Goal: Information Seeking & Learning: Learn about a topic

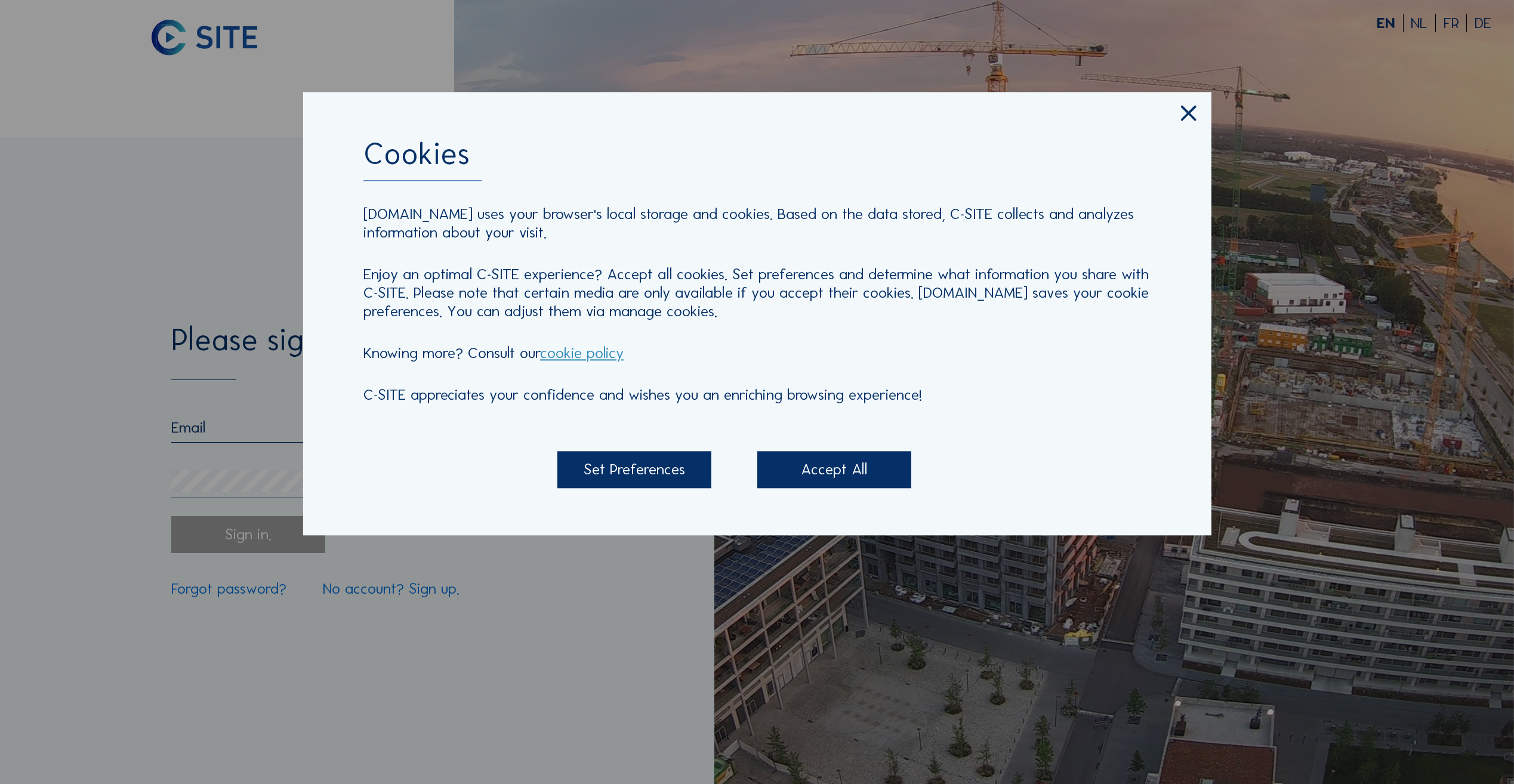
click at [822, 458] on div "Accept All" at bounding box center [834, 470] width 154 height 37
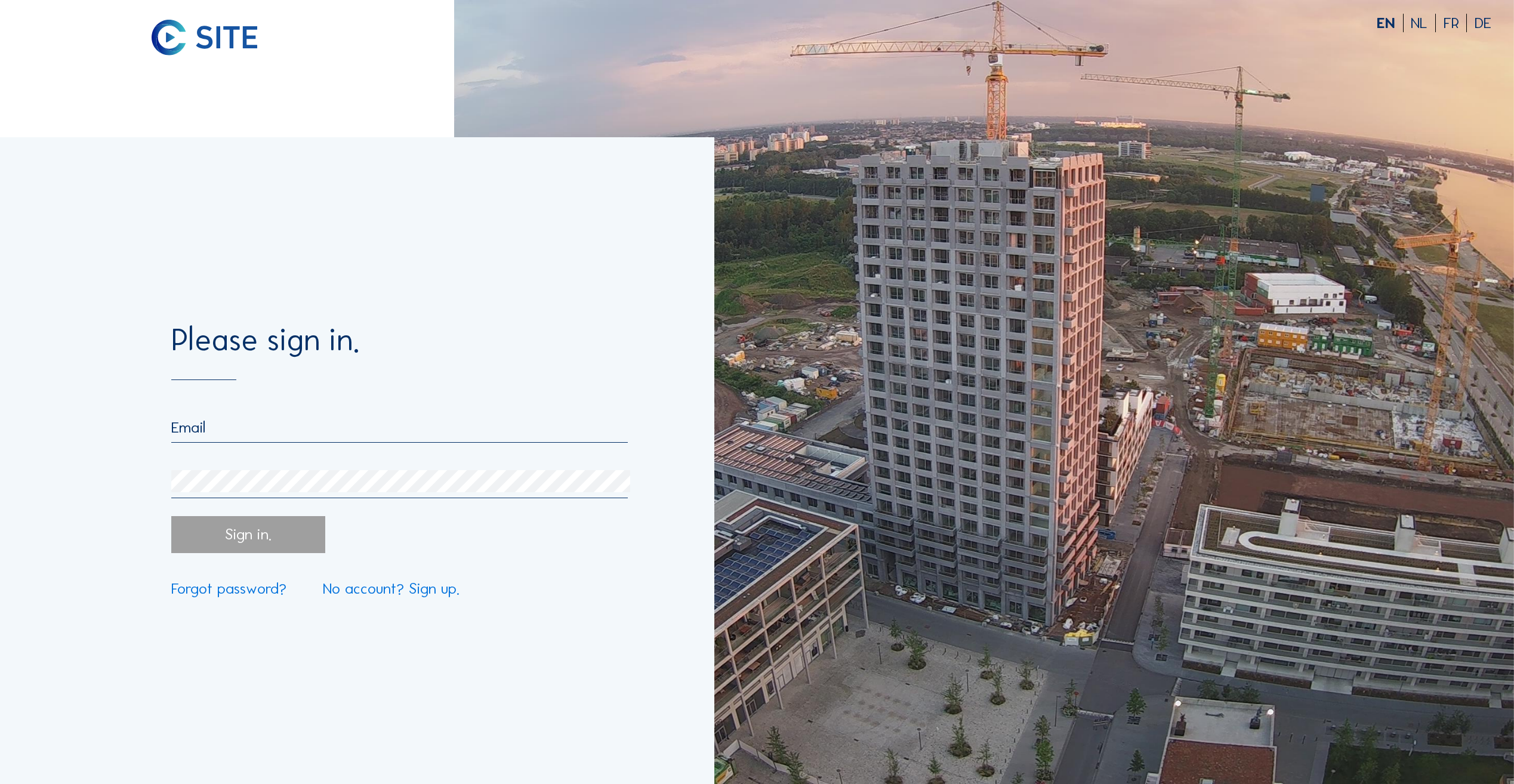
click at [274, 450] on div at bounding box center [400, 458] width 457 height 80
click at [267, 436] on input "email" at bounding box center [400, 427] width 457 height 18
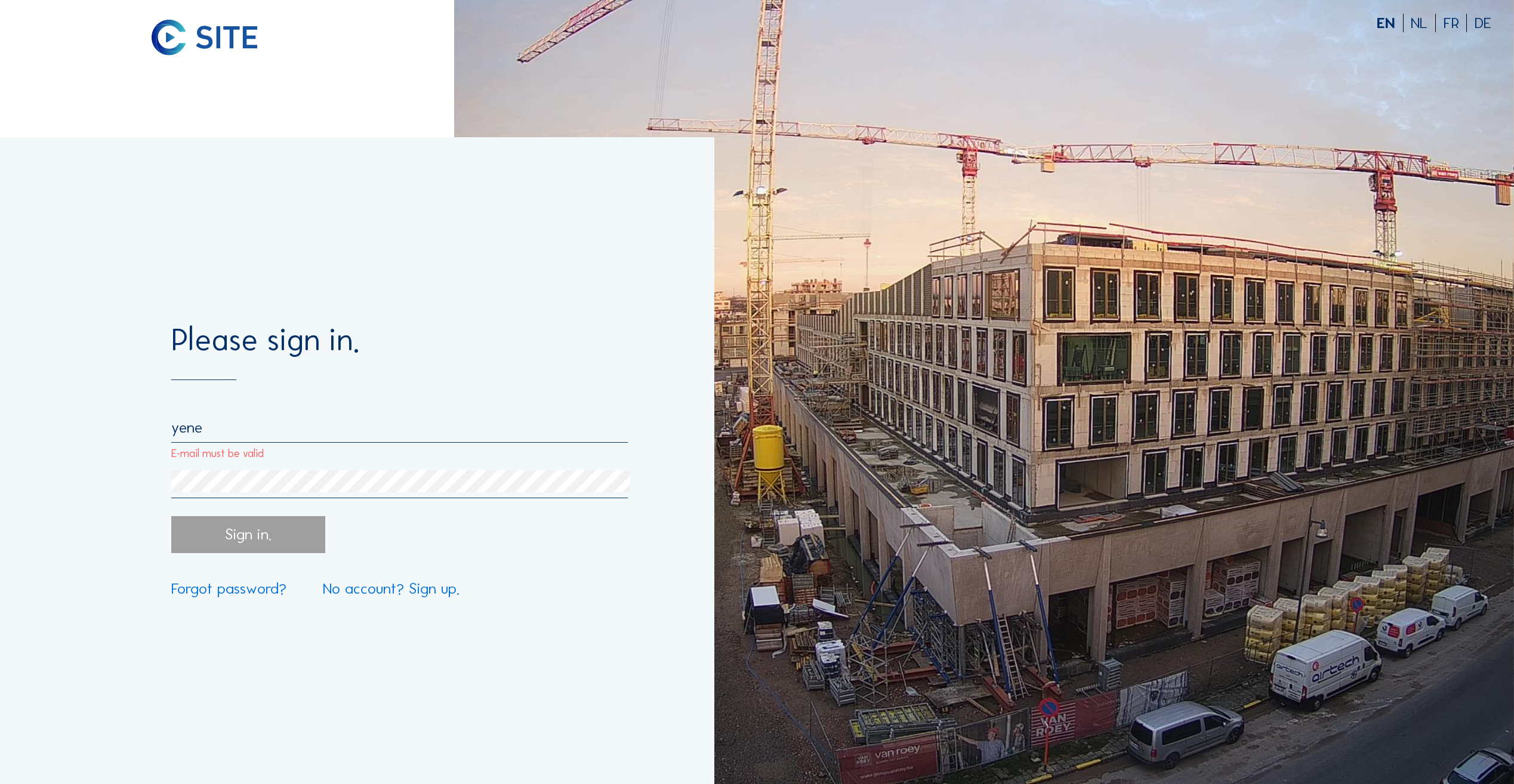
type input "[EMAIL_ADDRESS][DOMAIN_NAME]"
click at [264, 471] on div "[EMAIL_ADDRESS][DOMAIN_NAME]" at bounding box center [400, 458] width 457 height 80
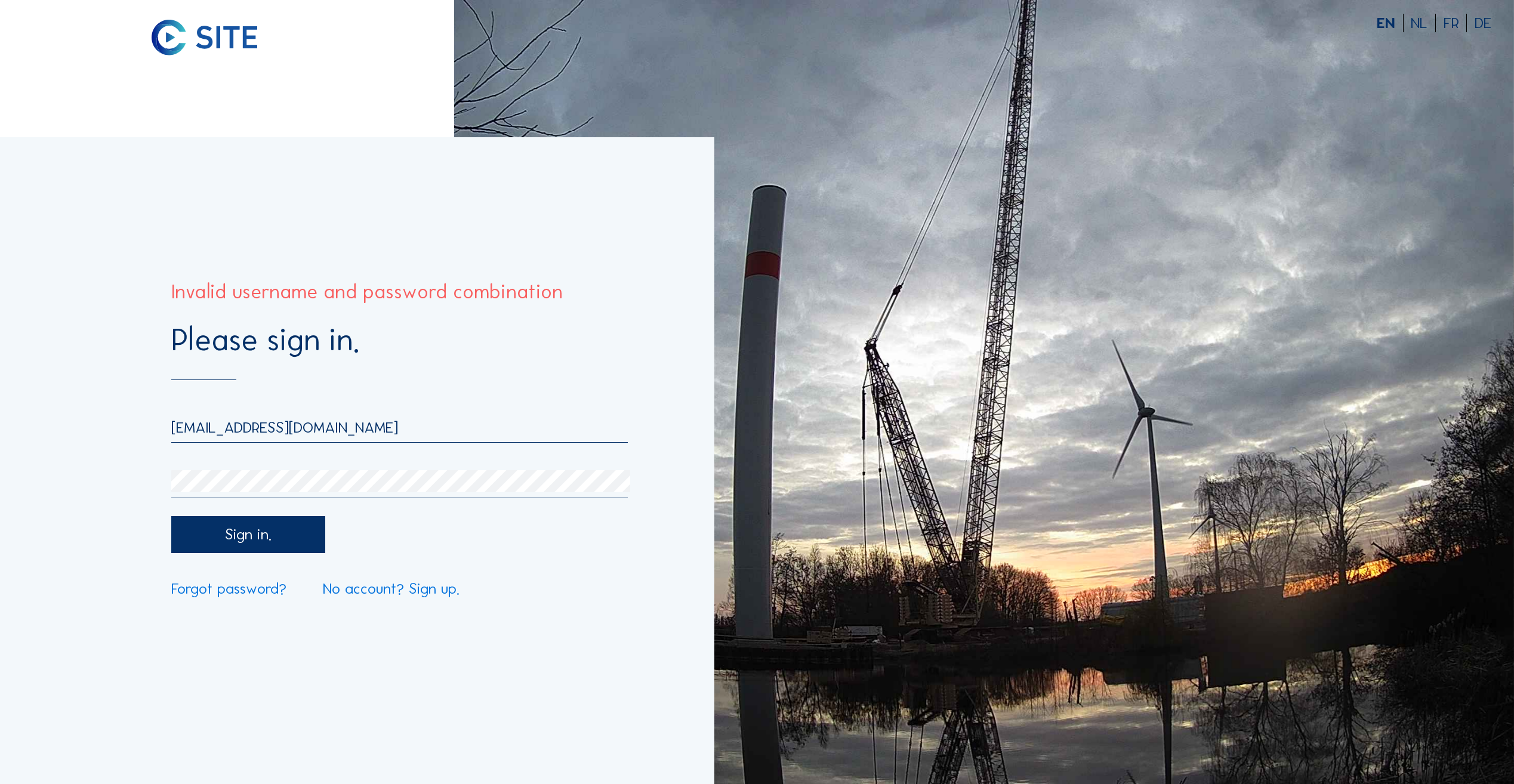
click at [279, 461] on div "[EMAIL_ADDRESS][DOMAIN_NAME]" at bounding box center [400, 458] width 457 height 80
click at [279, 464] on div "[EMAIL_ADDRESS][DOMAIN_NAME]" at bounding box center [400, 458] width 457 height 80
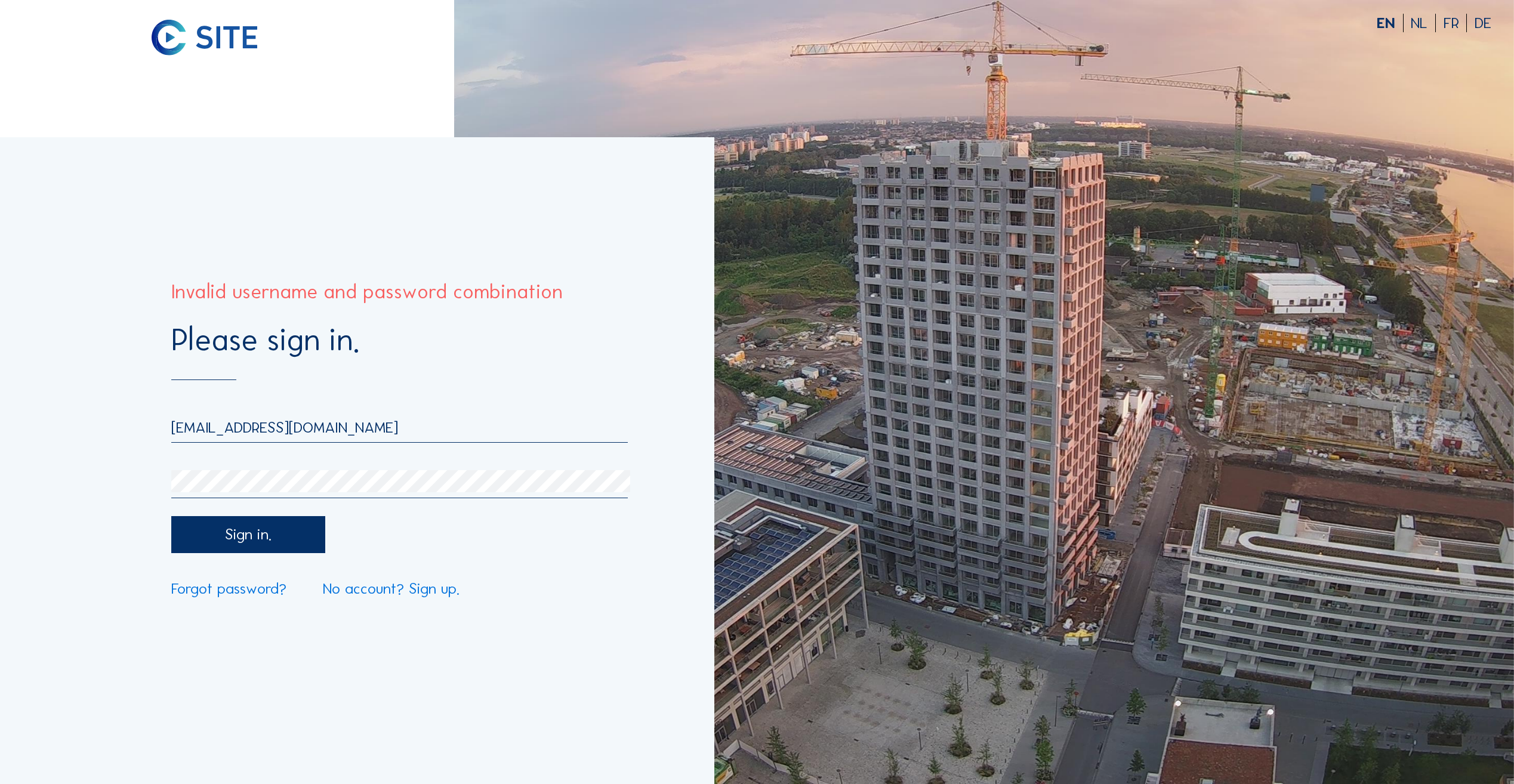
drag, startPoint x: 279, startPoint y: 464, endPoint x: 374, endPoint y: 183, distance: 296.6
click at [374, 183] on div "Please sign in. yener@cinerglass.com Sign in. Forgot password? No account? Sign…" at bounding box center [357, 461] width 714 height 647
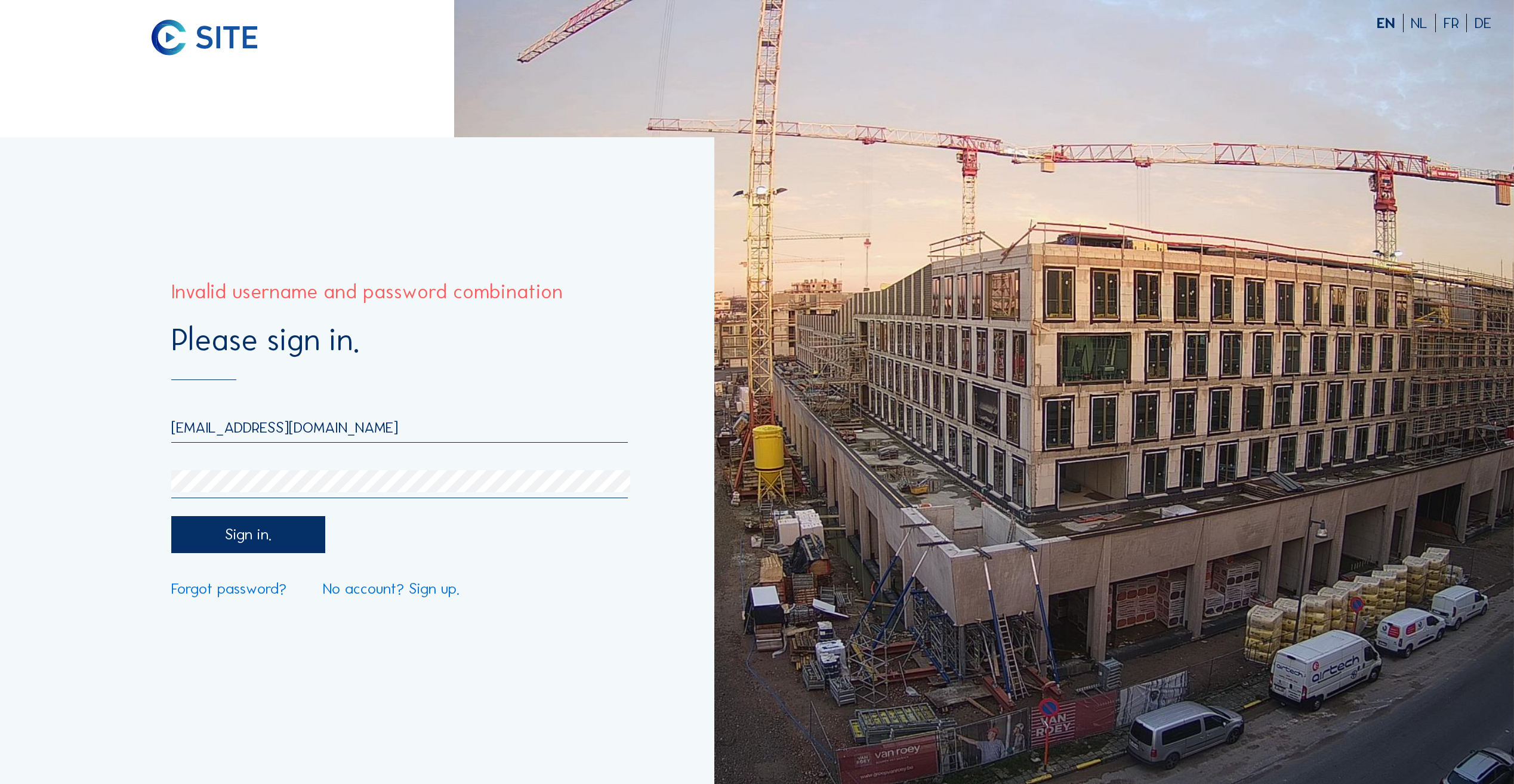
click at [245, 506] on form "Please sign in. yener@cinerglass.com Sign in. Forgot password? No account? Sign…" at bounding box center [400, 460] width 457 height 272
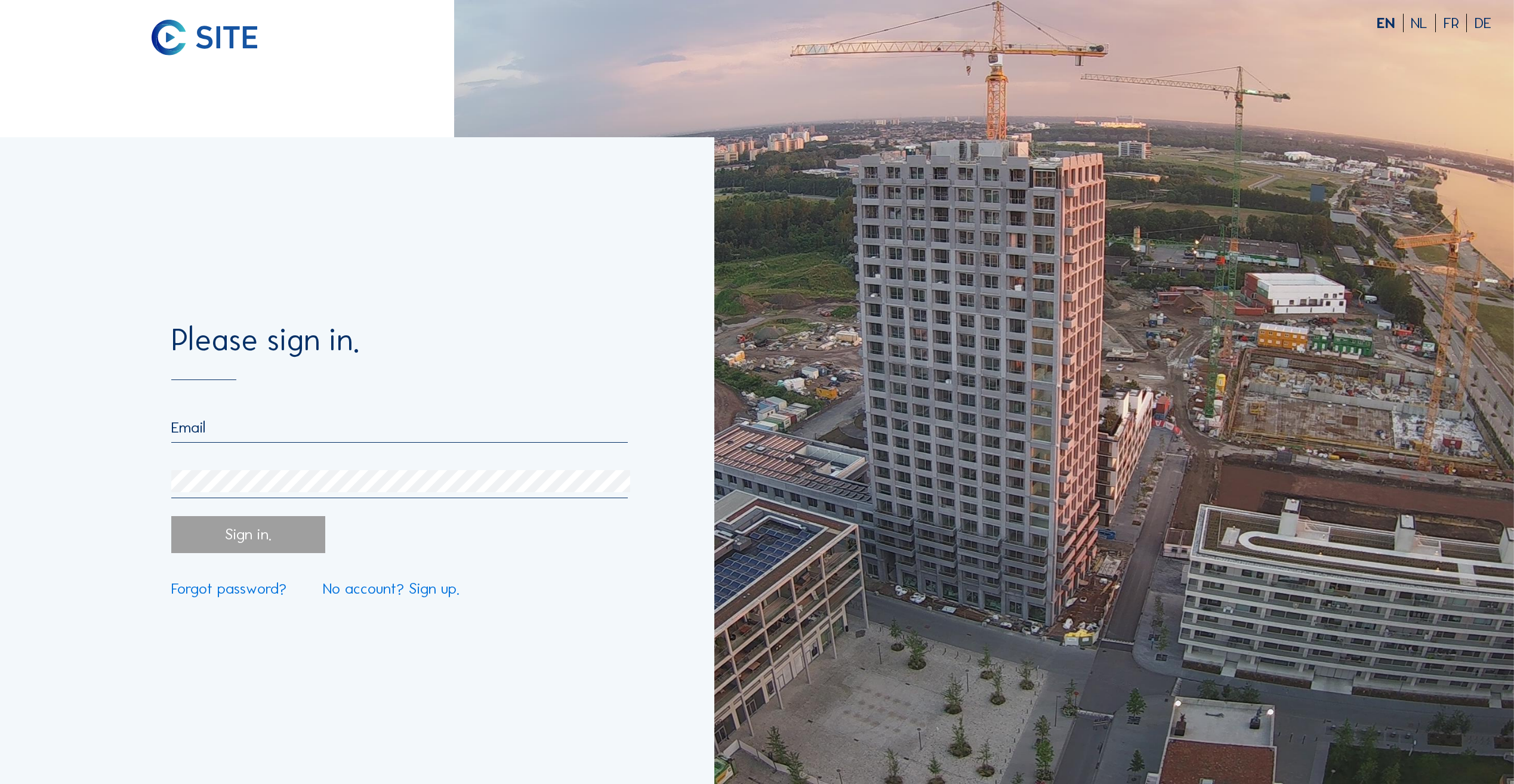
click at [221, 596] on link "Forgot password?" at bounding box center [228, 589] width 115 height 16
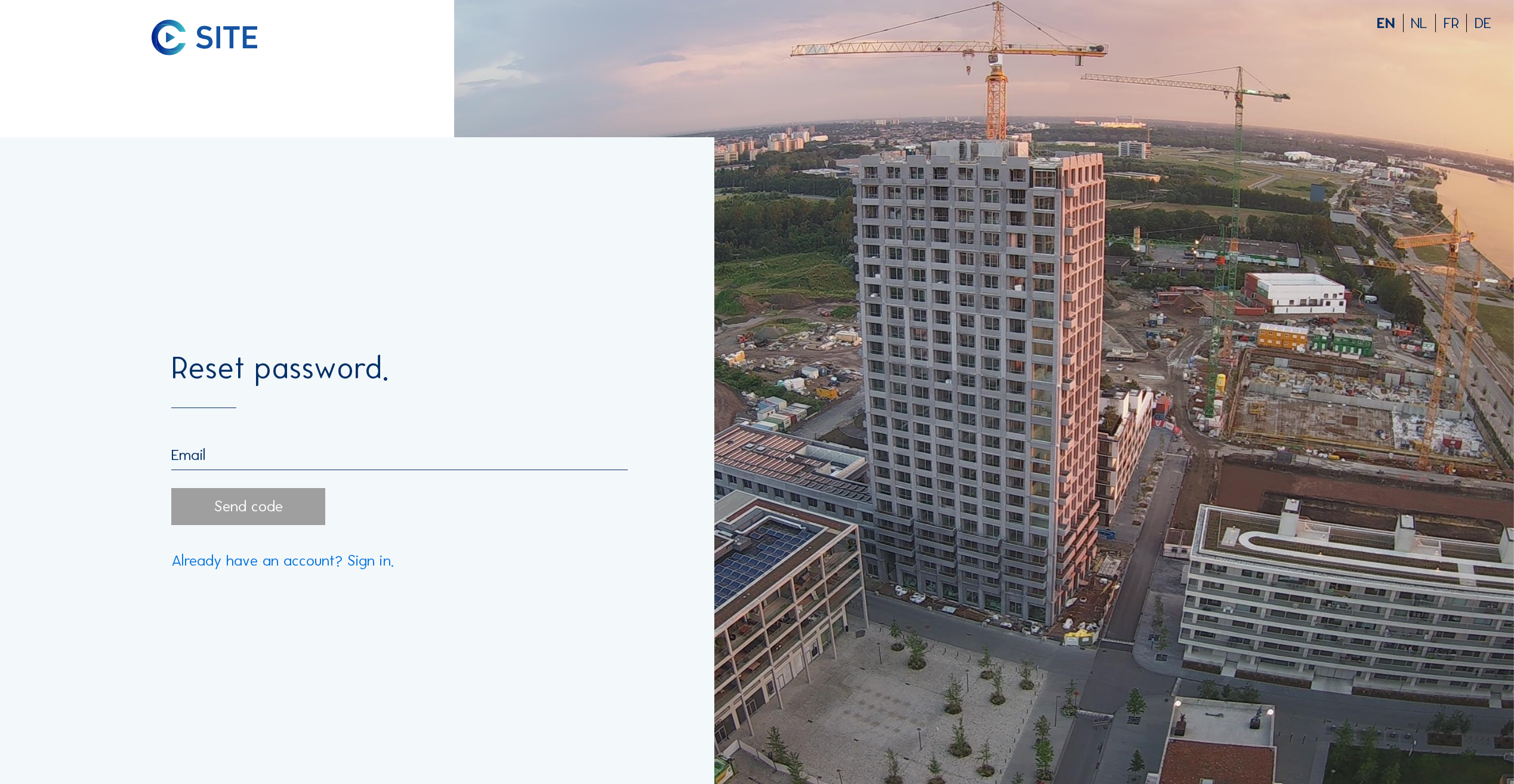
click at [236, 456] on input "email" at bounding box center [400, 455] width 457 height 18
type input "[EMAIL_ADDRESS][DOMAIN_NAME]"
click at [266, 503] on div "Send code" at bounding box center [248, 506] width 154 height 37
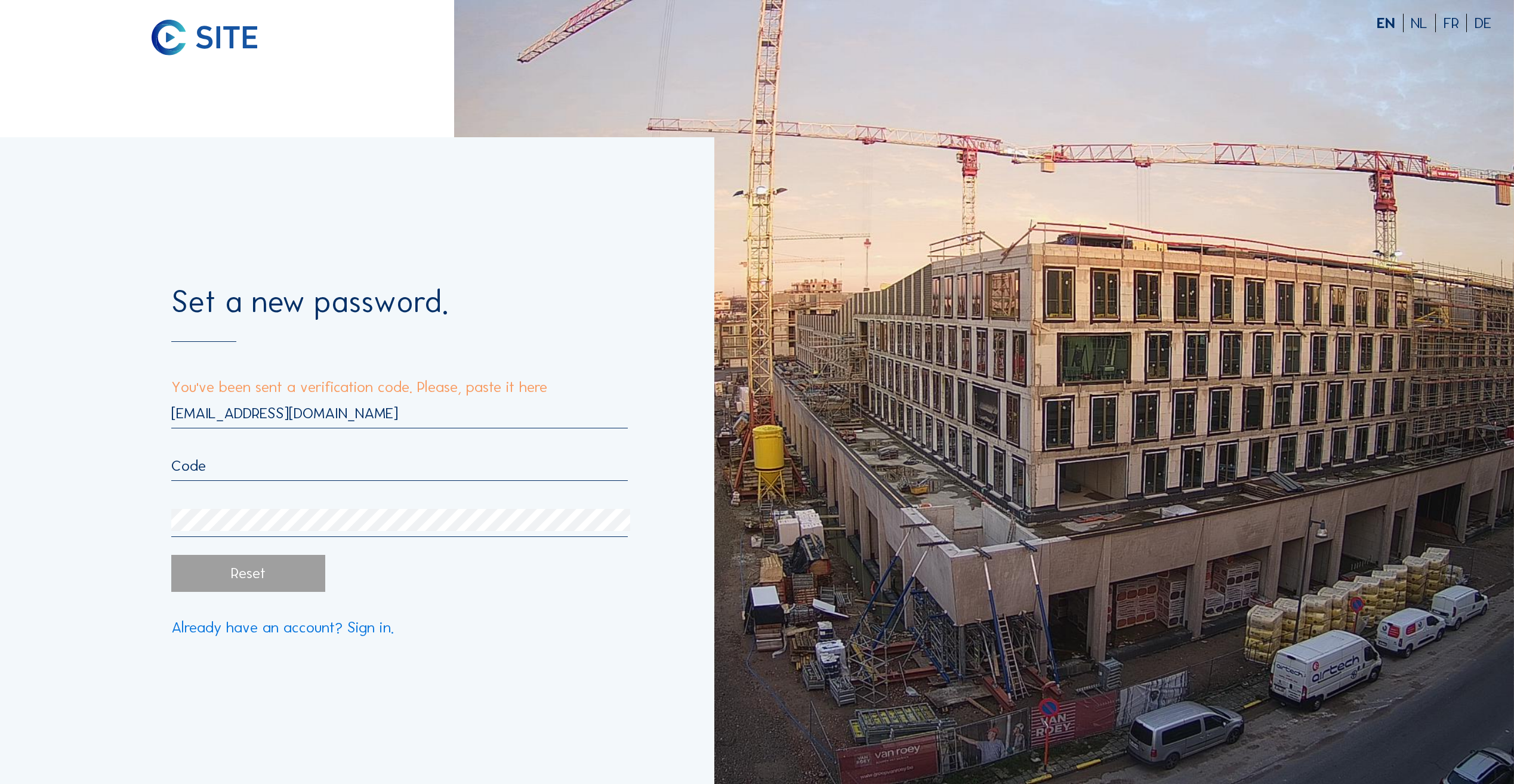
click at [252, 475] on input "text" at bounding box center [400, 466] width 457 height 18
click at [573, 667] on div "Set a new password. You've been sent a verification code. Please, paste it here…" at bounding box center [357, 461] width 714 height 647
click at [272, 453] on div "[EMAIL_ADDRESS][DOMAIN_NAME]" at bounding box center [400, 470] width 457 height 133
click at [266, 472] on input "text" at bounding box center [400, 466] width 457 height 18
paste input "816957"
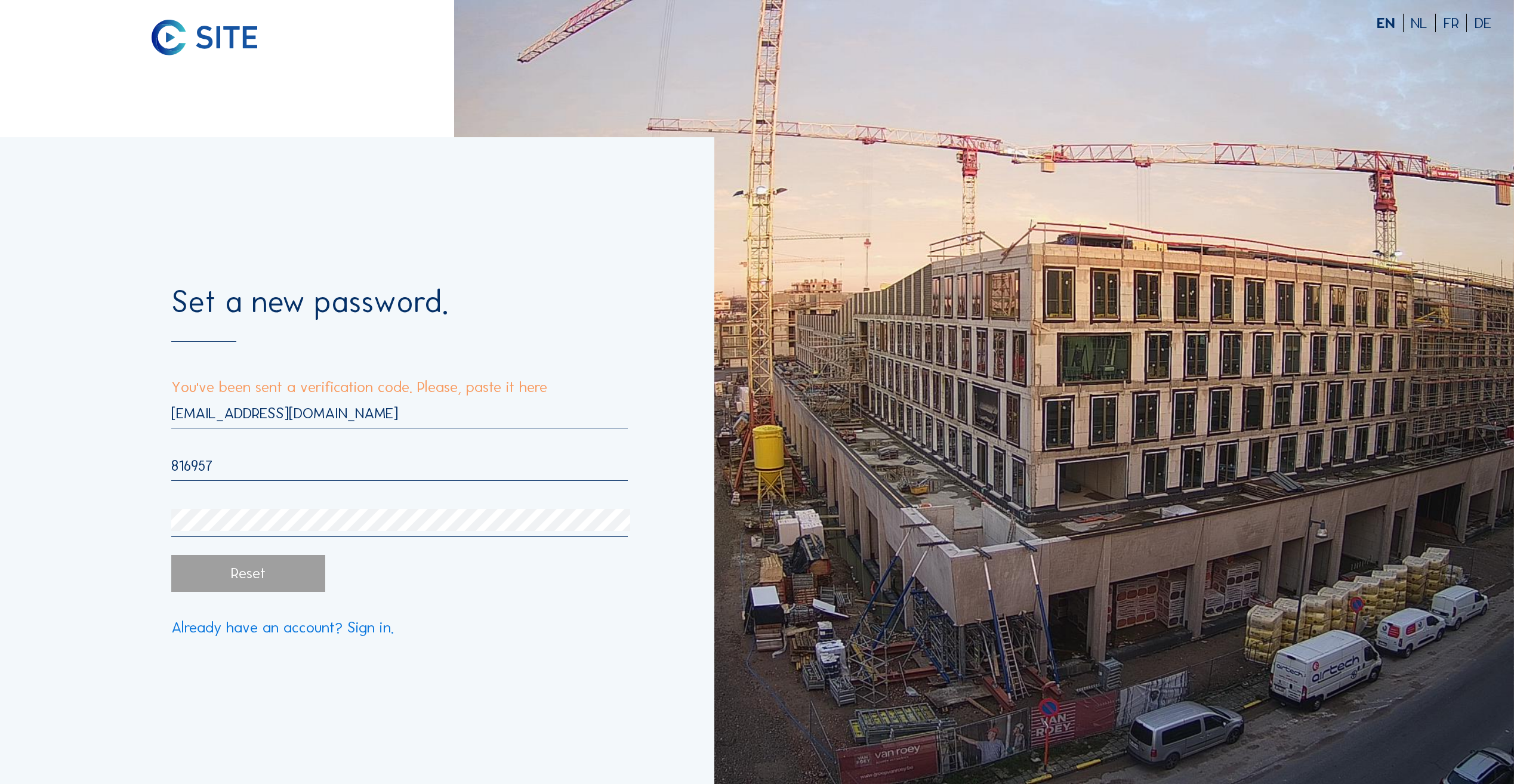
type input "816957"
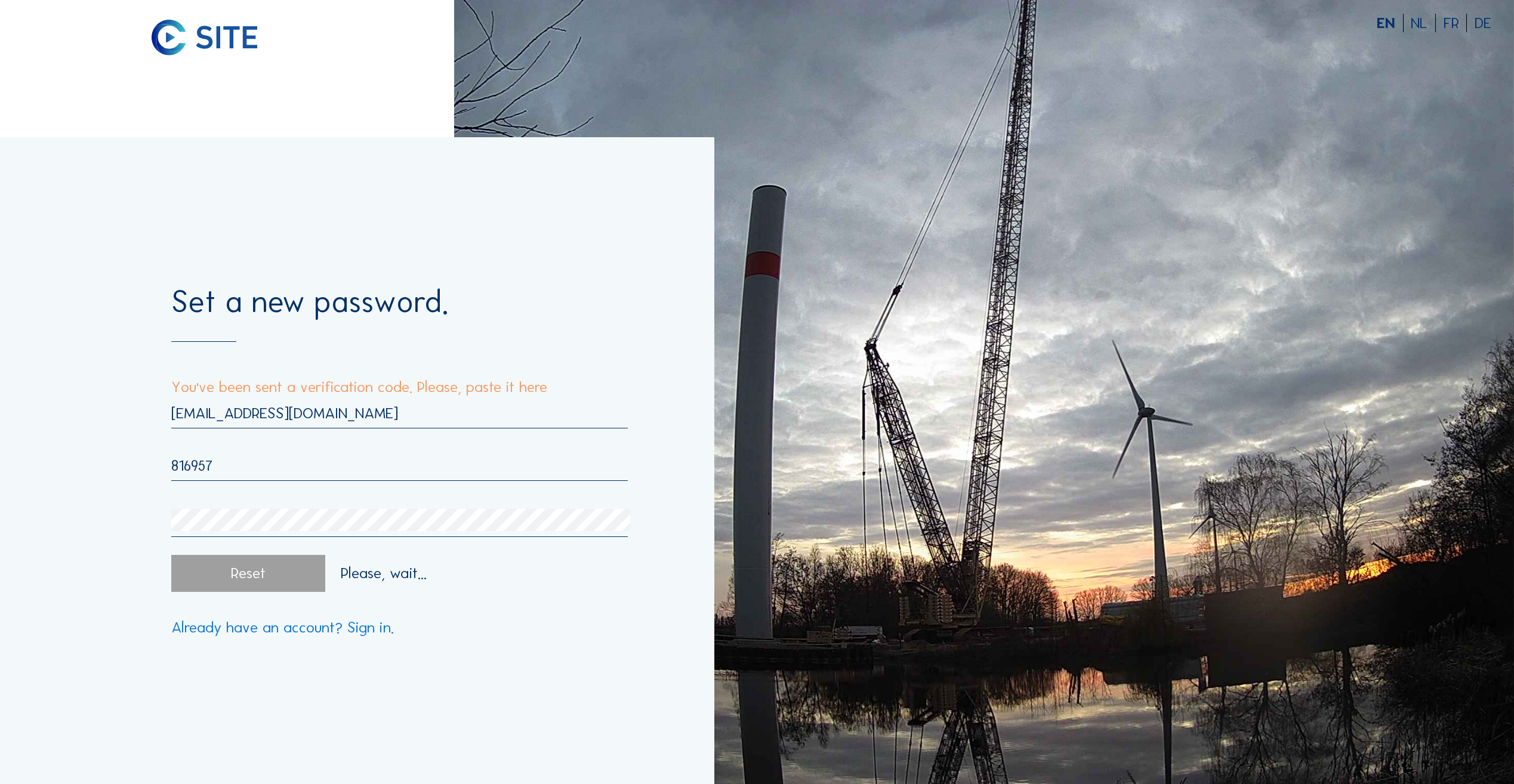
click at [193, 549] on form "Set a new password. You've been sent a verification code. Please, paste it here…" at bounding box center [400, 460] width 457 height 349
click at [255, 579] on div "Reset" at bounding box center [248, 573] width 154 height 37
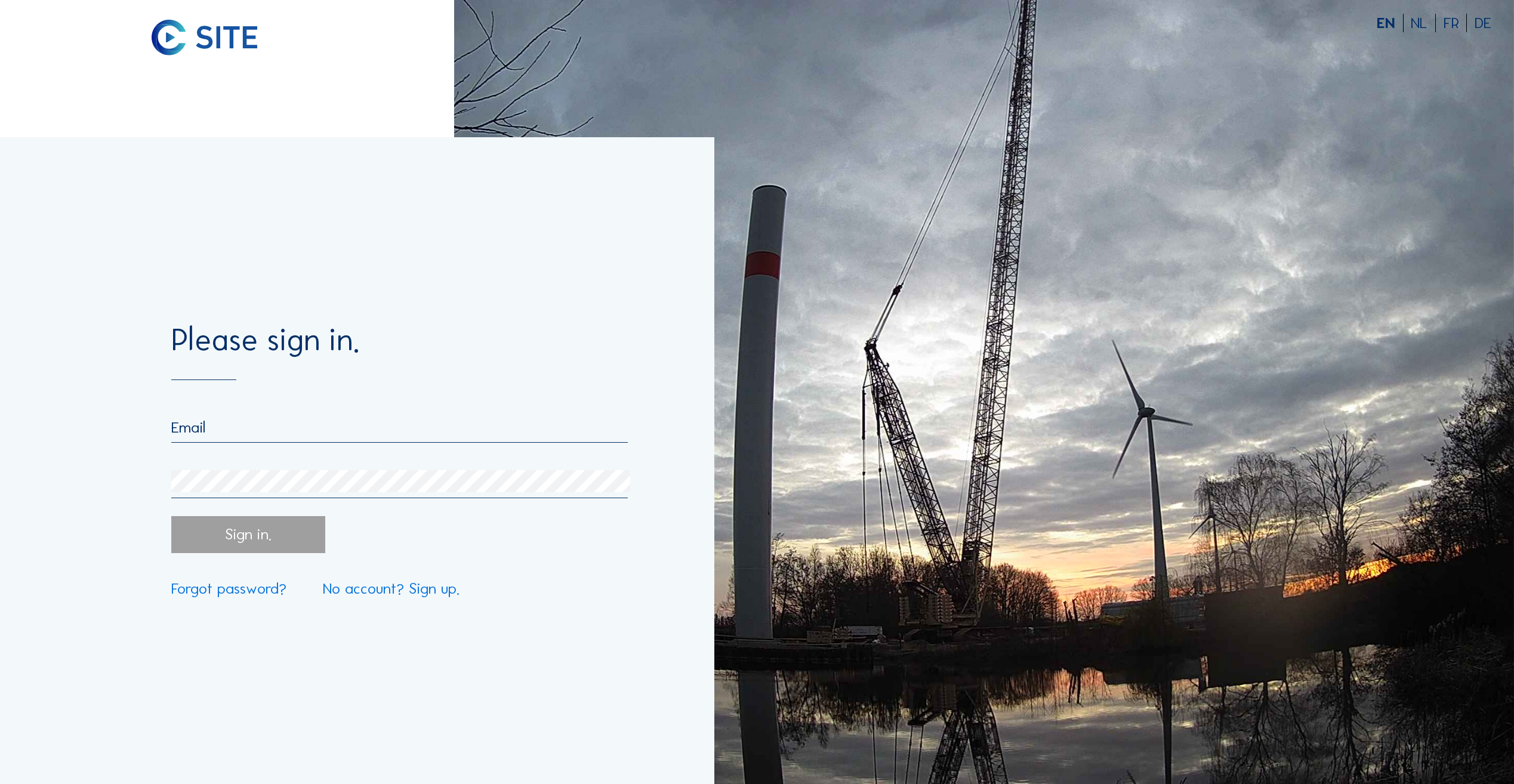
click at [243, 441] on div at bounding box center [400, 430] width 457 height 25
click at [243, 434] on input "email" at bounding box center [400, 427] width 457 height 18
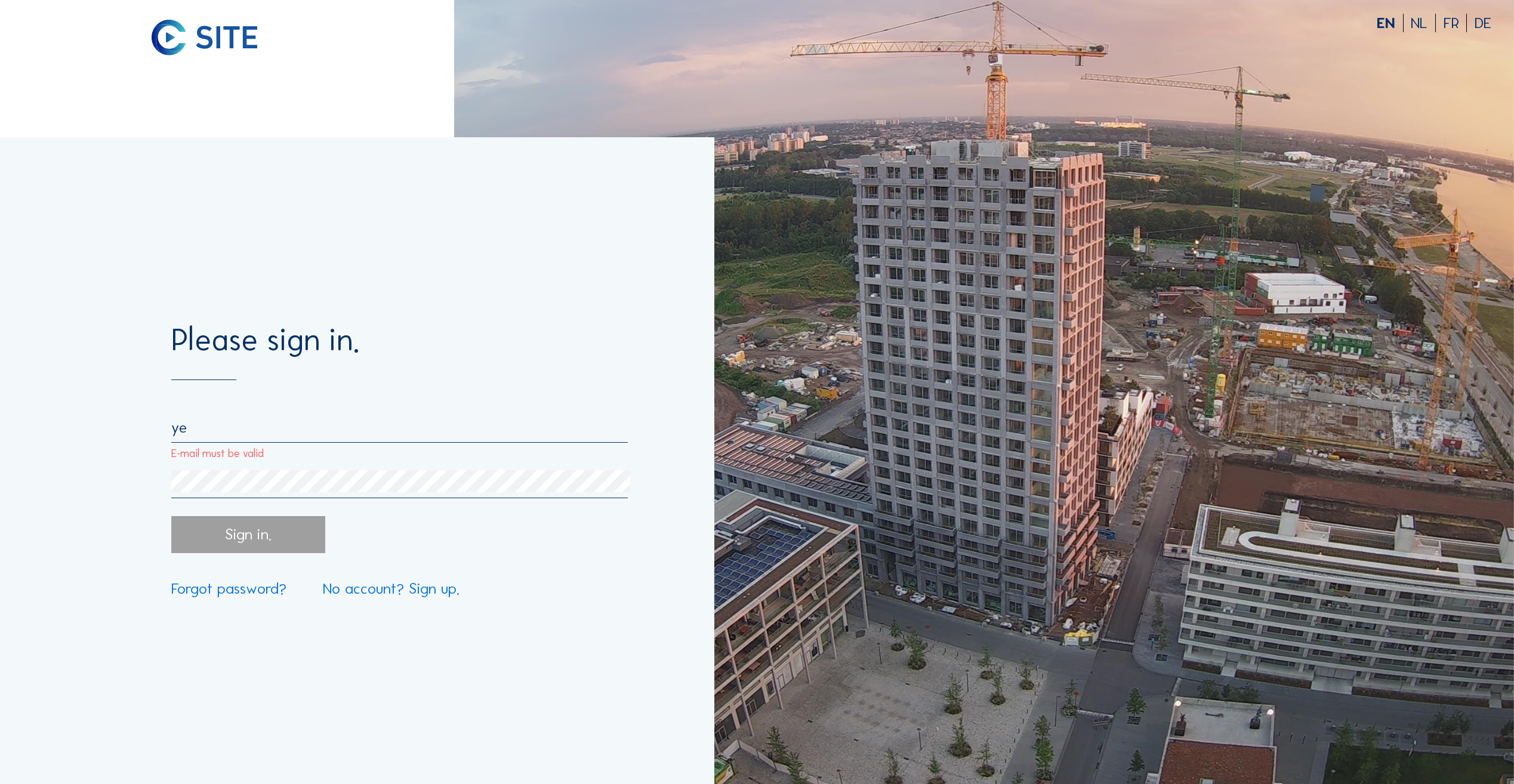
type input "[EMAIL_ADDRESS][DOMAIN_NAME]"
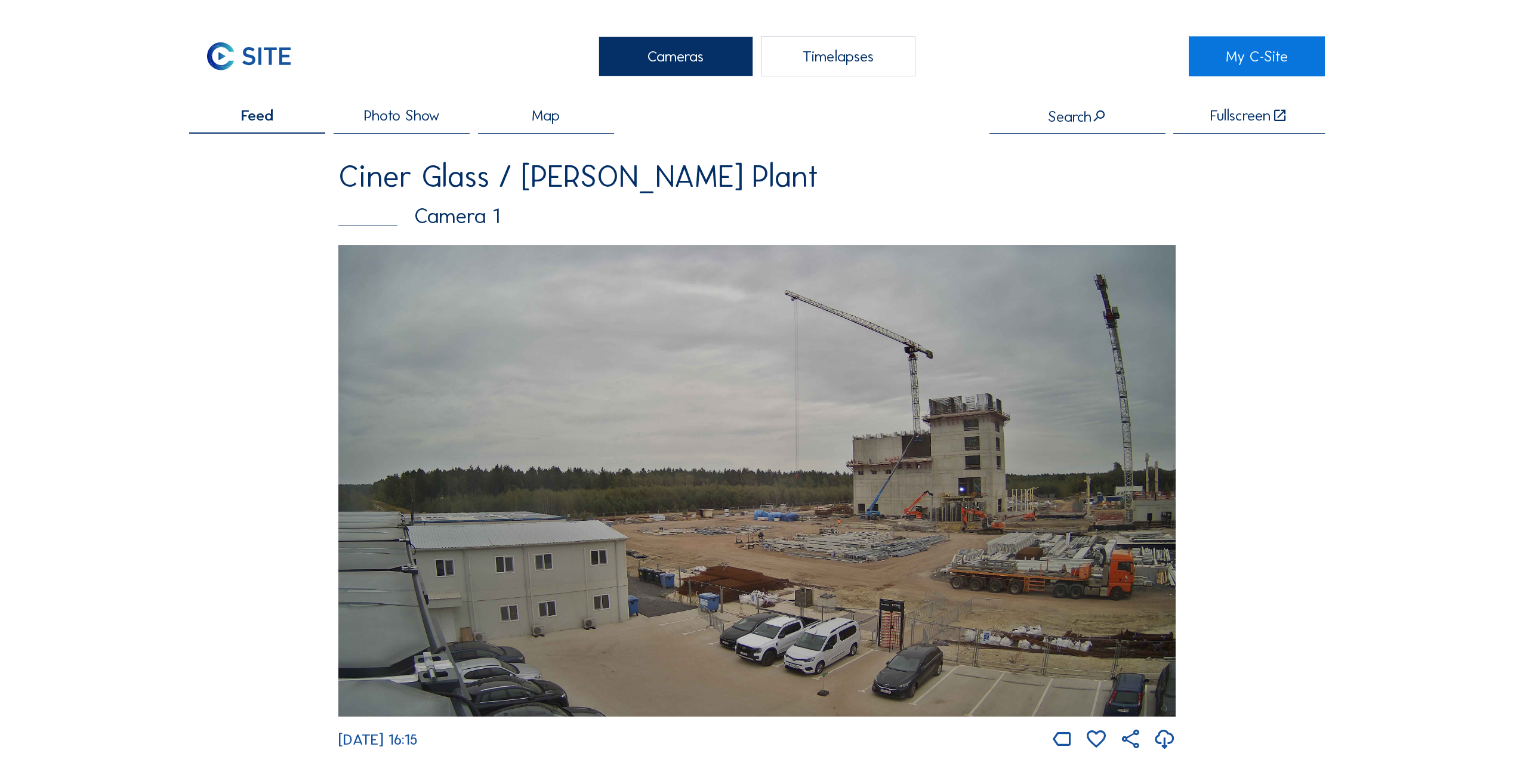
click at [691, 376] on img at bounding box center [757, 481] width 838 height 471
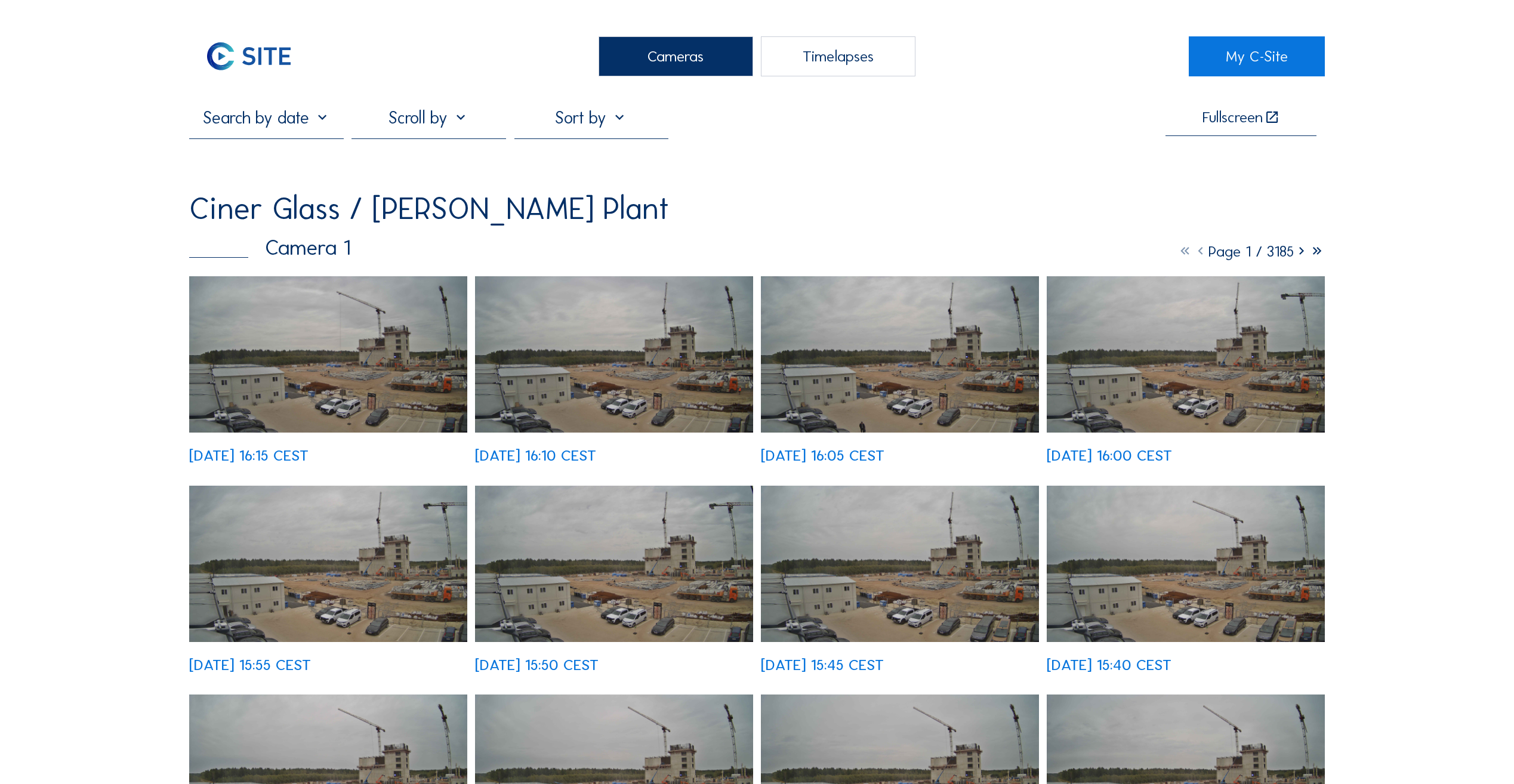
click at [383, 353] on img at bounding box center [328, 355] width 278 height 157
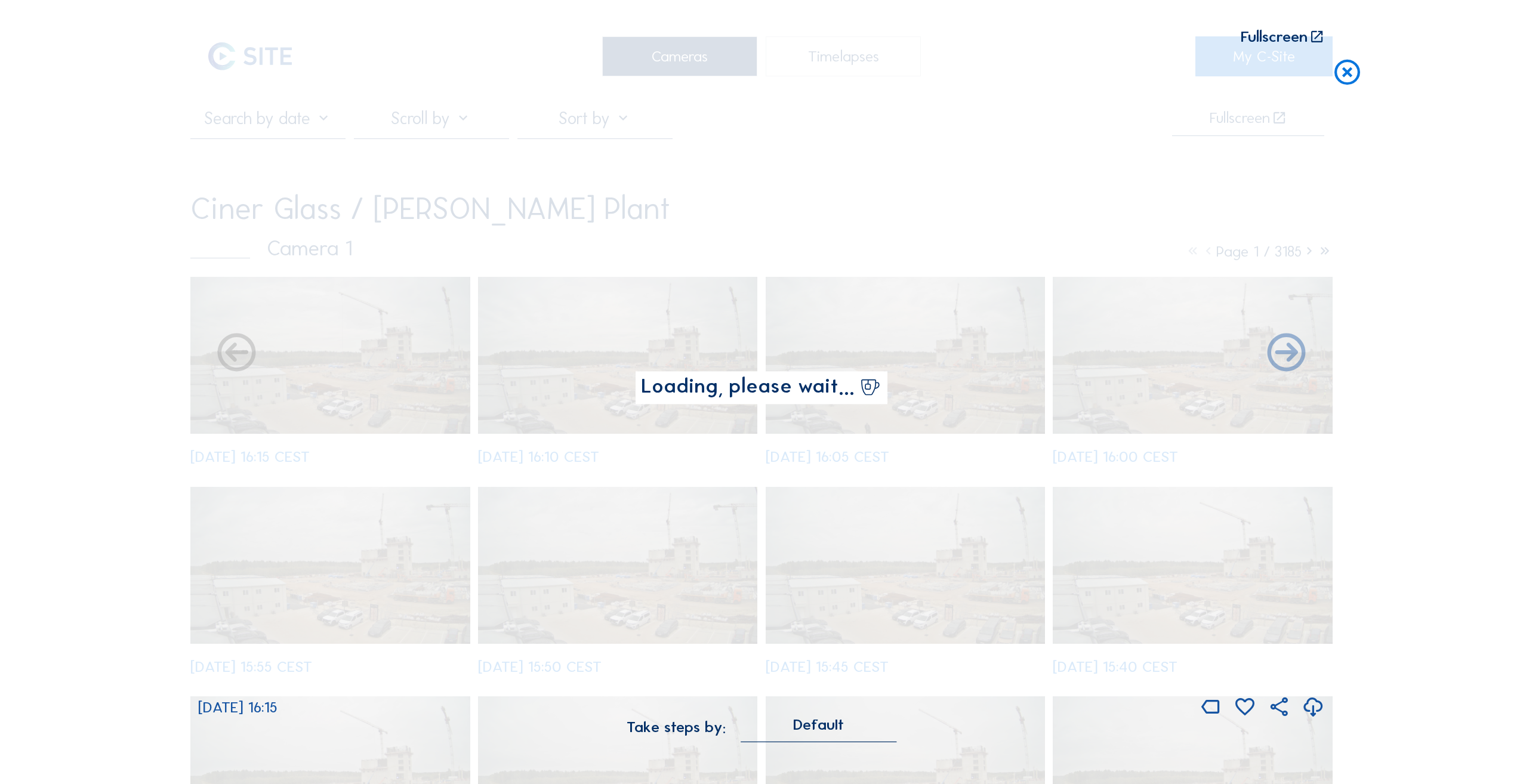
click at [383, 353] on img at bounding box center [762, 370] width 1115 height 627
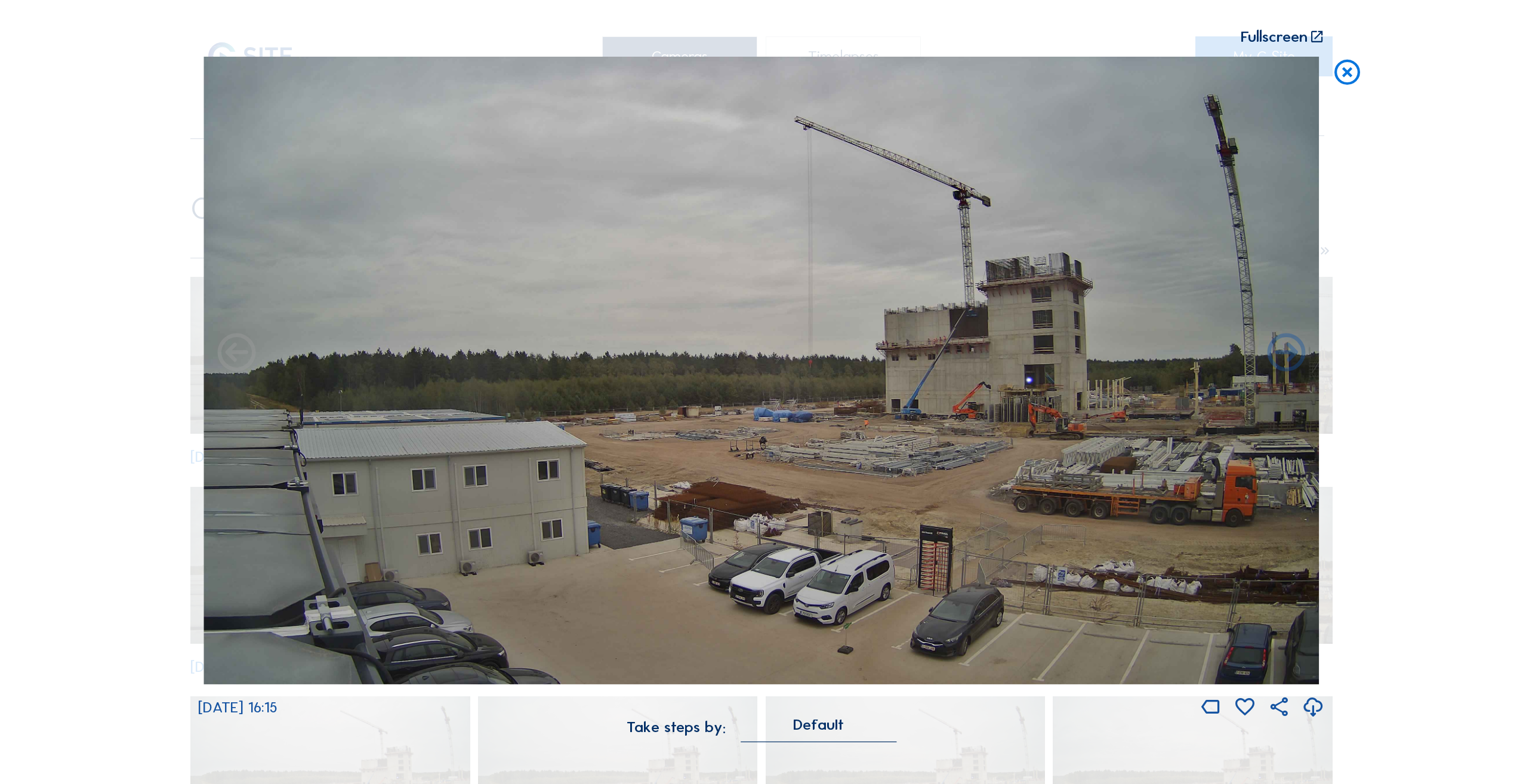
click at [1287, 355] on icon at bounding box center [1286, 355] width 46 height 47
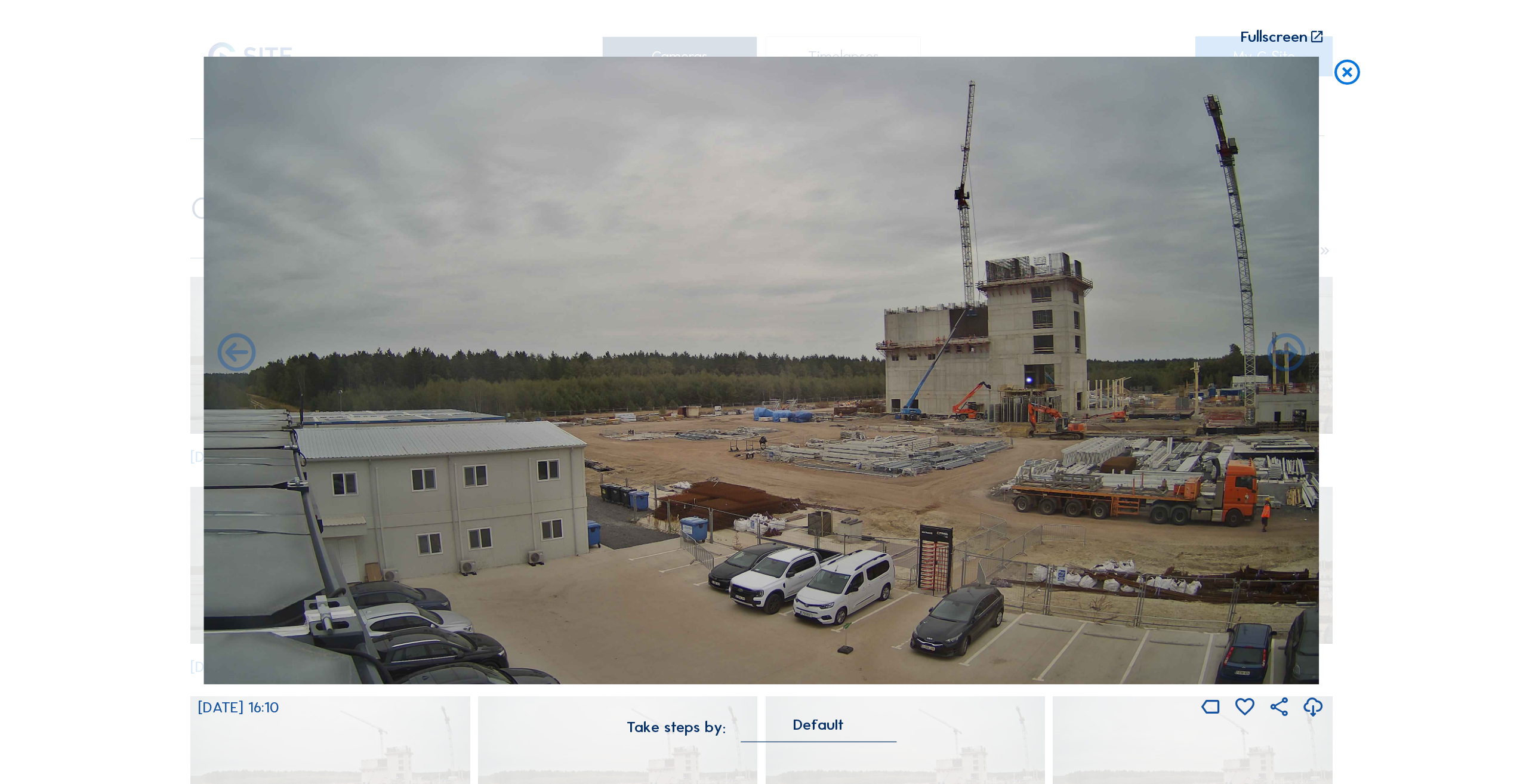
click at [1286, 355] on icon at bounding box center [1286, 355] width 46 height 47
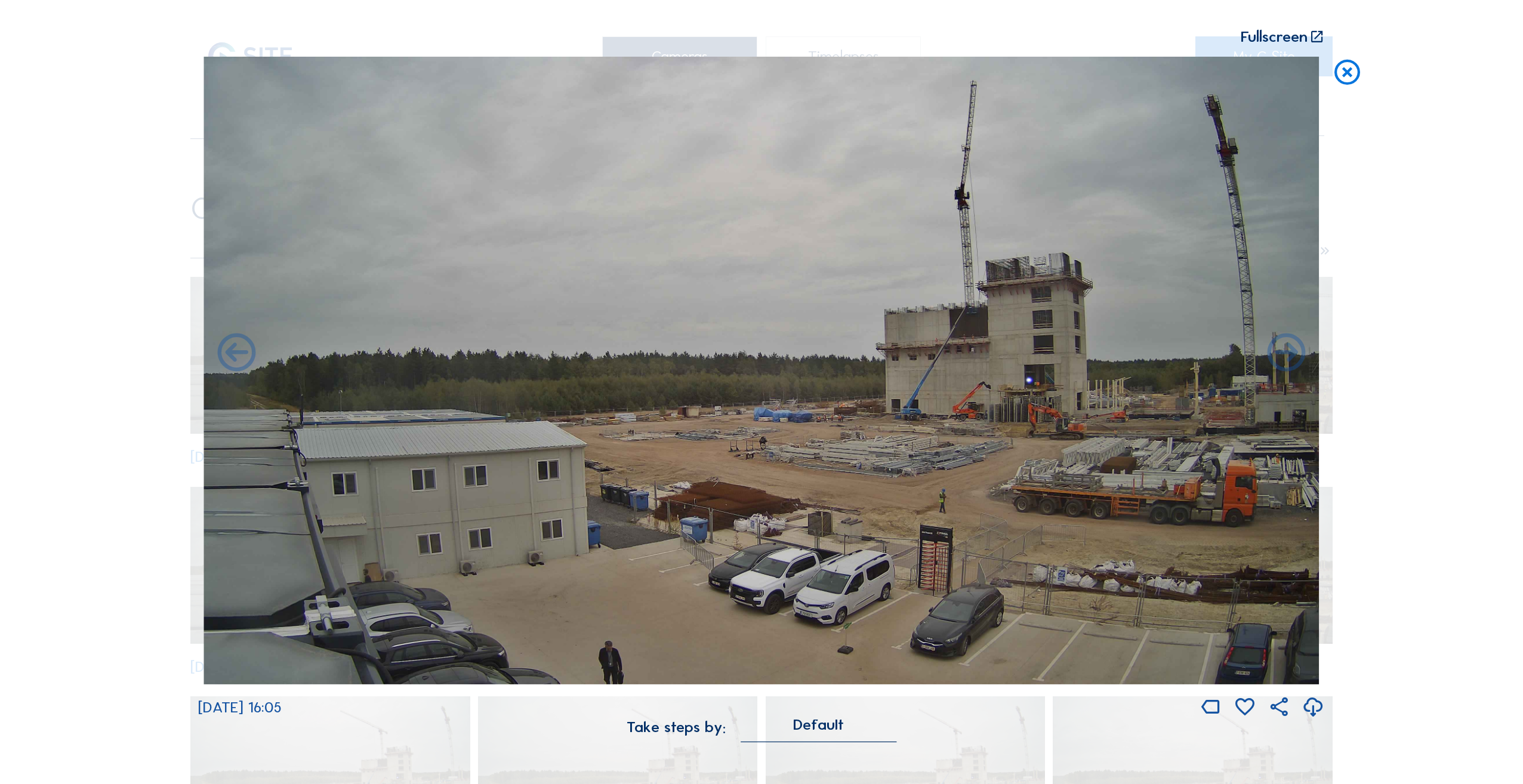
click at [1291, 360] on icon at bounding box center [1286, 355] width 46 height 47
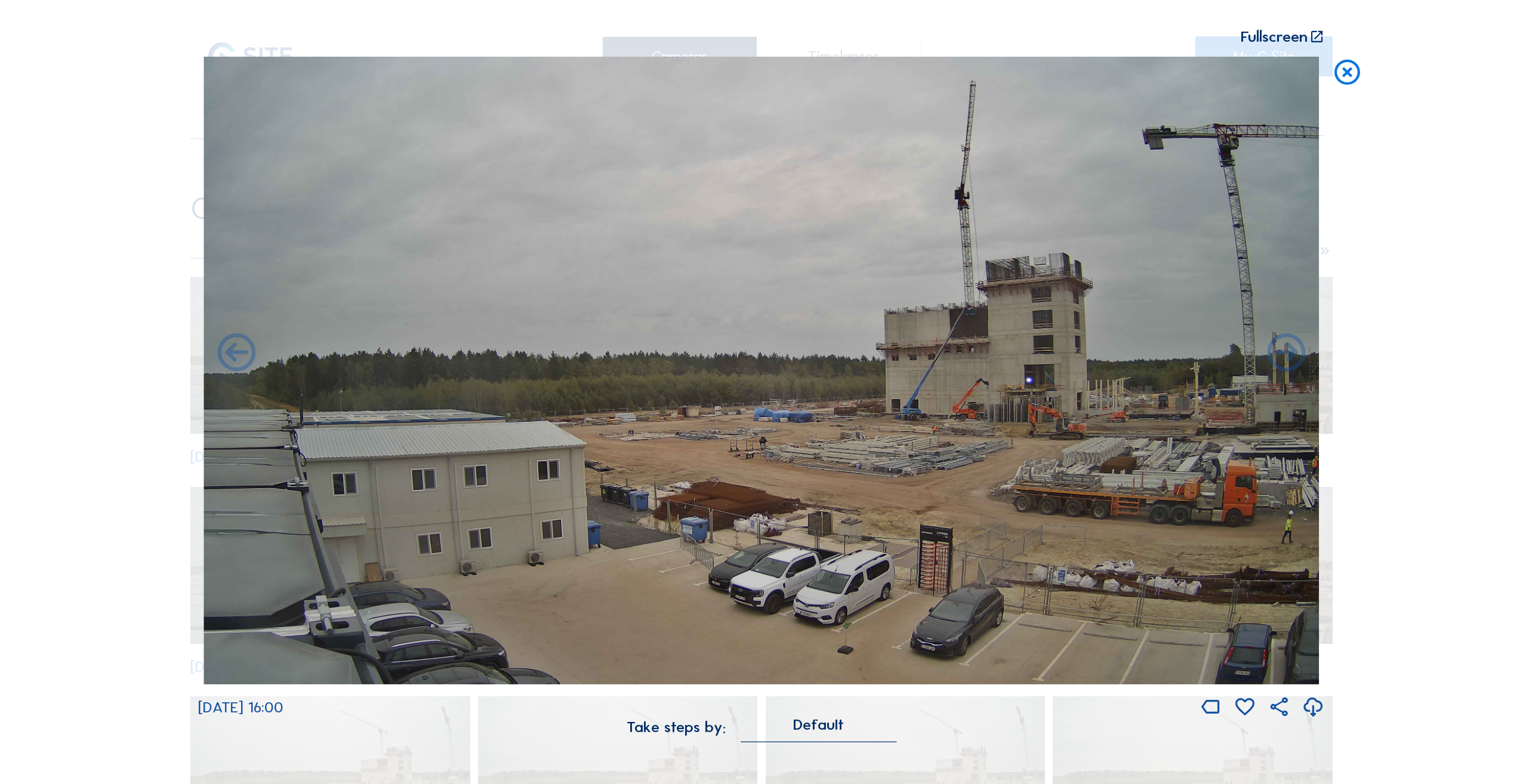
click at [1291, 360] on icon at bounding box center [1286, 355] width 46 height 47
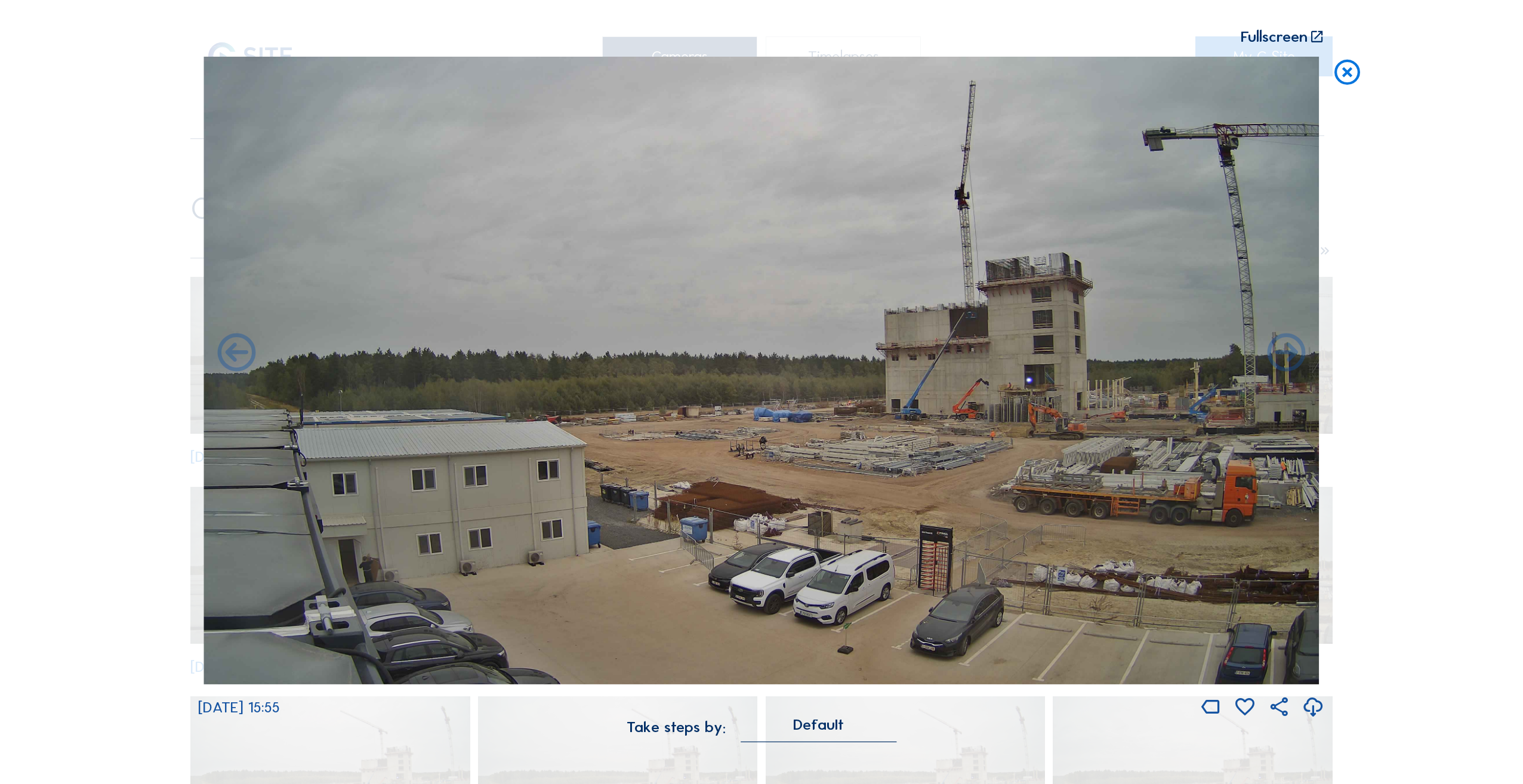
click at [1291, 360] on icon at bounding box center [1286, 355] width 46 height 47
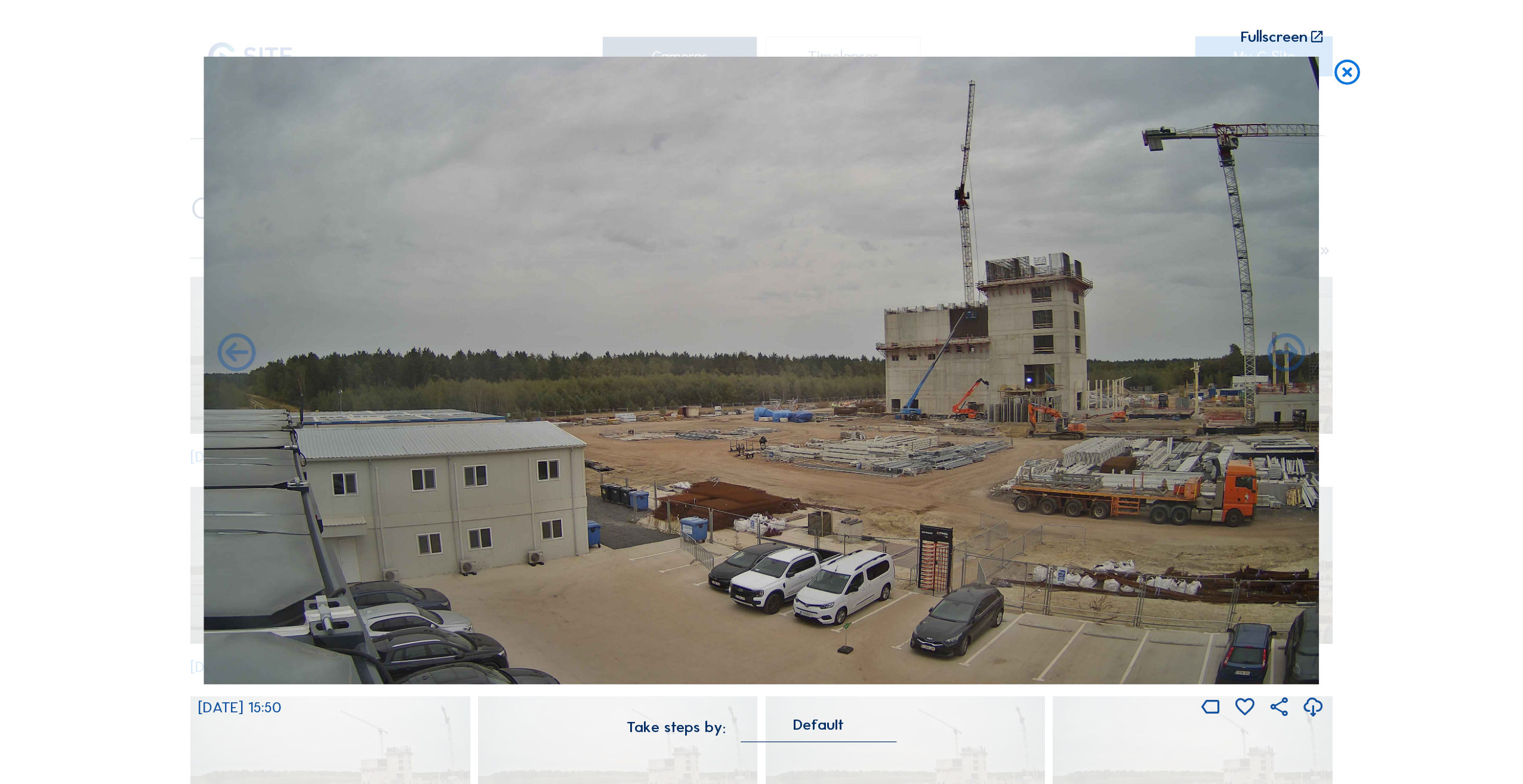
click at [1291, 360] on icon at bounding box center [1286, 355] width 46 height 47
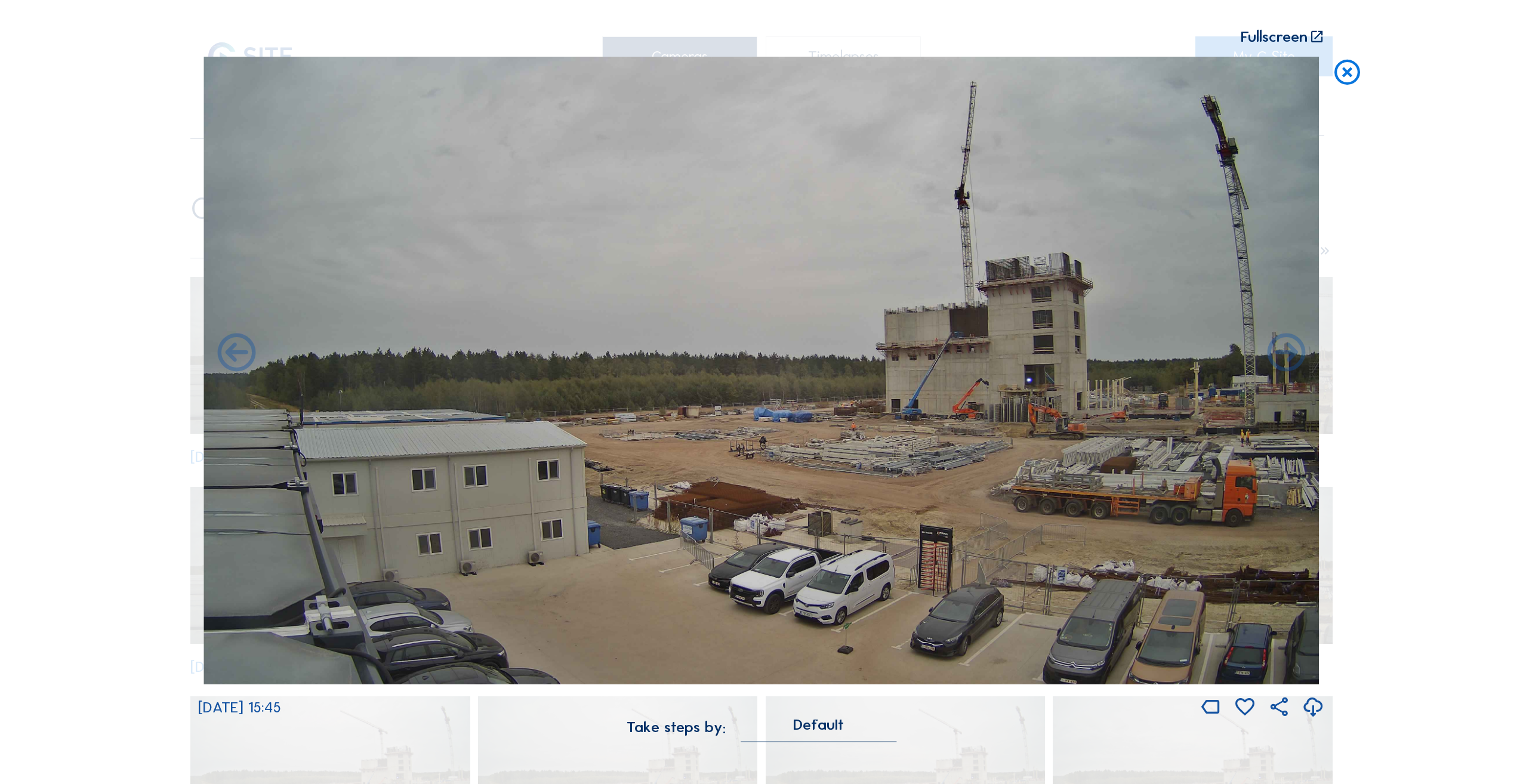
drag, startPoint x: 1342, startPoint y: 75, endPoint x: 1343, endPoint y: 84, distance: 9.1
click at [1343, 75] on icon at bounding box center [1347, 72] width 30 height 32
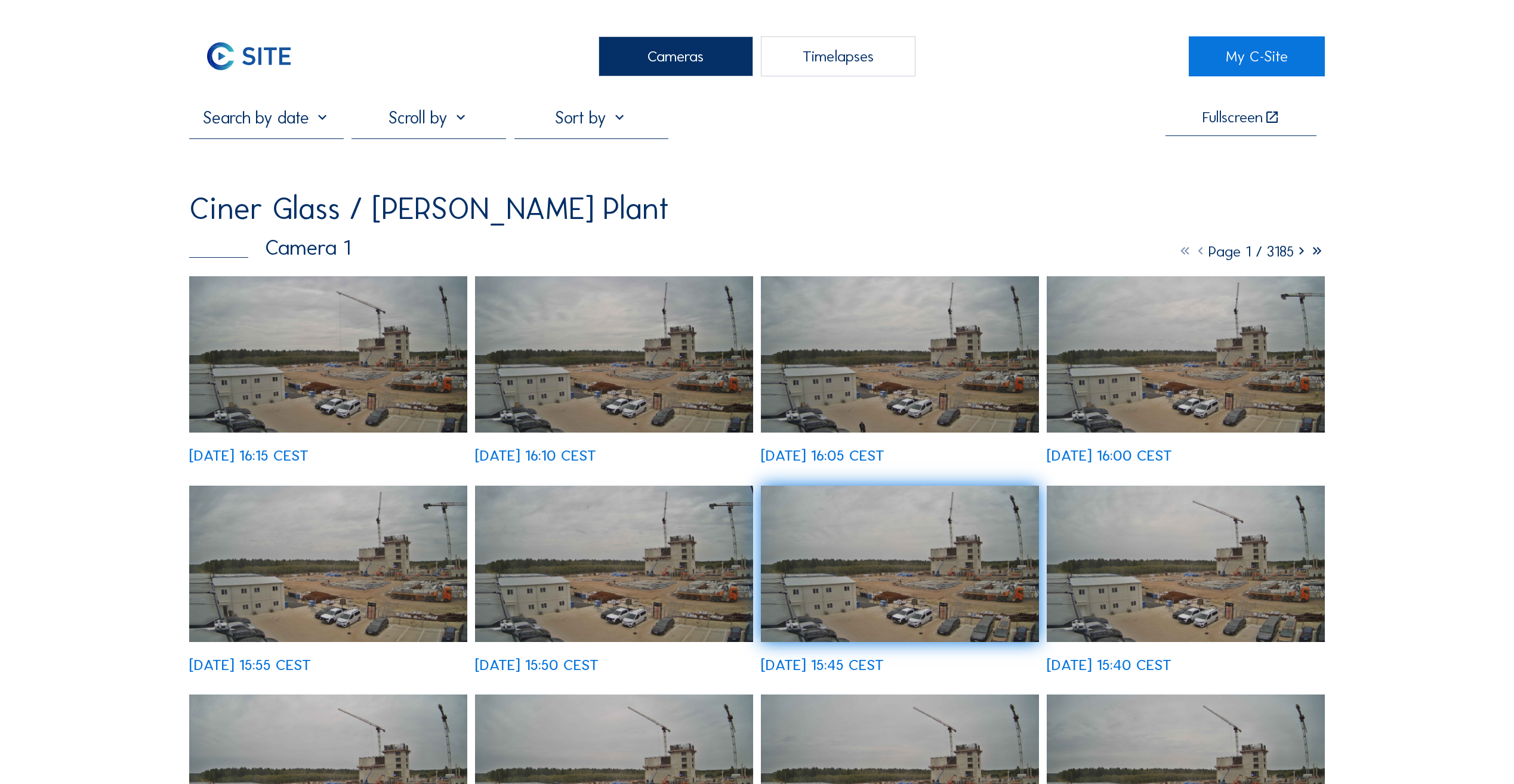
click at [1250, 53] on link "My C-Site" at bounding box center [1257, 56] width 136 height 40
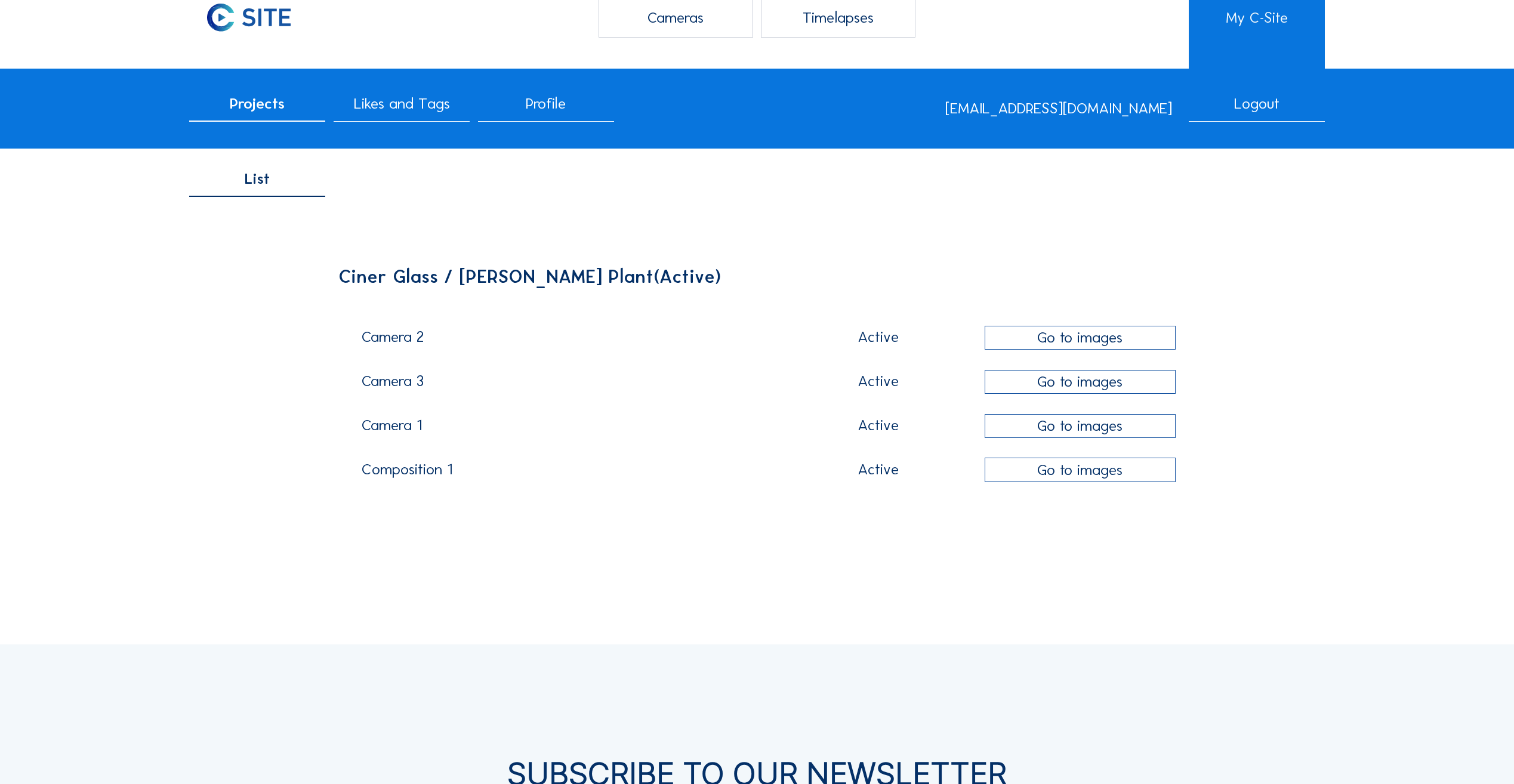
scroll to position [60, 0]
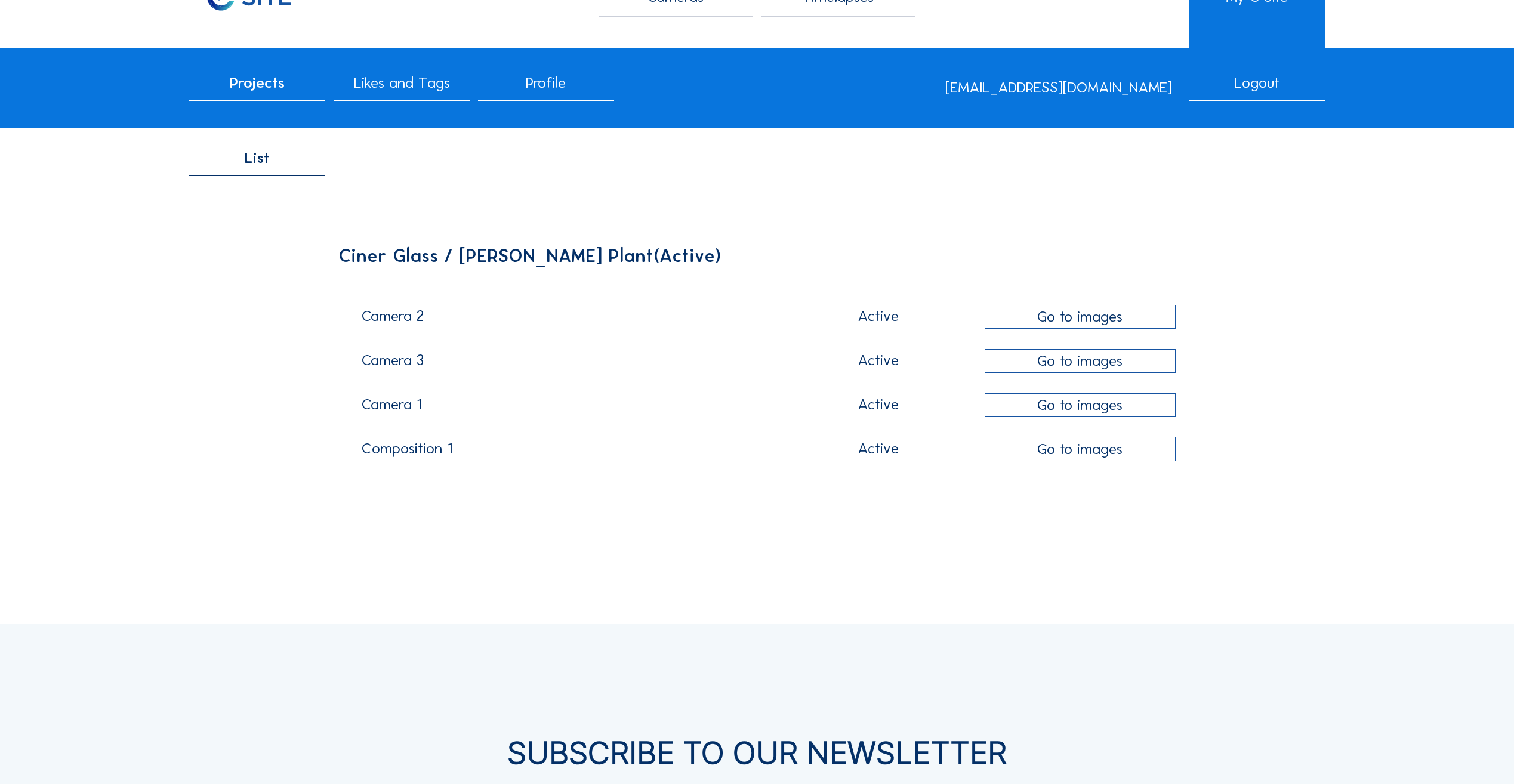
click at [1034, 363] on div "Go to images" at bounding box center [1080, 361] width 191 height 25
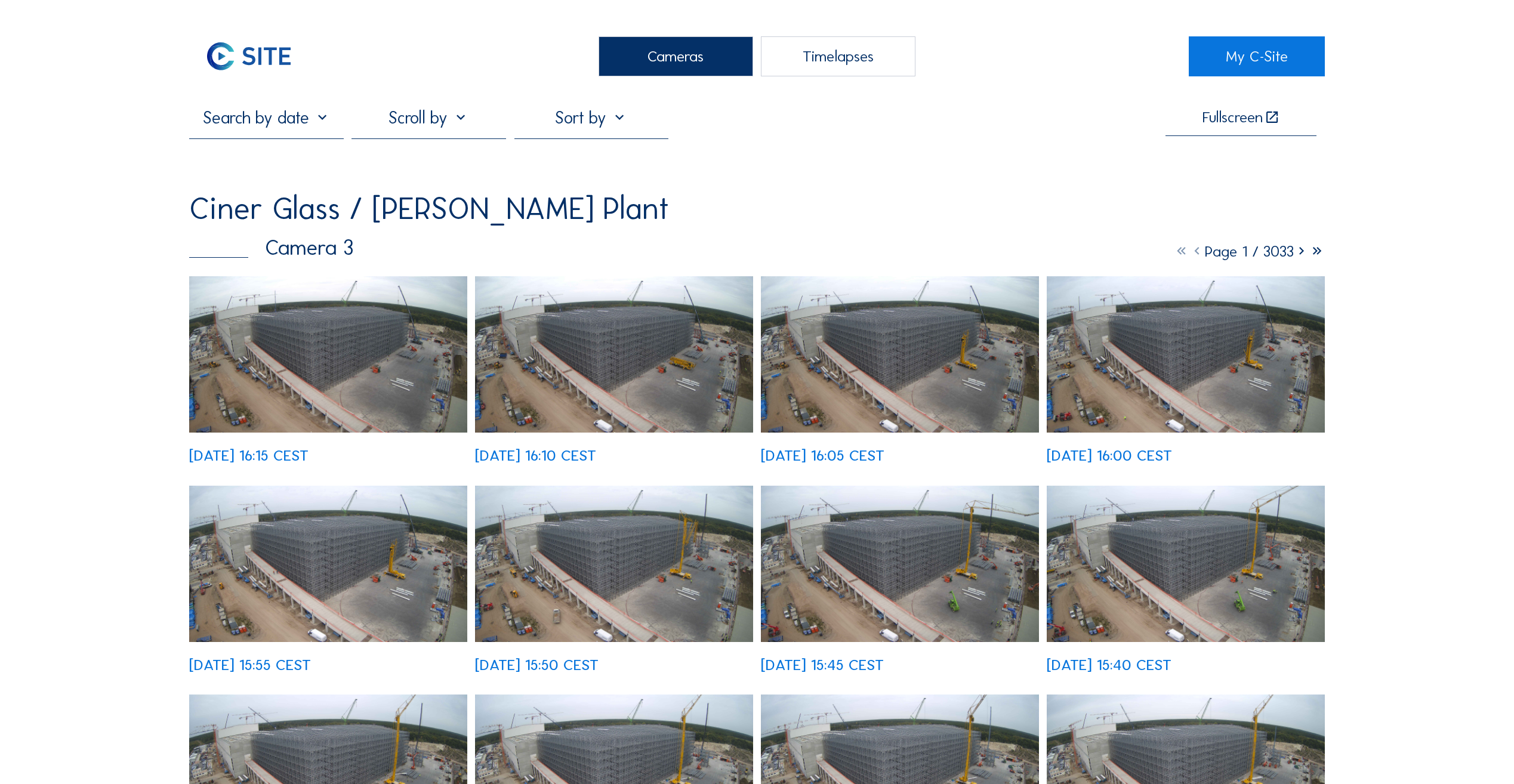
click at [359, 327] on img at bounding box center [328, 355] width 278 height 157
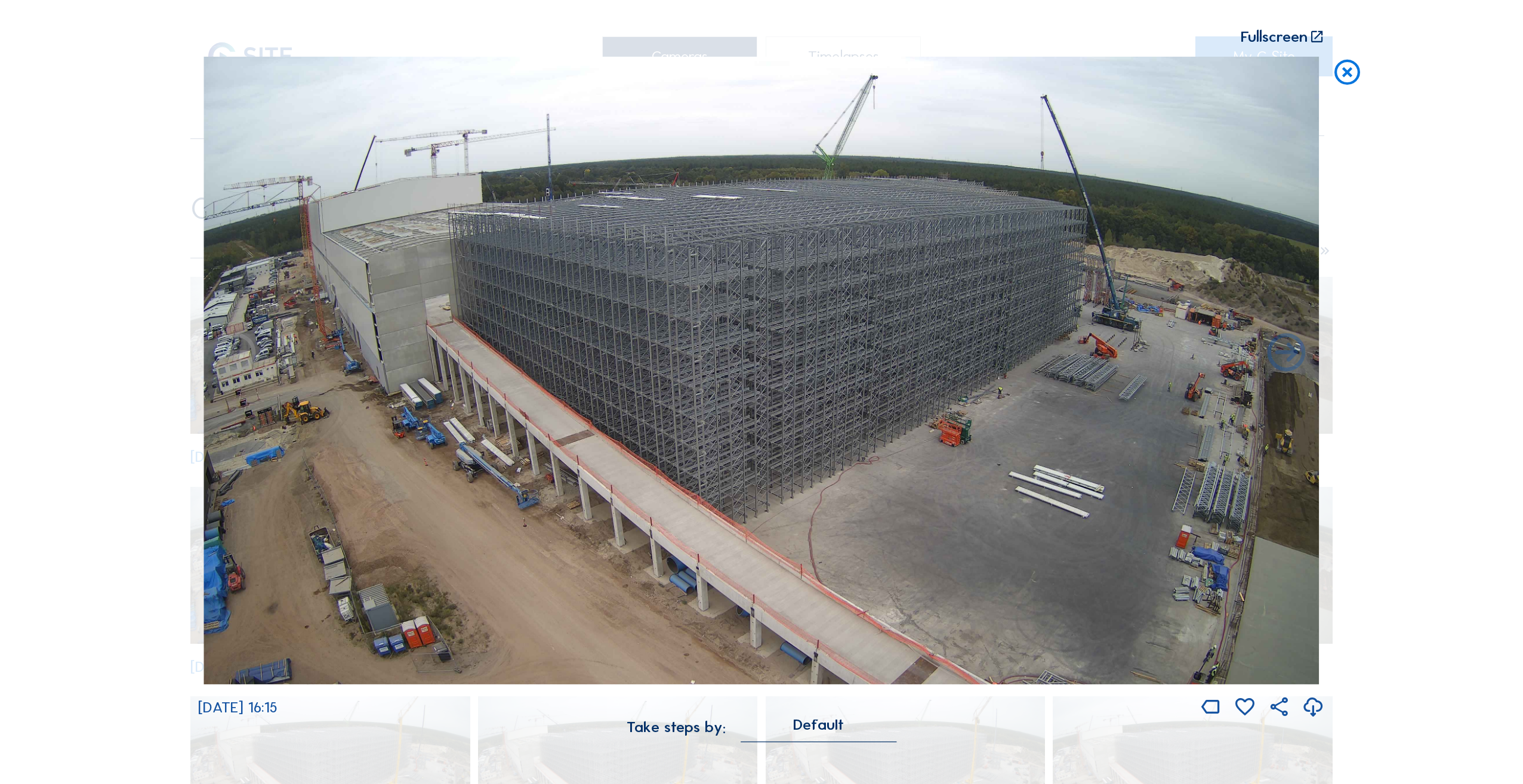
click at [1352, 71] on icon at bounding box center [1347, 72] width 30 height 32
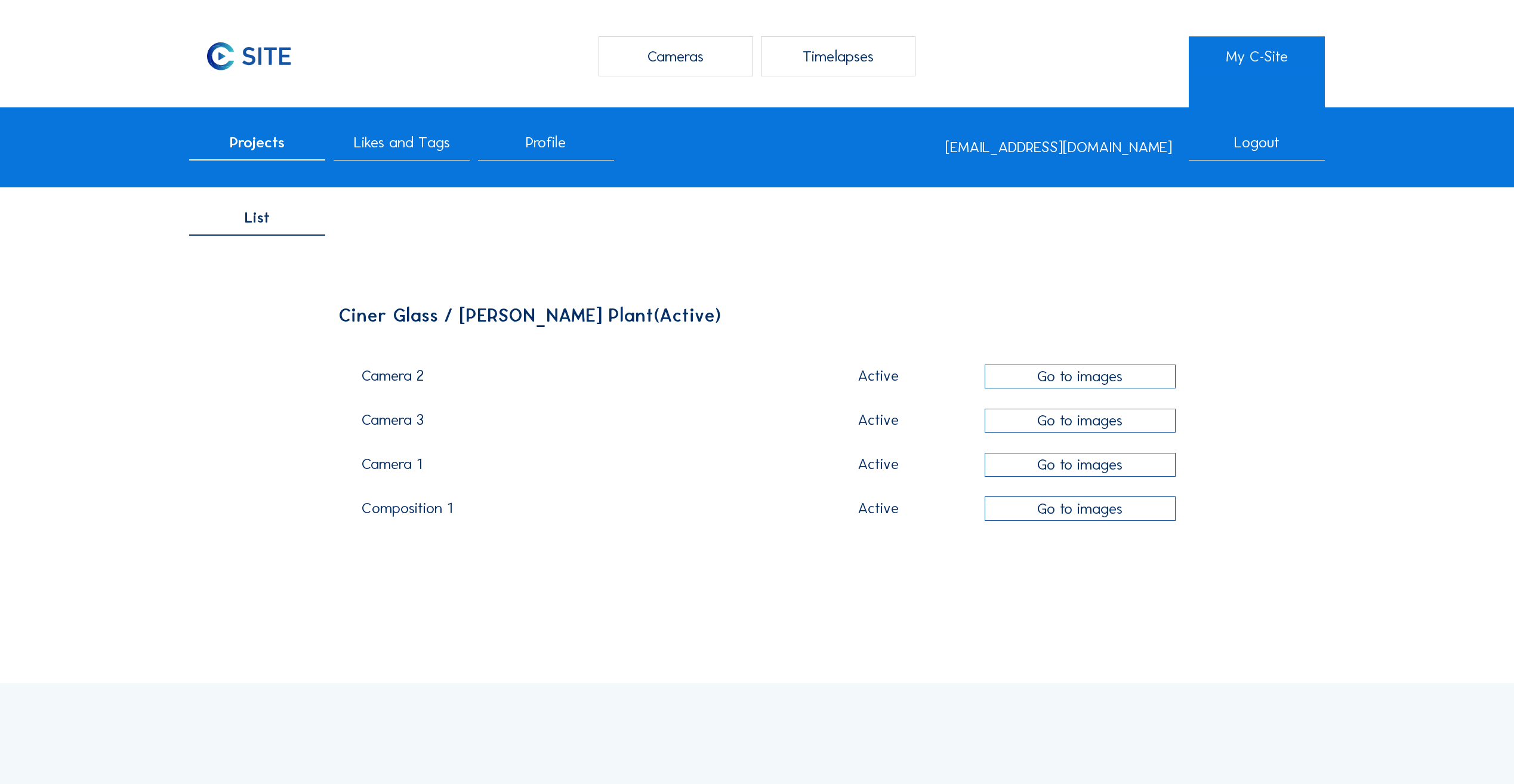
click at [282, 142] on span "Projects" at bounding box center [257, 142] width 55 height 16
click at [396, 460] on div "Camera 1" at bounding box center [567, 468] width 410 height 23
click at [1046, 471] on div "Go to images" at bounding box center [1080, 465] width 191 height 25
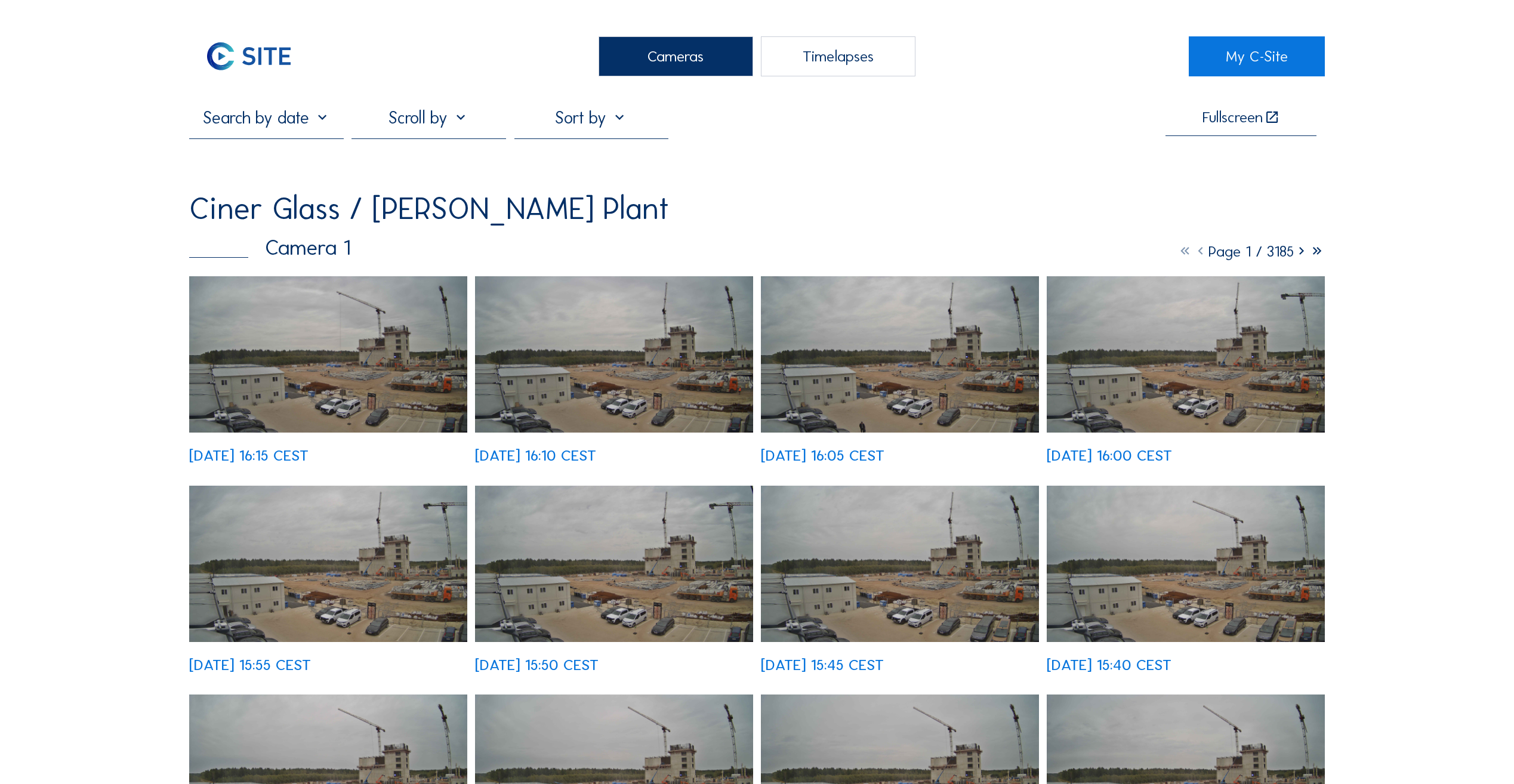
click at [324, 341] on img at bounding box center [328, 355] width 278 height 157
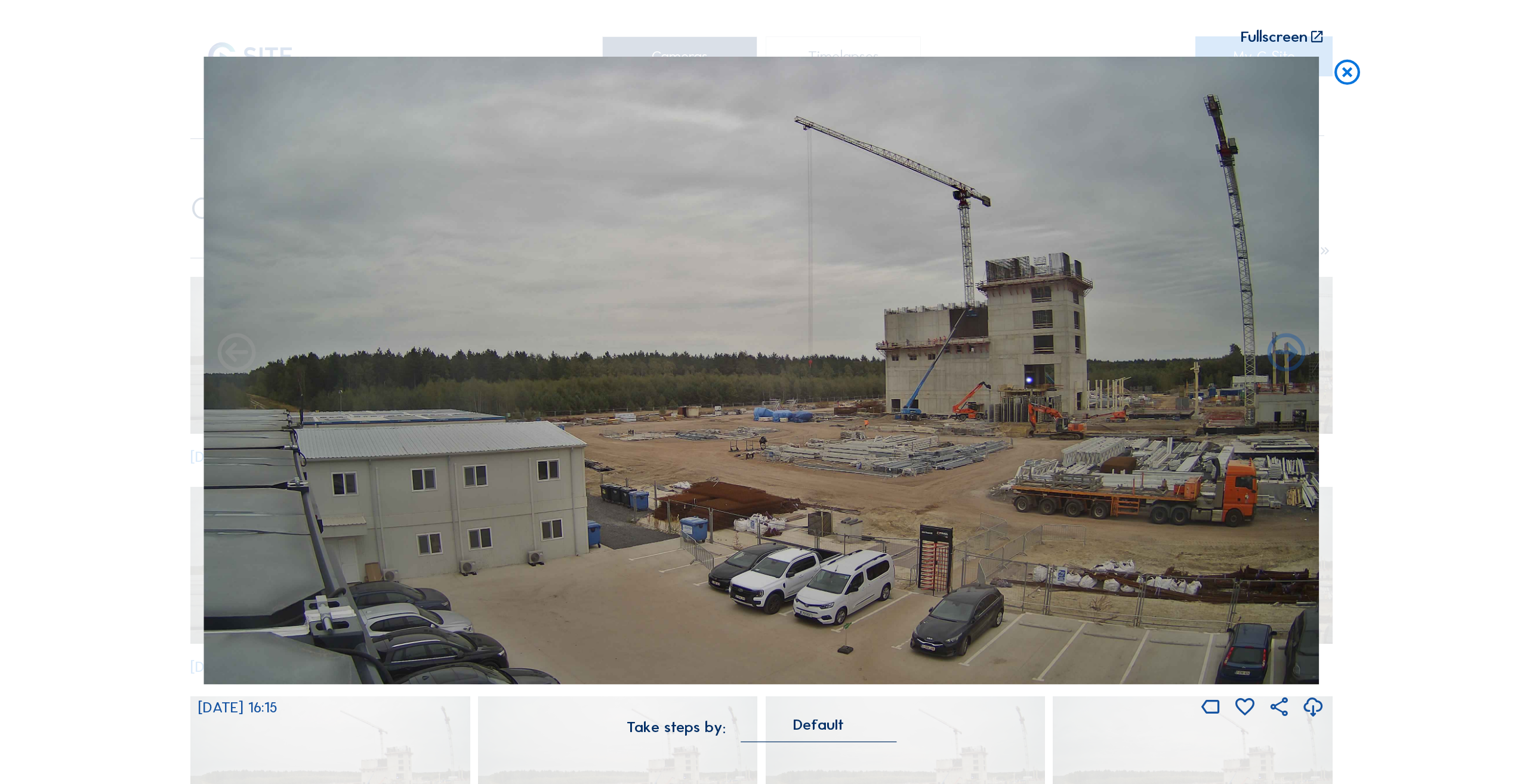
click at [1277, 357] on icon at bounding box center [1286, 355] width 46 height 47
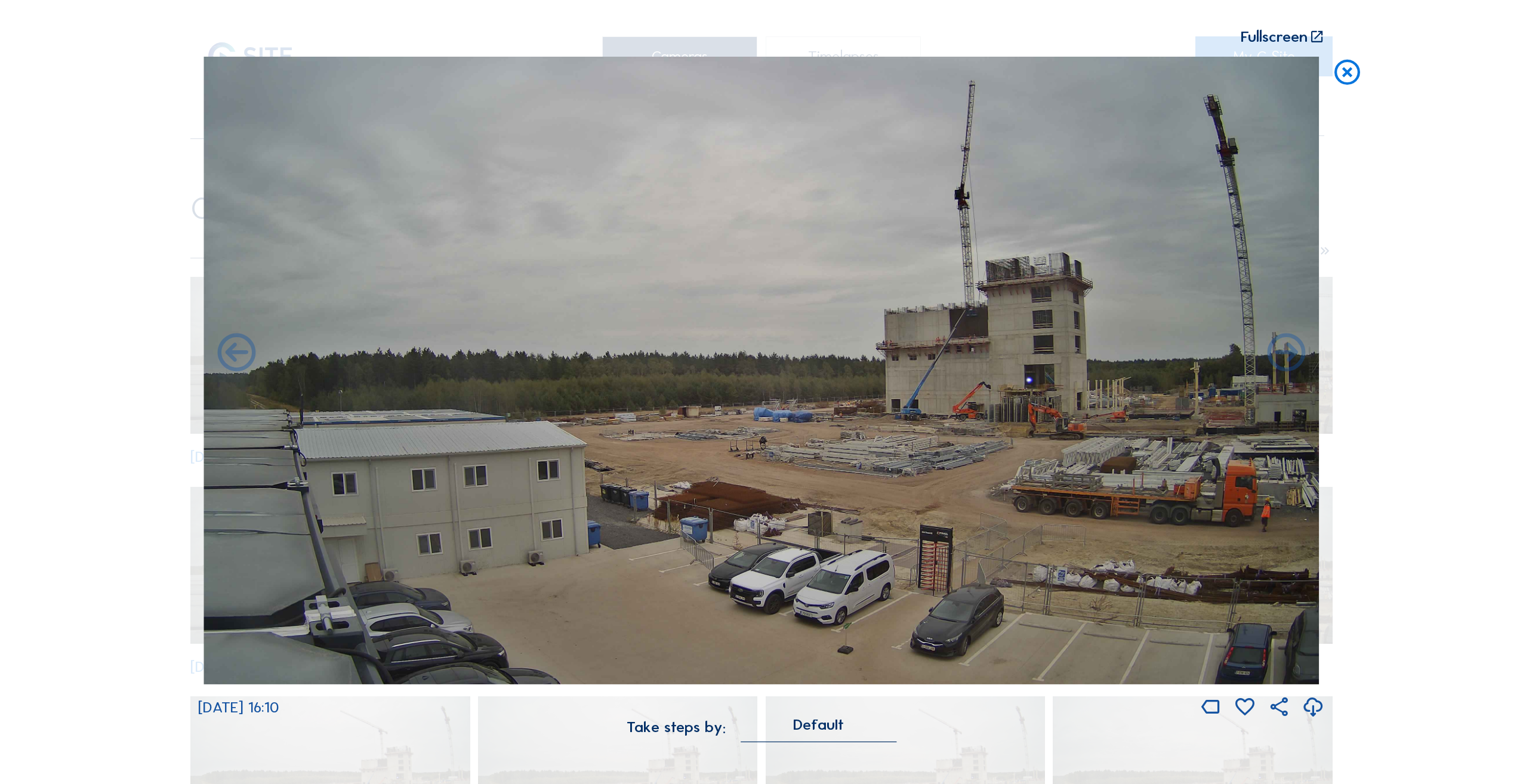
click at [1277, 357] on icon at bounding box center [1286, 355] width 46 height 47
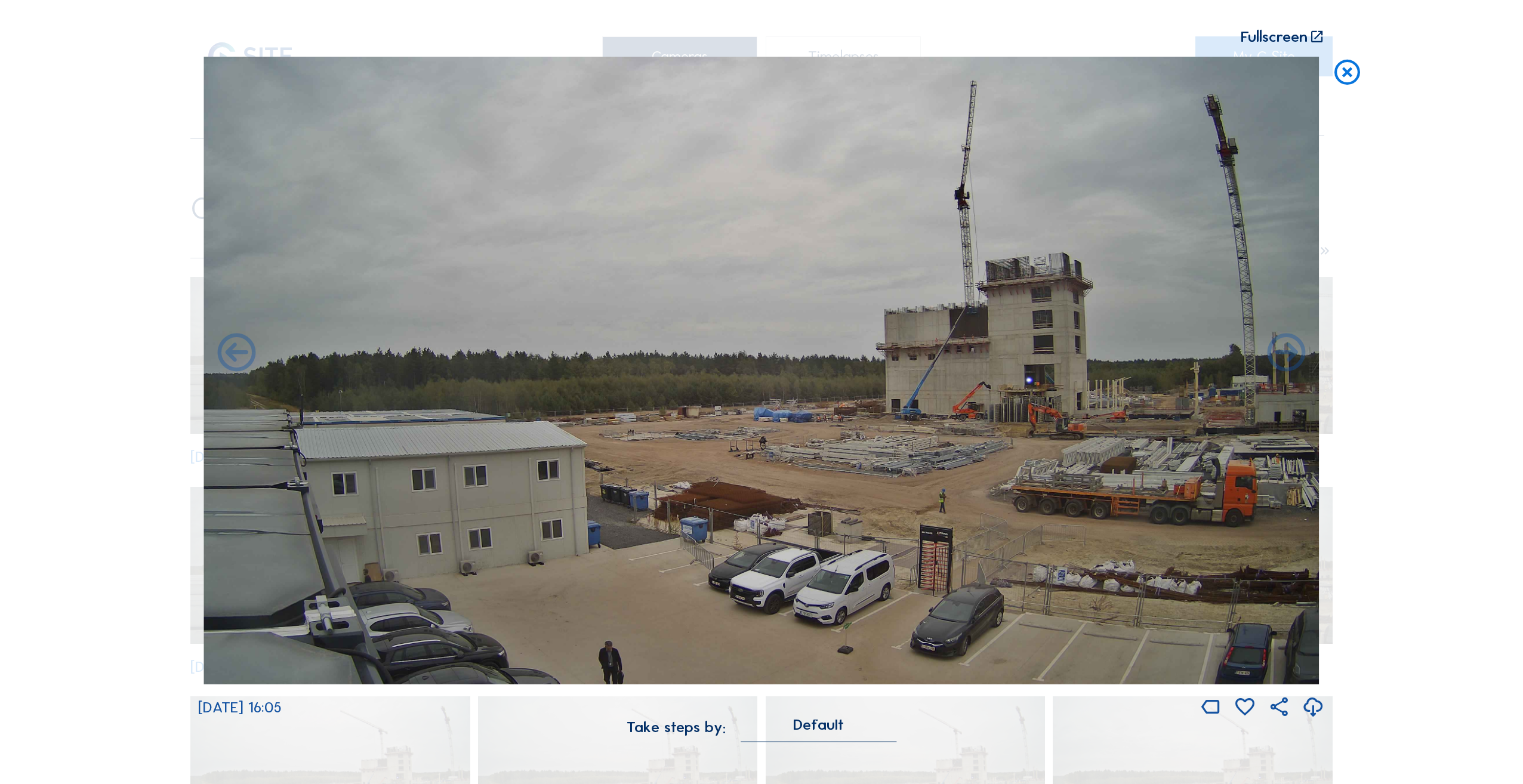
click at [1278, 357] on icon at bounding box center [1286, 355] width 46 height 47
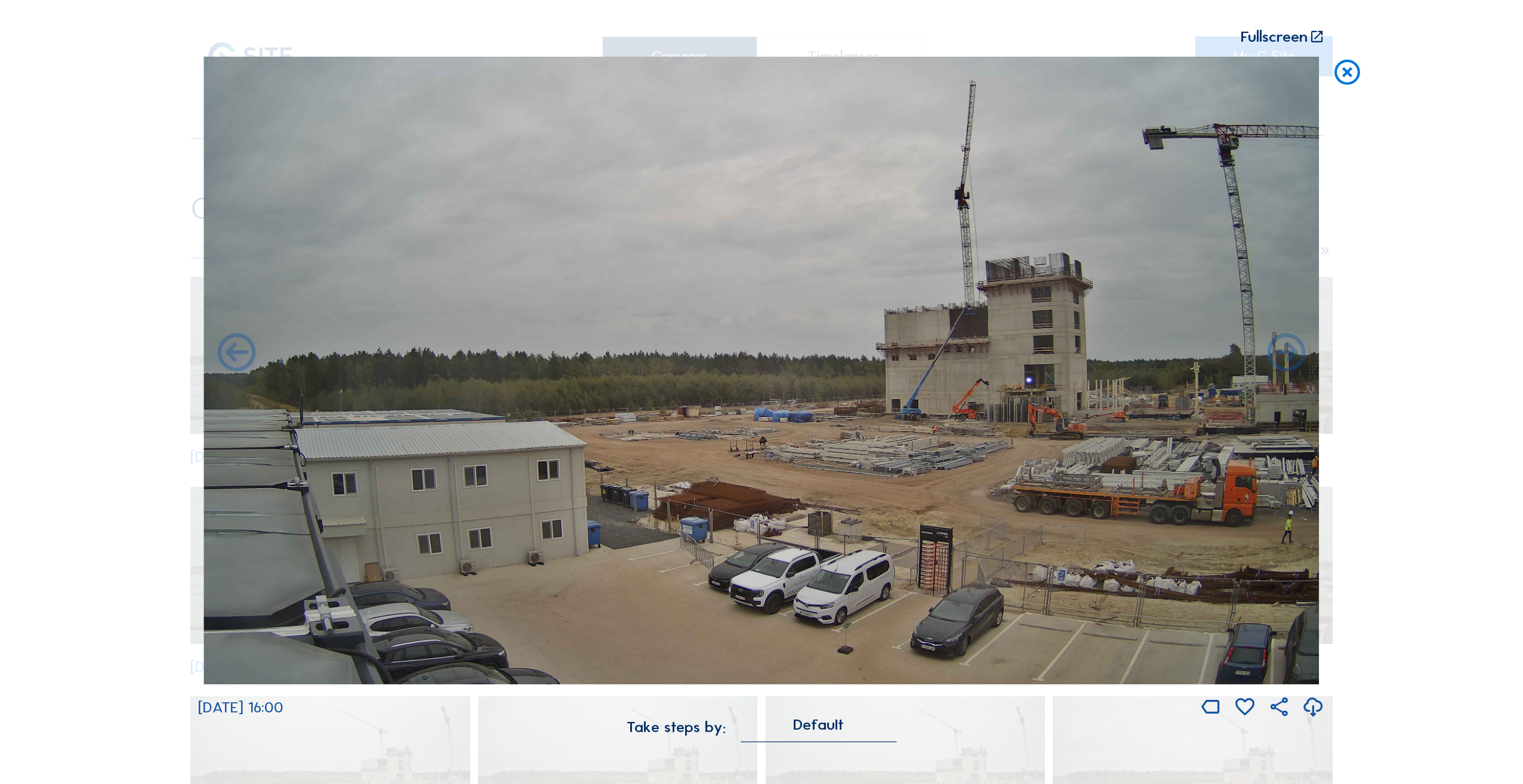
click at [1278, 357] on icon at bounding box center [1286, 355] width 46 height 47
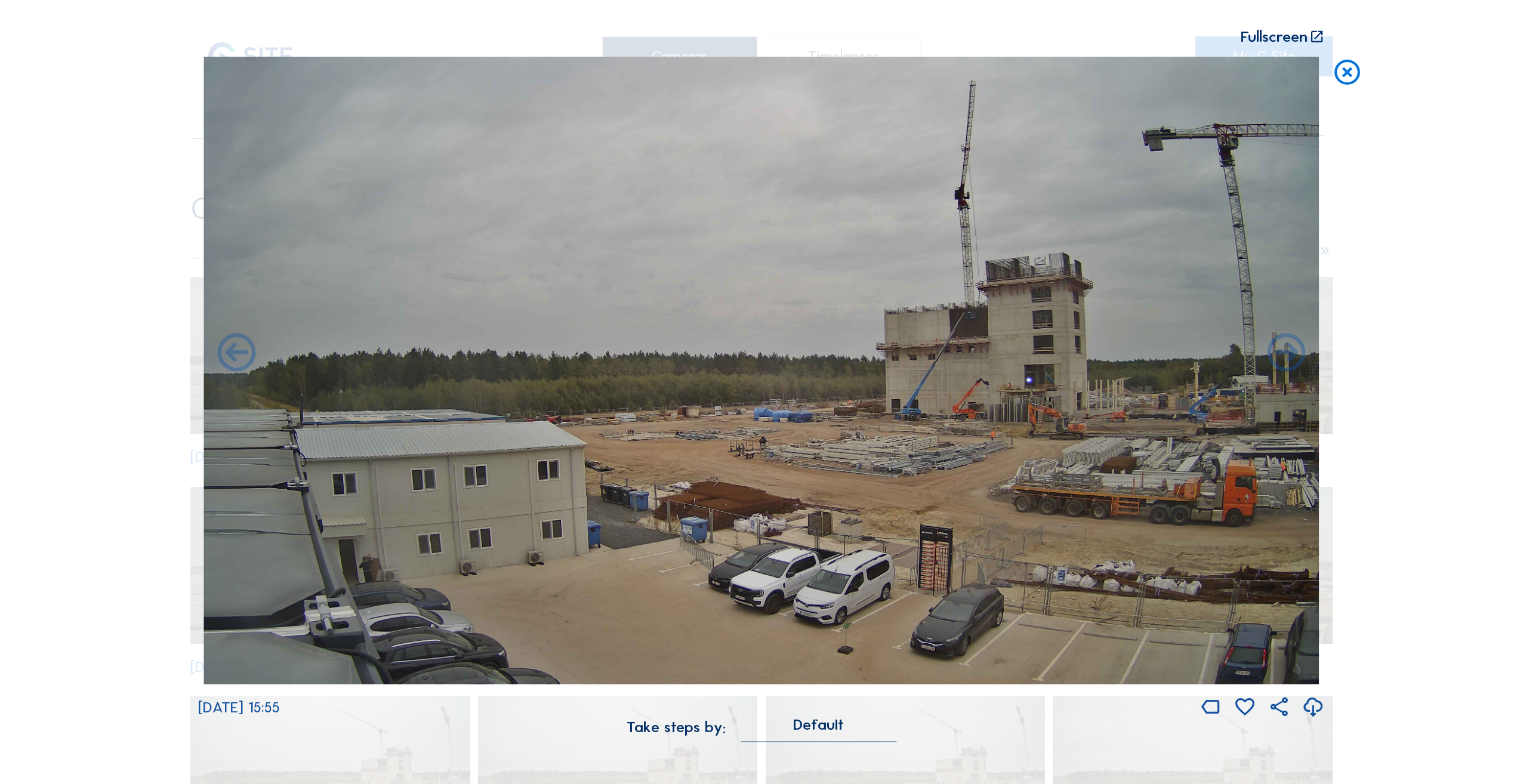
click at [1349, 72] on icon at bounding box center [1347, 72] width 30 height 32
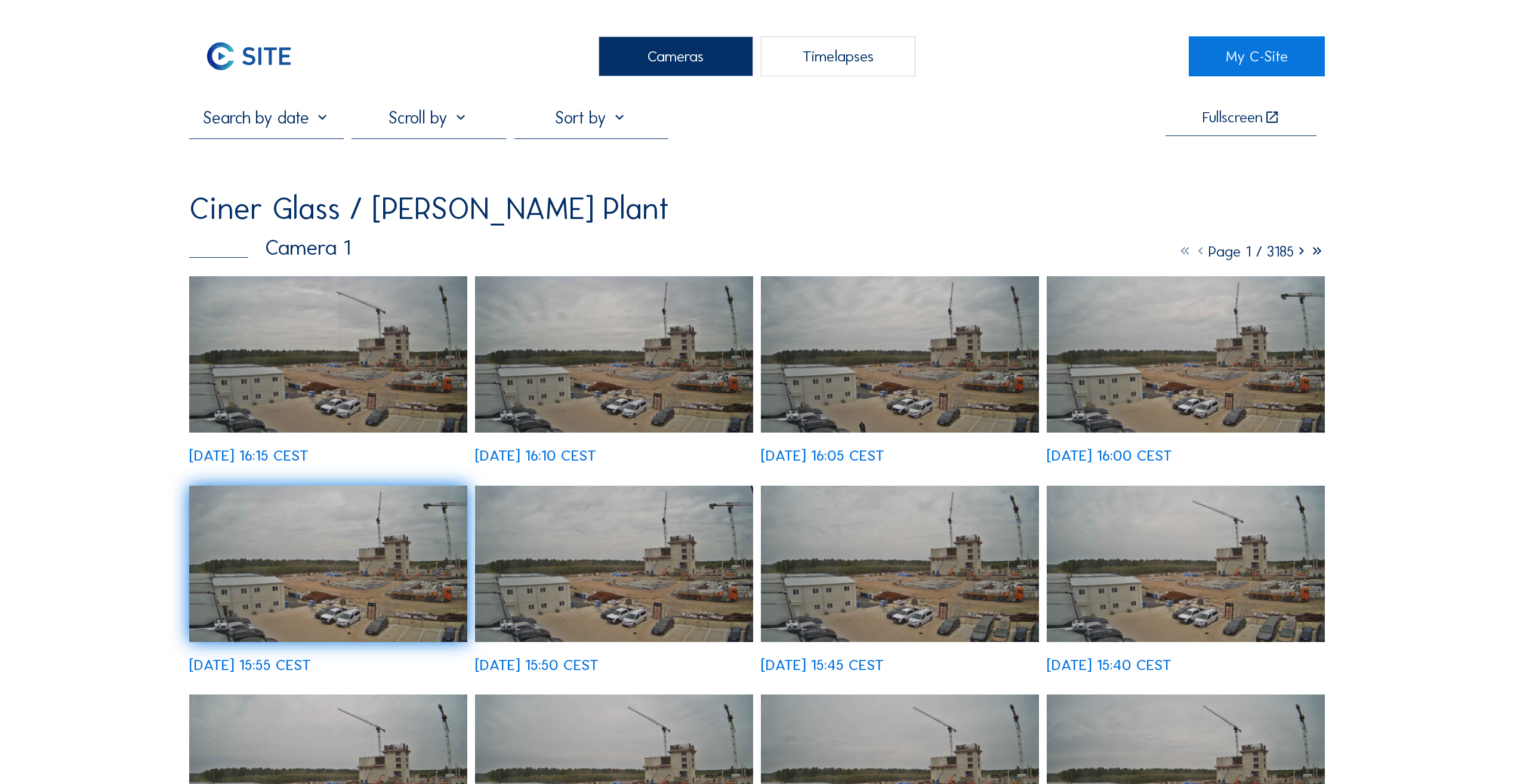
click at [739, 53] on div "Cameras" at bounding box center [676, 56] width 154 height 40
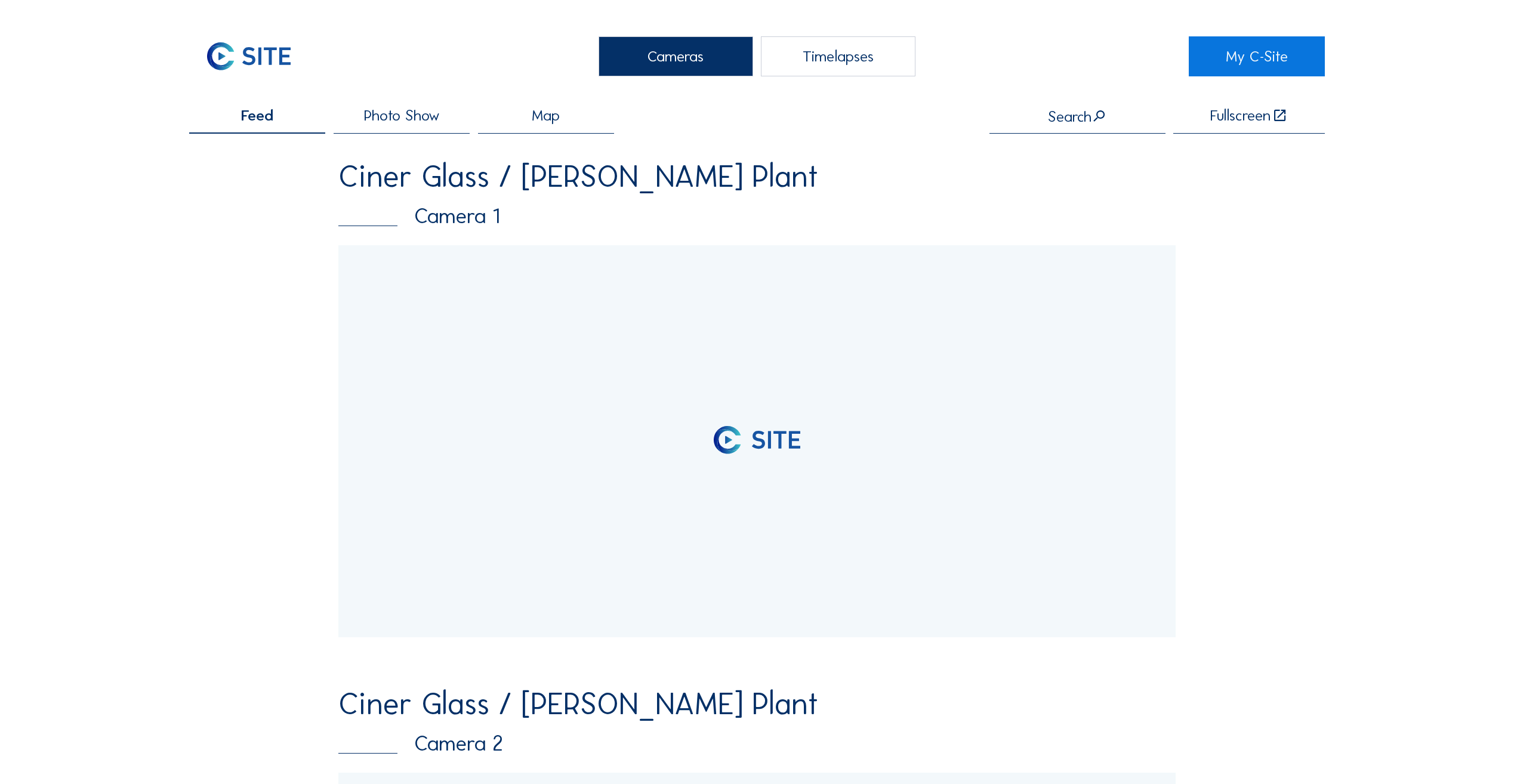
click at [845, 63] on div "Timelapses" at bounding box center [838, 56] width 154 height 40
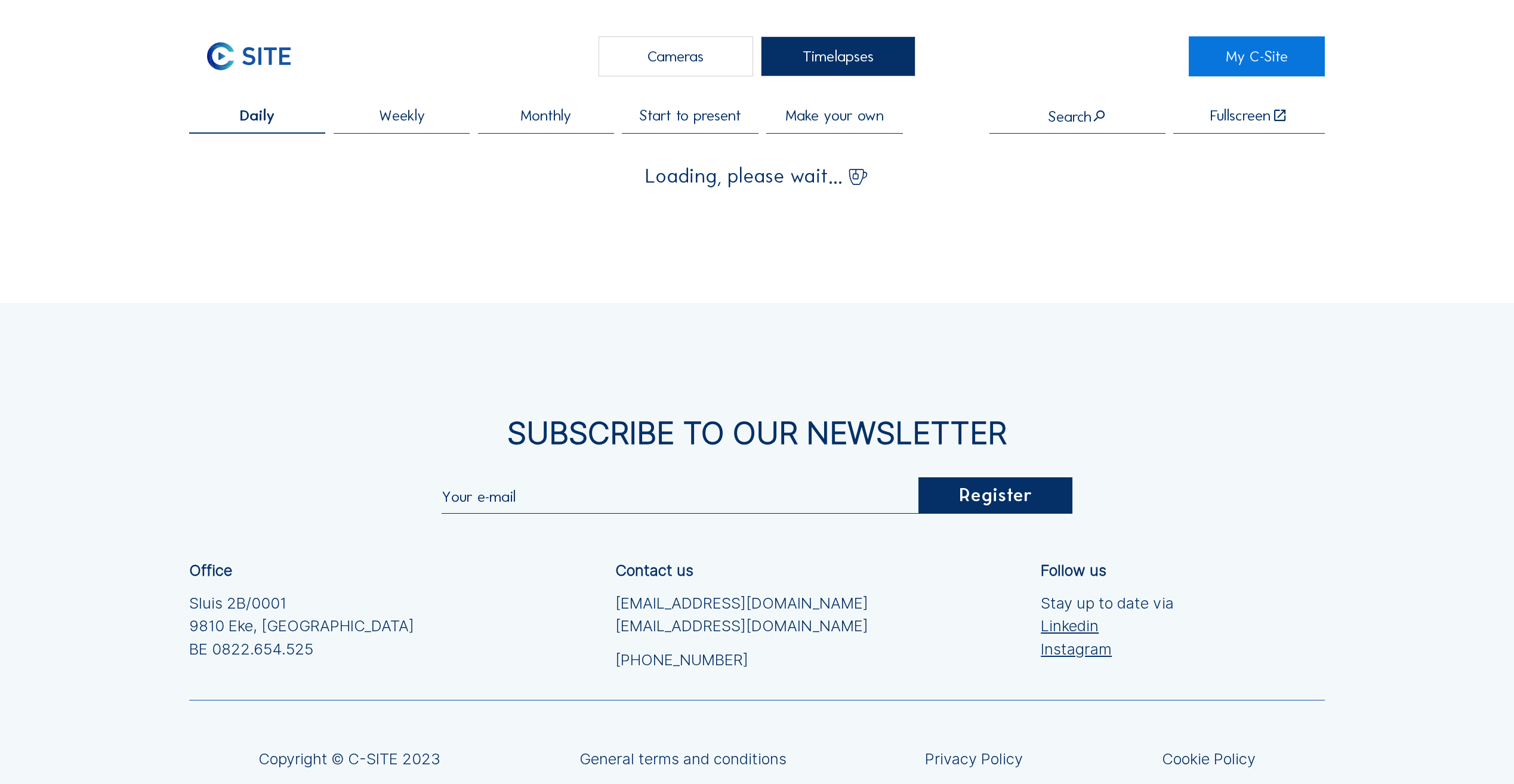
click at [676, 60] on div "Cameras" at bounding box center [676, 56] width 154 height 40
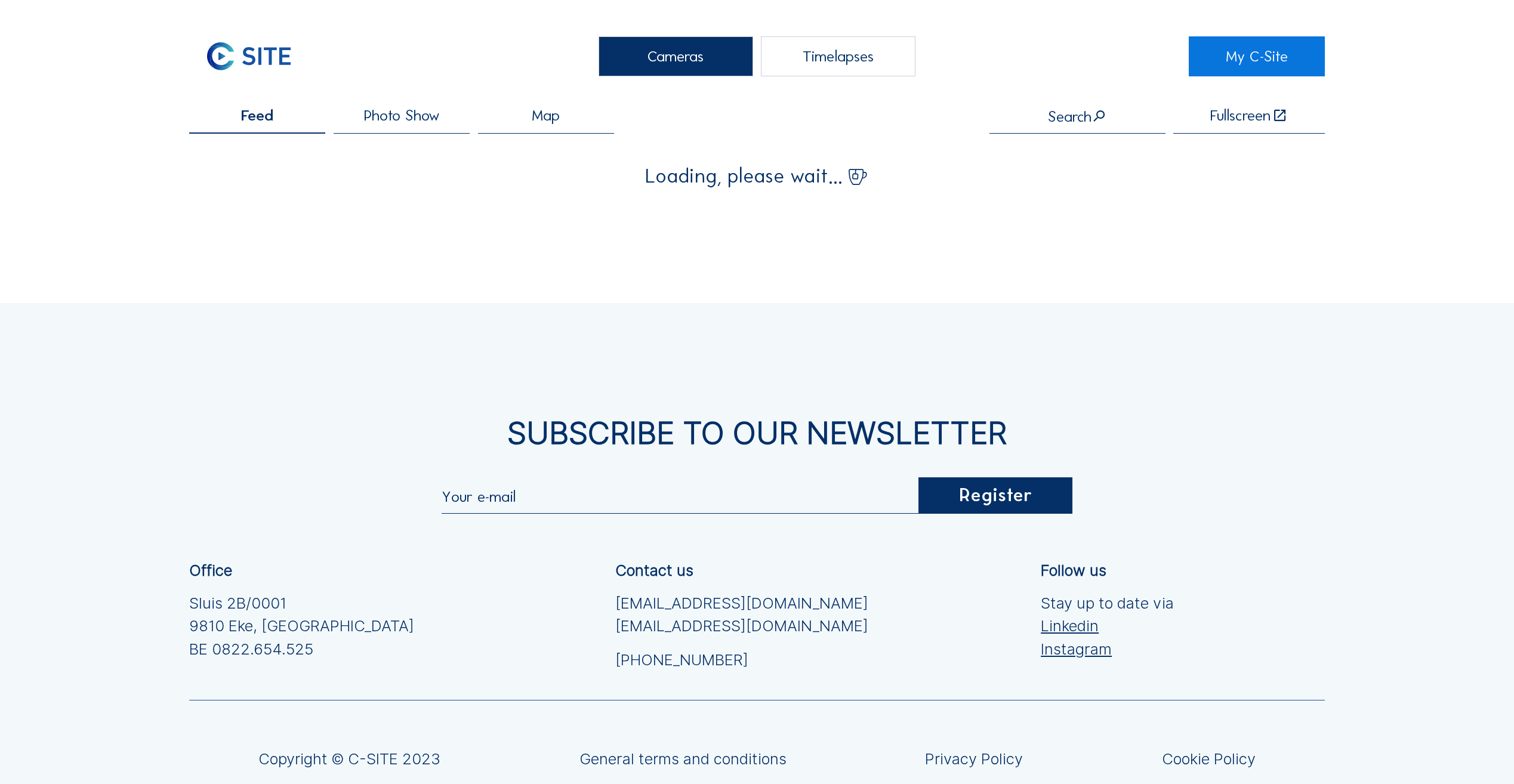
click at [676, 60] on div "Cameras" at bounding box center [676, 56] width 154 height 40
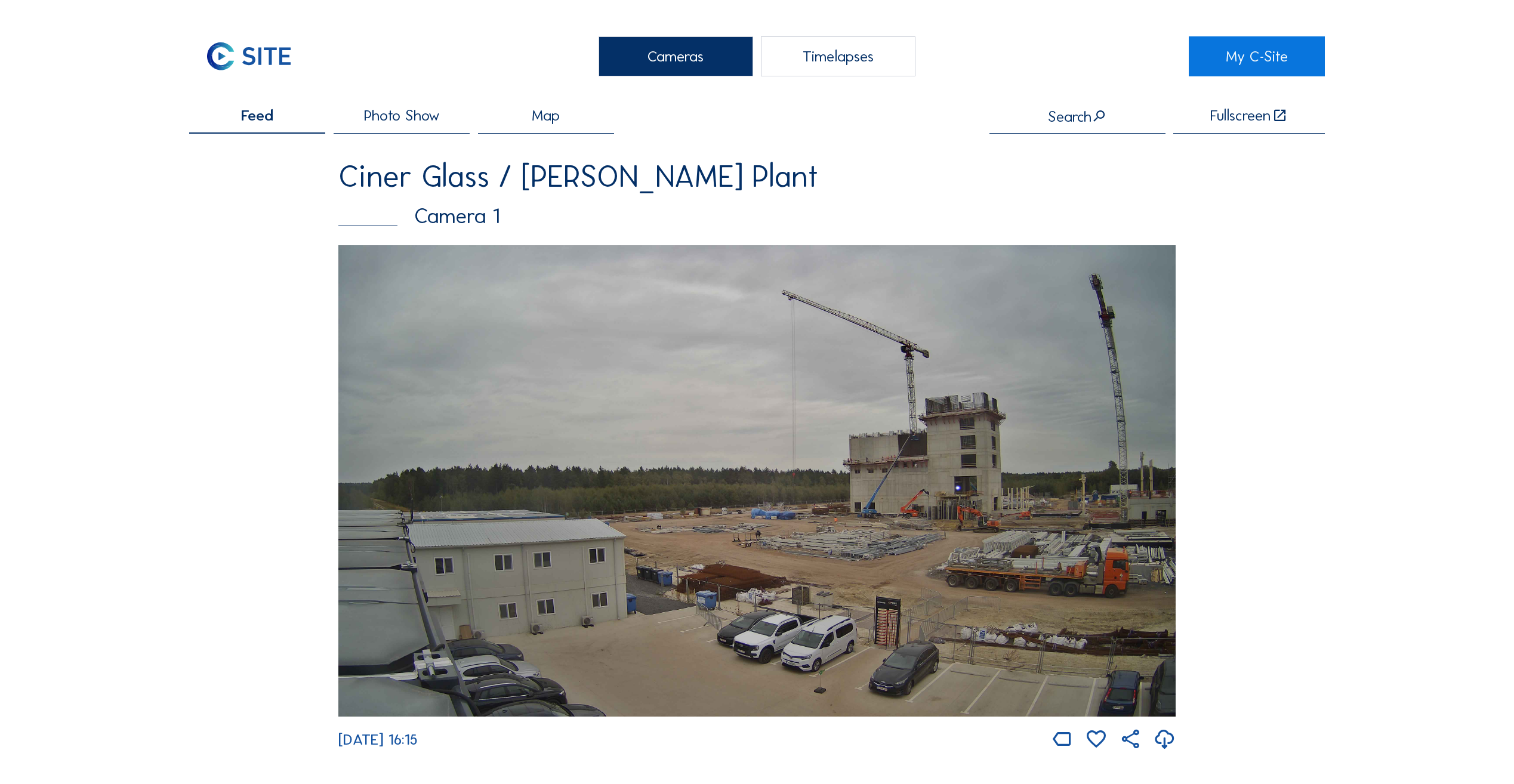
drag, startPoint x: 676, startPoint y: 60, endPoint x: 540, endPoint y: 36, distance: 138.1
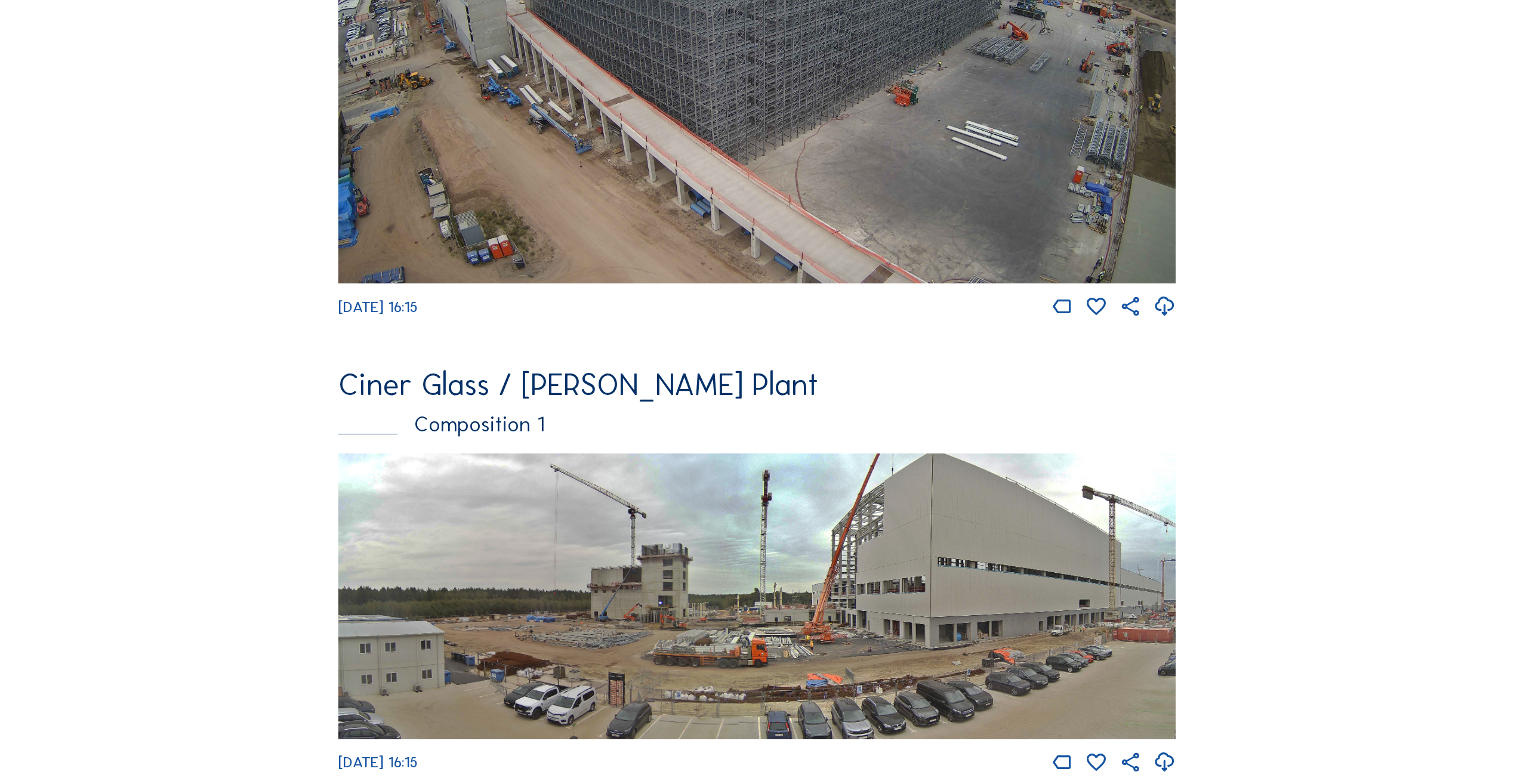
scroll to position [1850, 0]
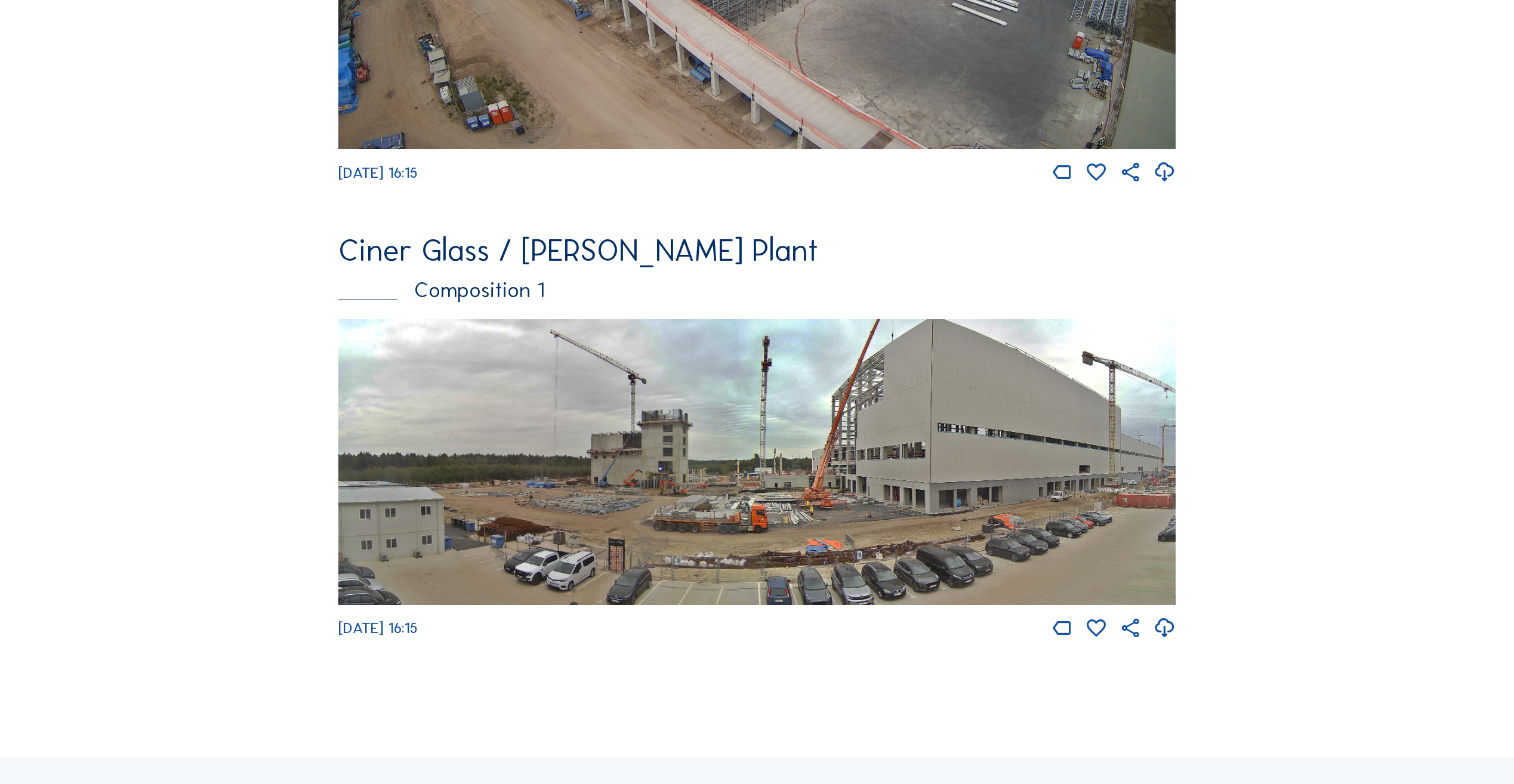
click at [916, 428] on img at bounding box center [757, 462] width 838 height 286
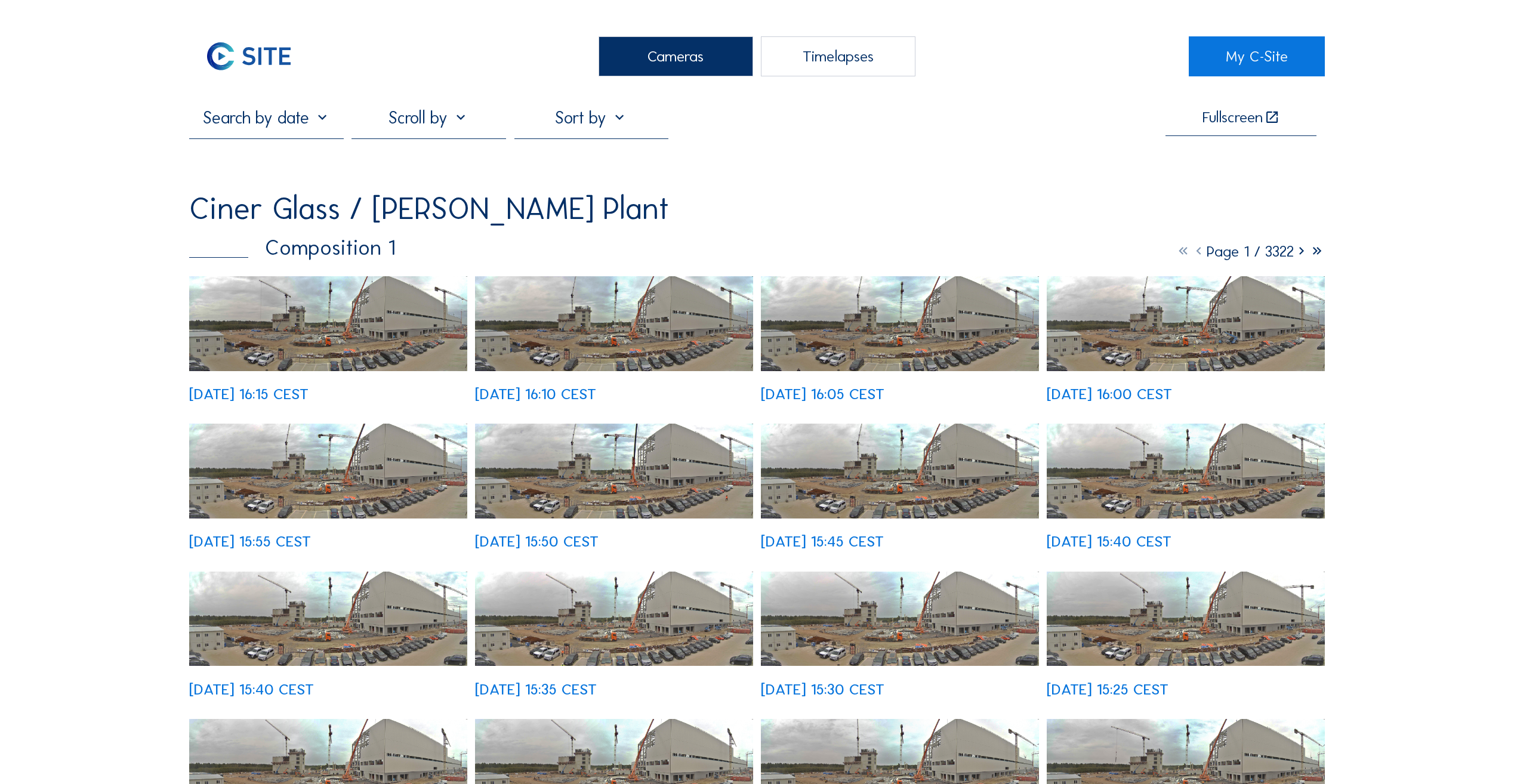
click at [326, 336] on img at bounding box center [328, 324] width 278 height 95
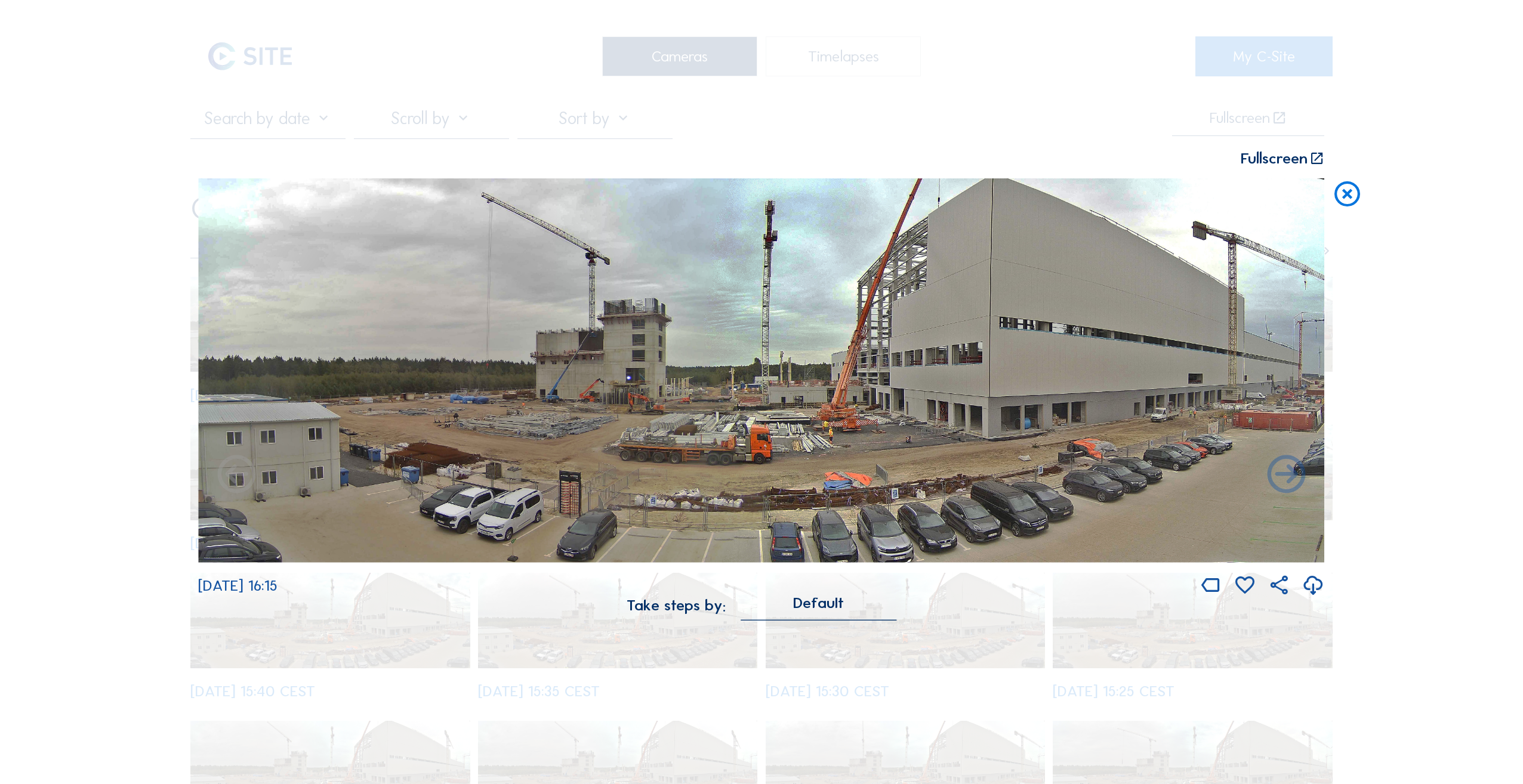
click at [626, 384] on img at bounding box center [761, 370] width 1126 height 384
click at [1300, 462] on icon at bounding box center [1286, 476] width 46 height 47
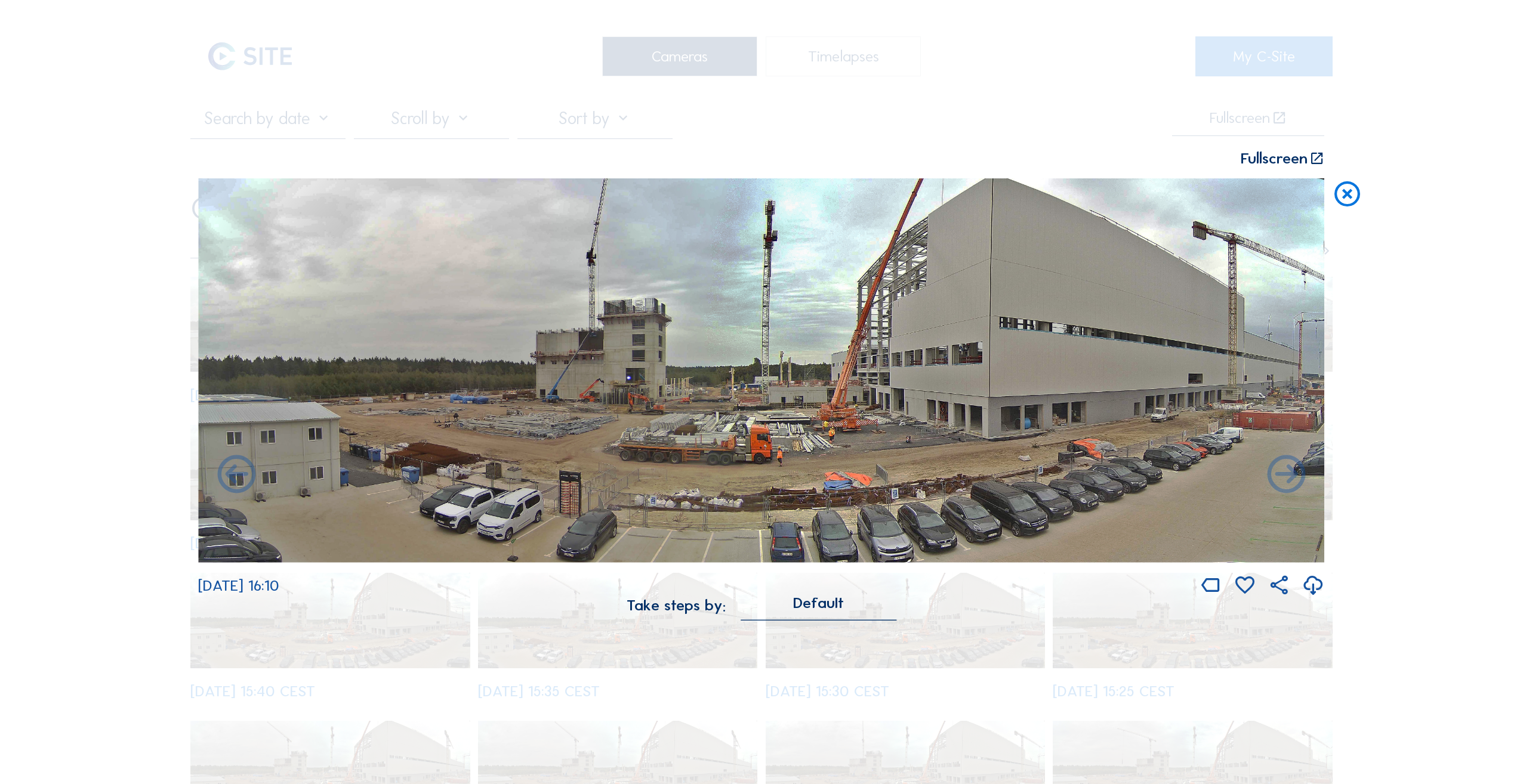
click at [1293, 476] on icon at bounding box center [1286, 476] width 46 height 47
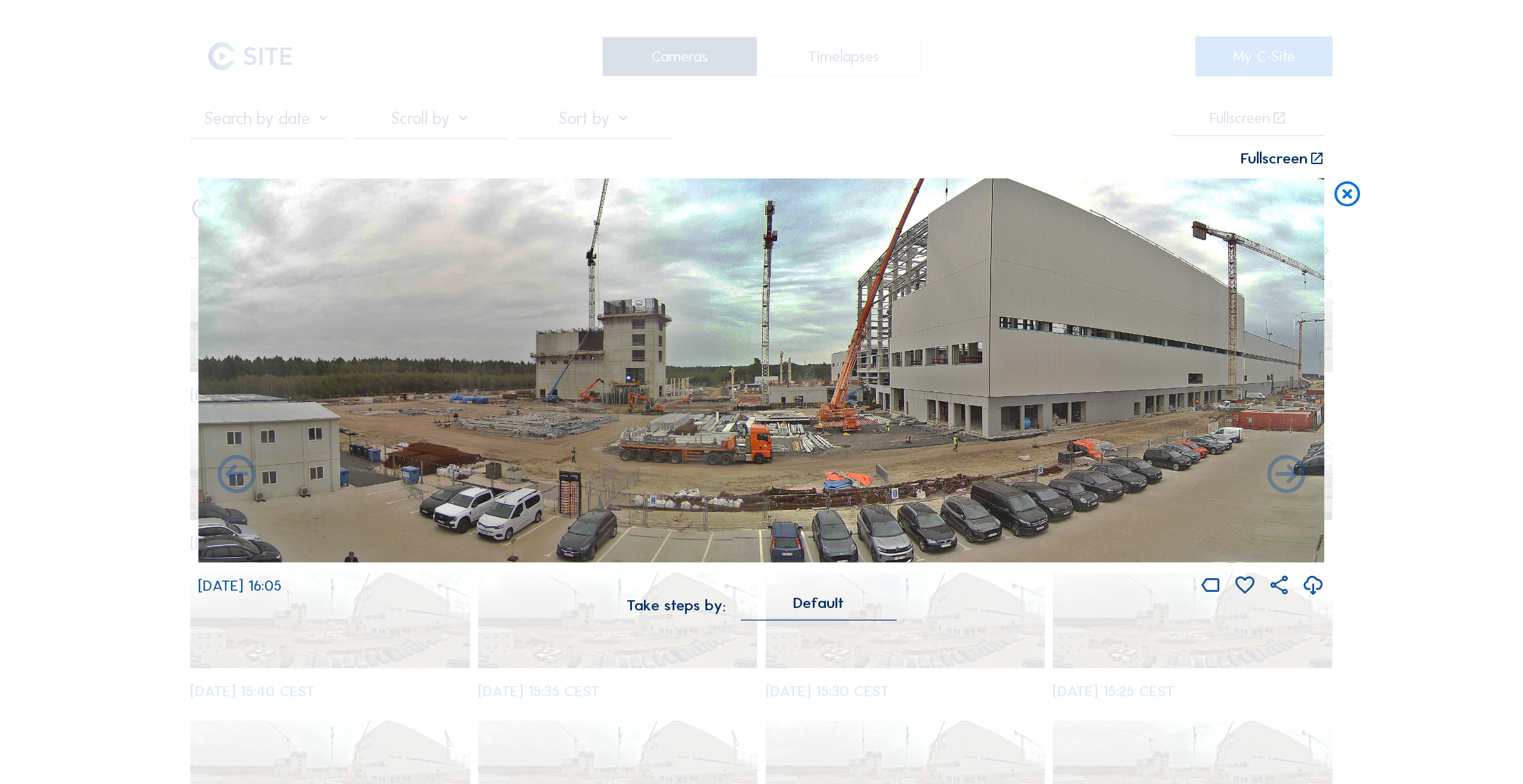
click at [1293, 476] on icon at bounding box center [1286, 476] width 46 height 47
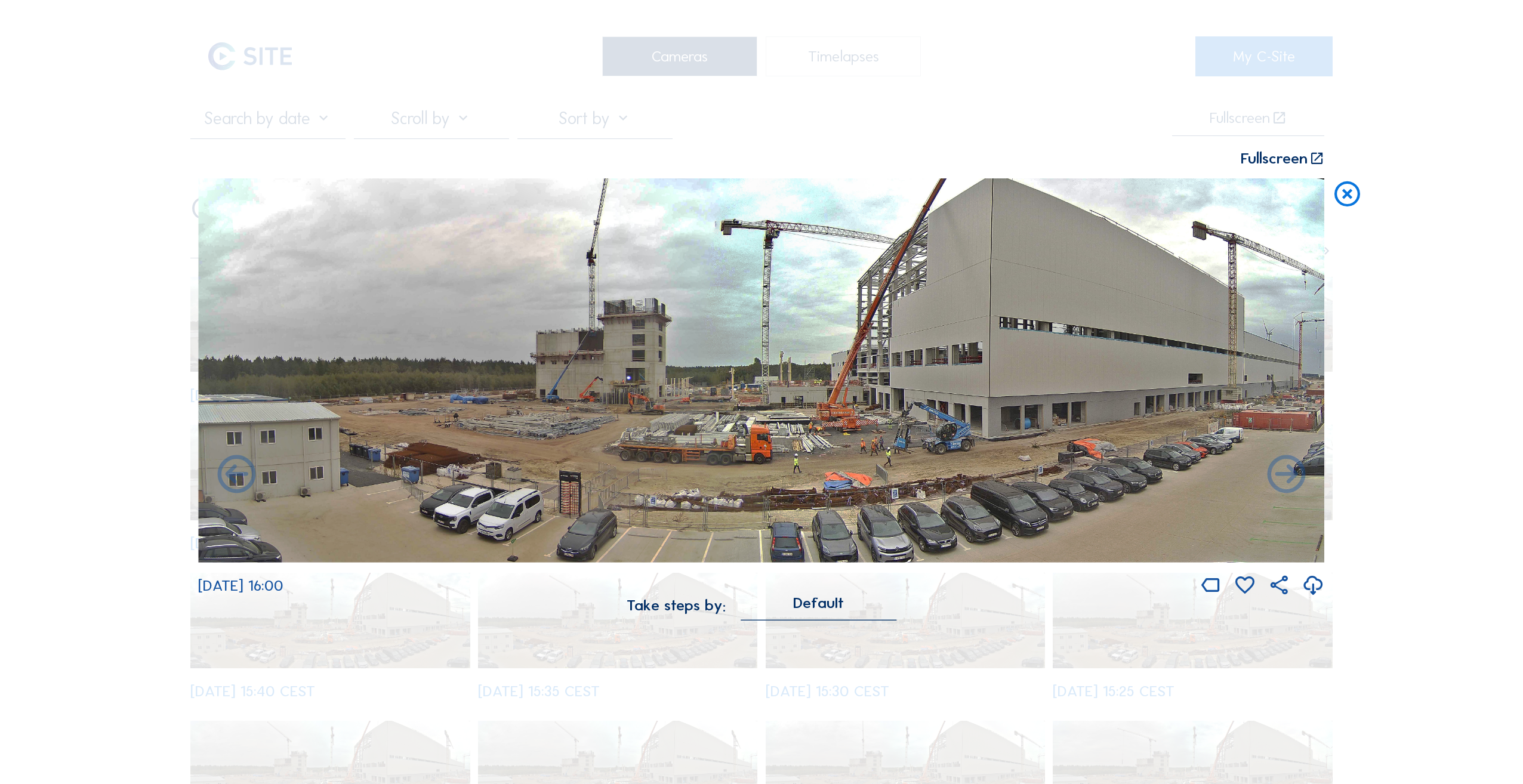
click at [1293, 476] on icon at bounding box center [1286, 476] width 46 height 47
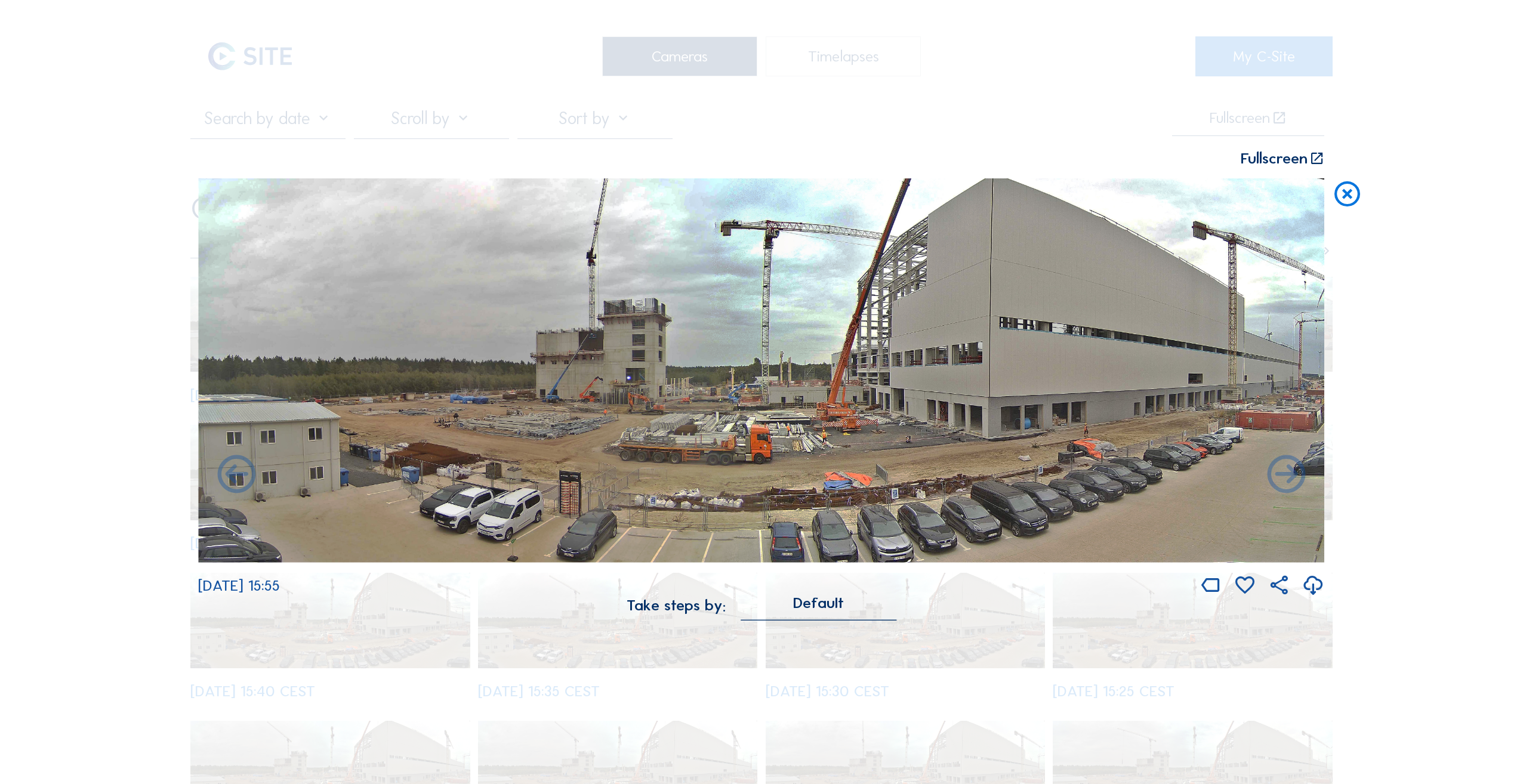
click at [1293, 476] on icon at bounding box center [1286, 476] width 46 height 47
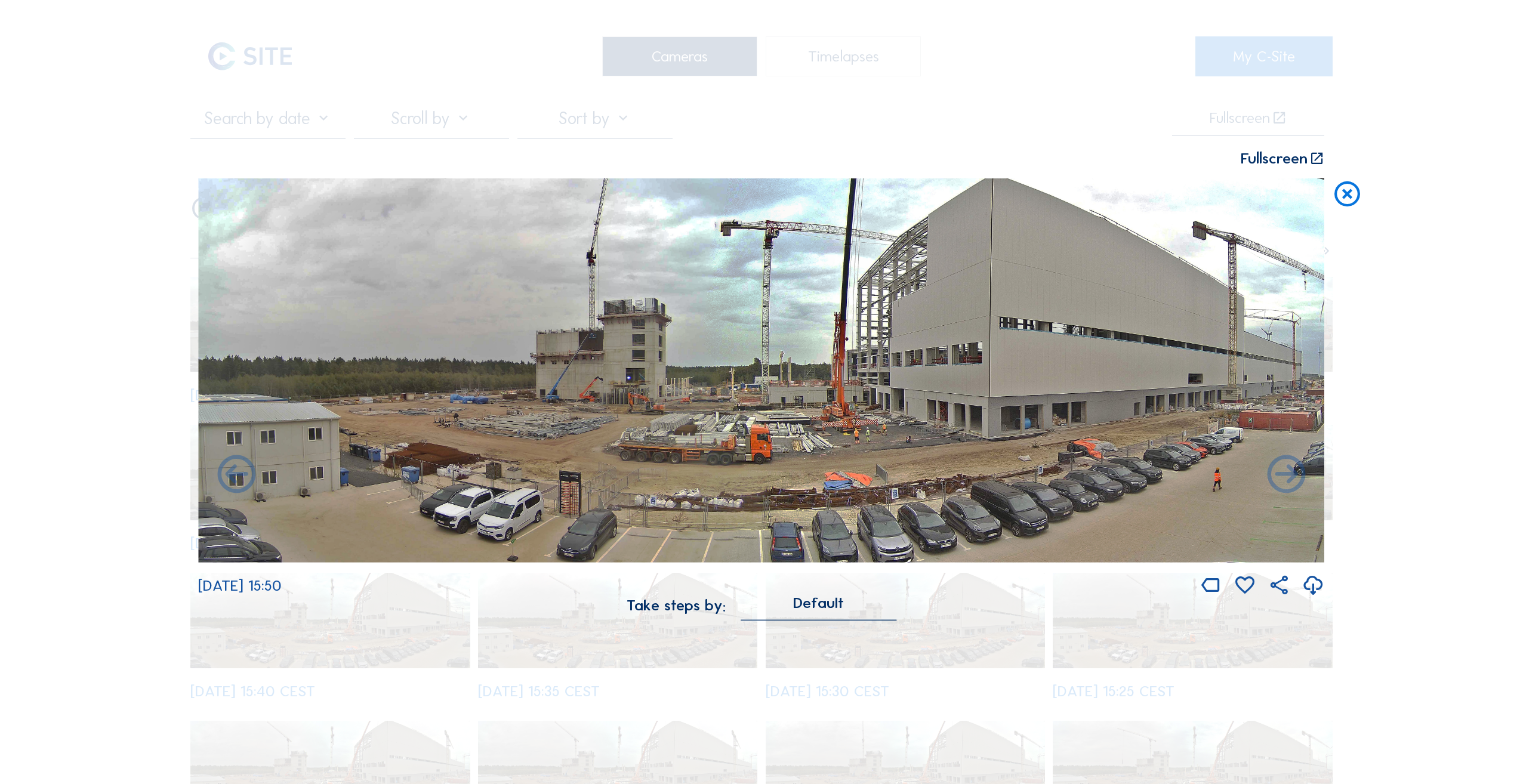
click at [1293, 476] on icon at bounding box center [1286, 476] width 46 height 47
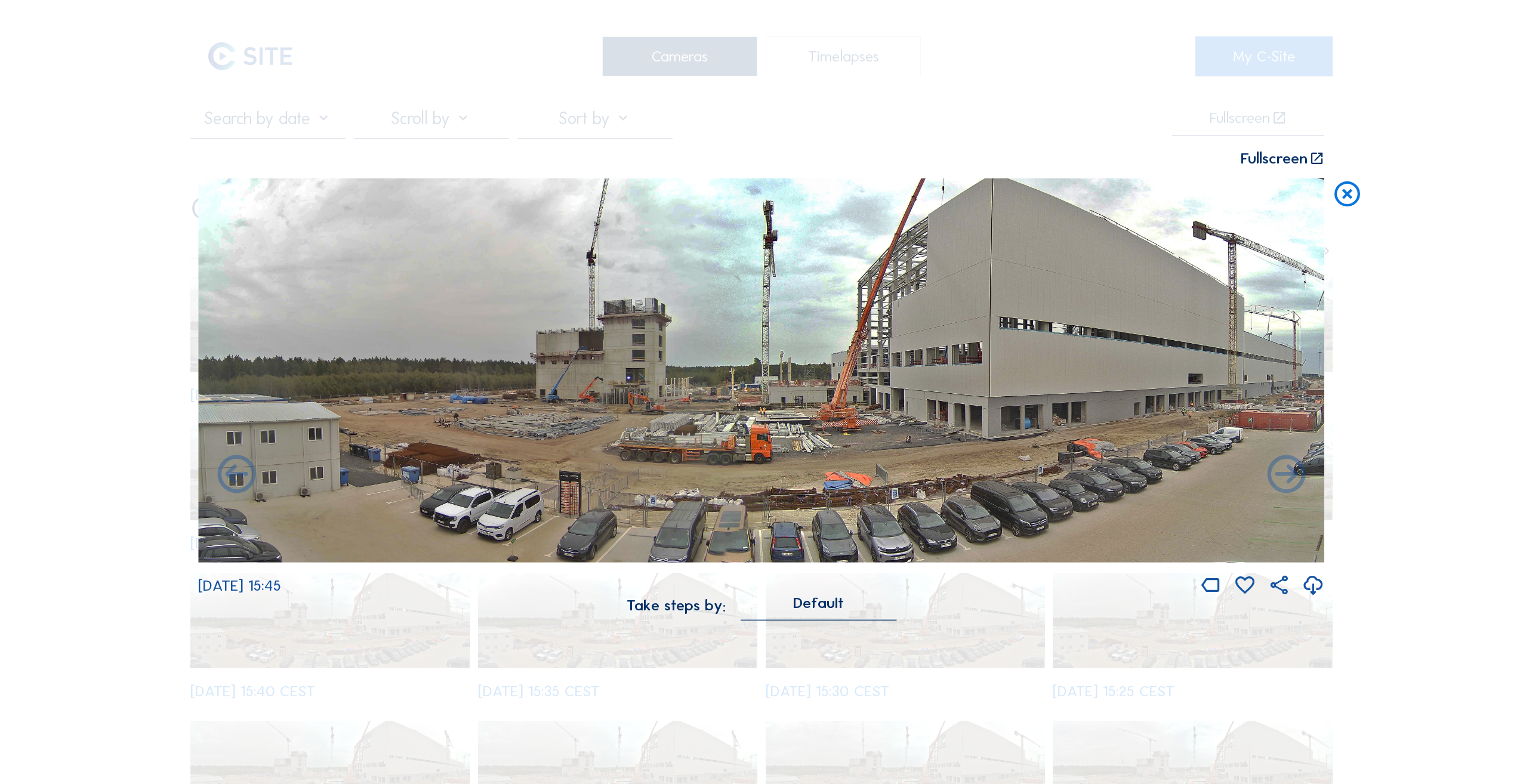
click at [1293, 476] on icon at bounding box center [1286, 476] width 46 height 47
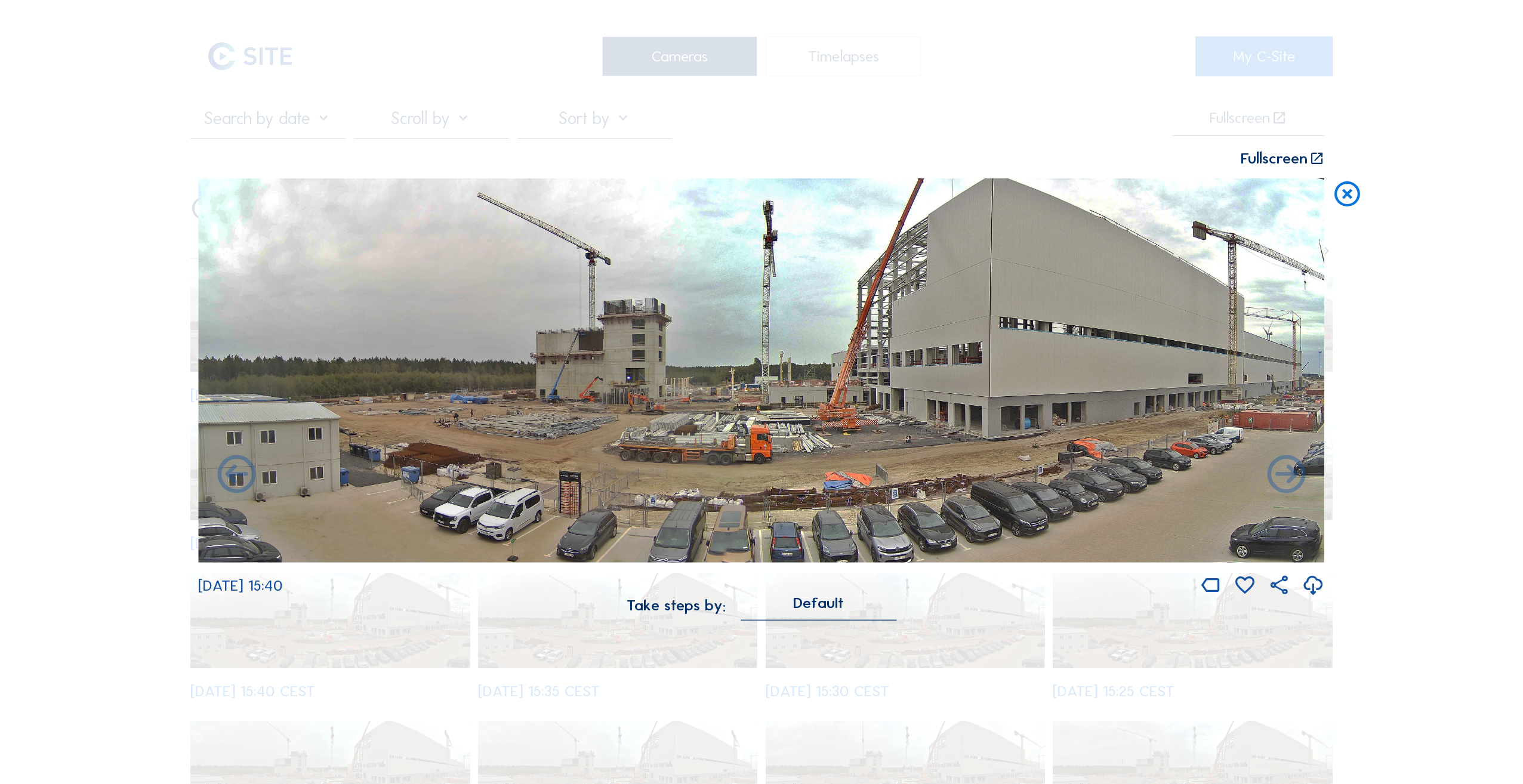
click at [1293, 476] on icon at bounding box center [1286, 476] width 46 height 47
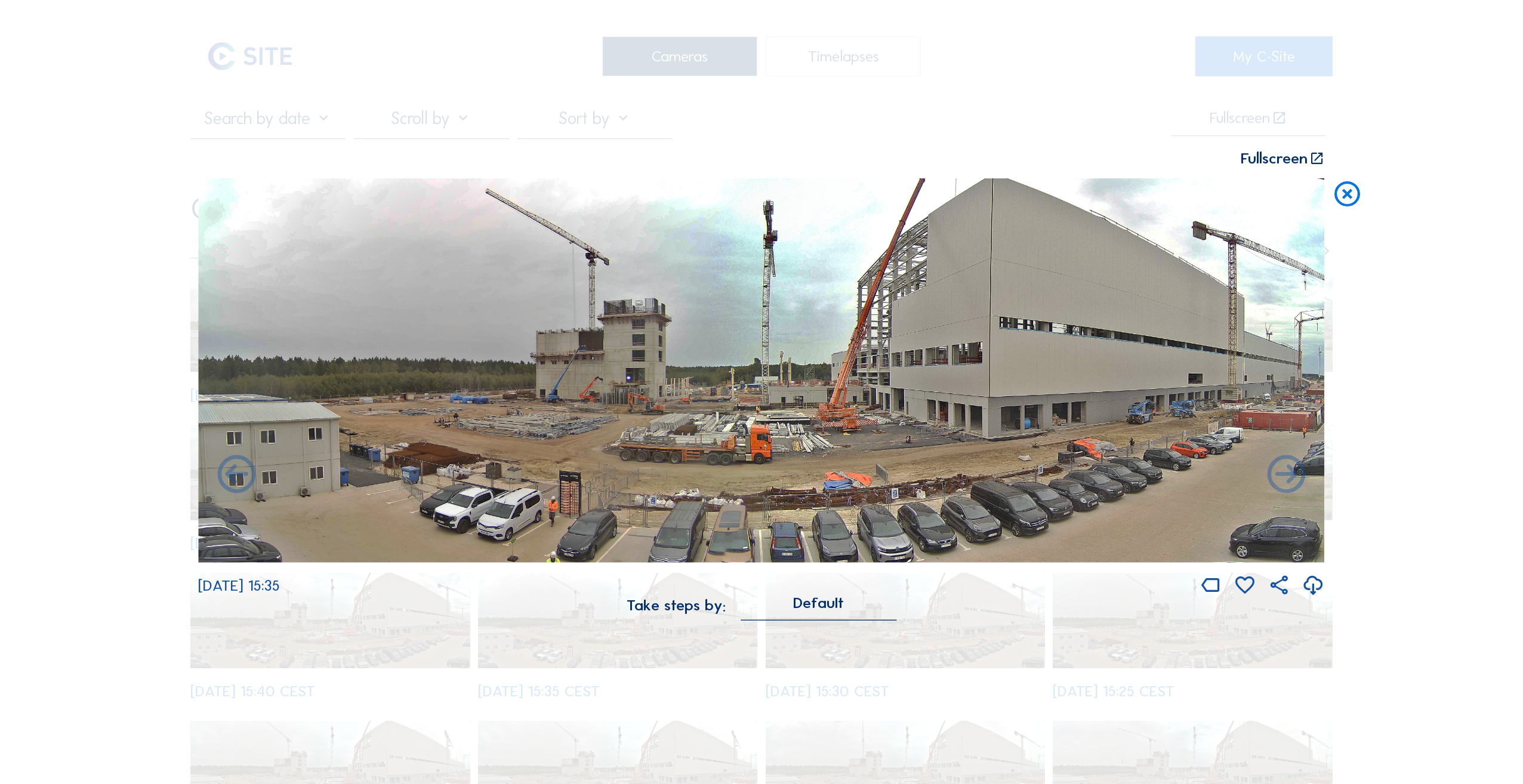
click at [1293, 476] on icon at bounding box center [1286, 476] width 46 height 47
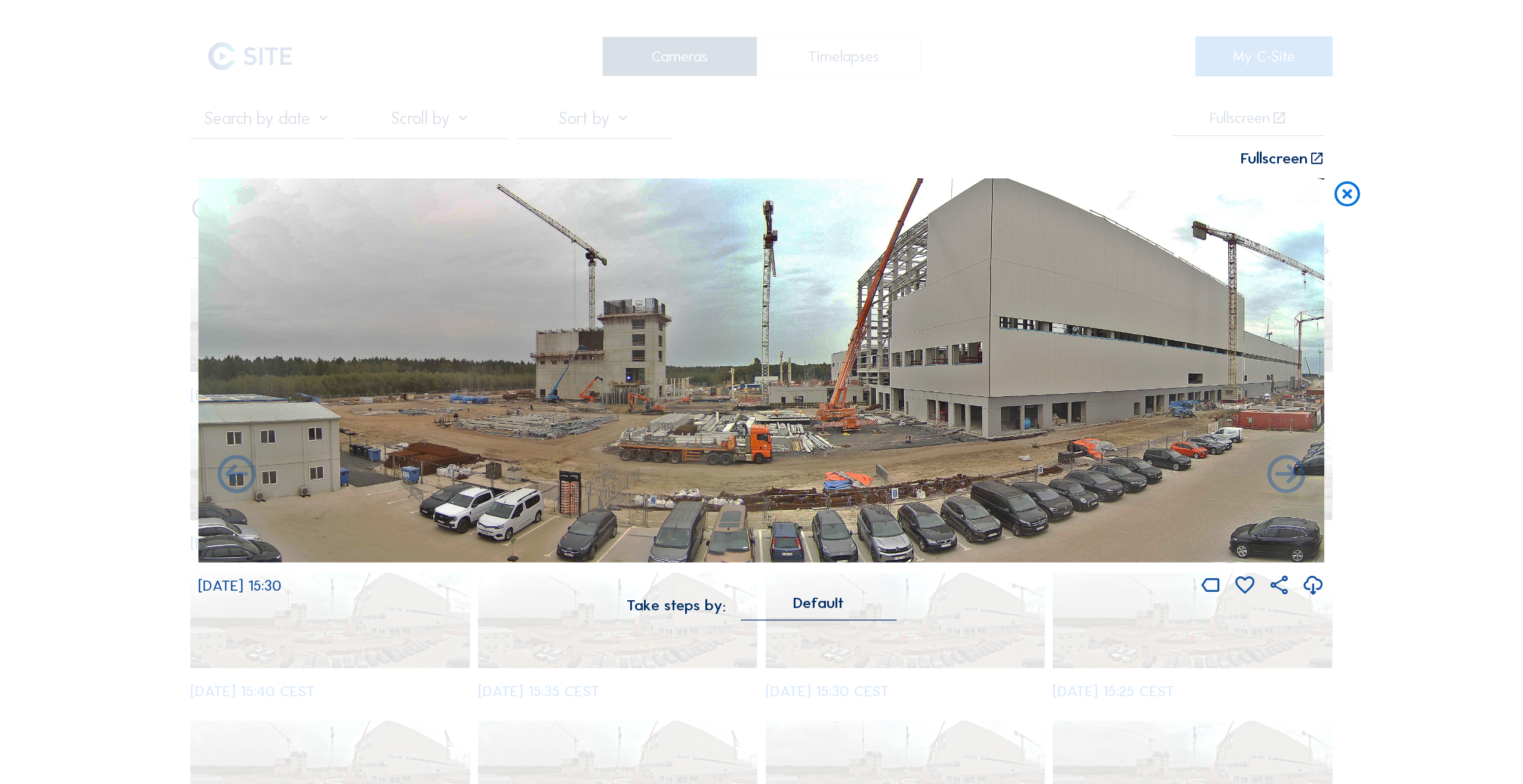
click at [1293, 476] on icon at bounding box center [1286, 476] width 46 height 47
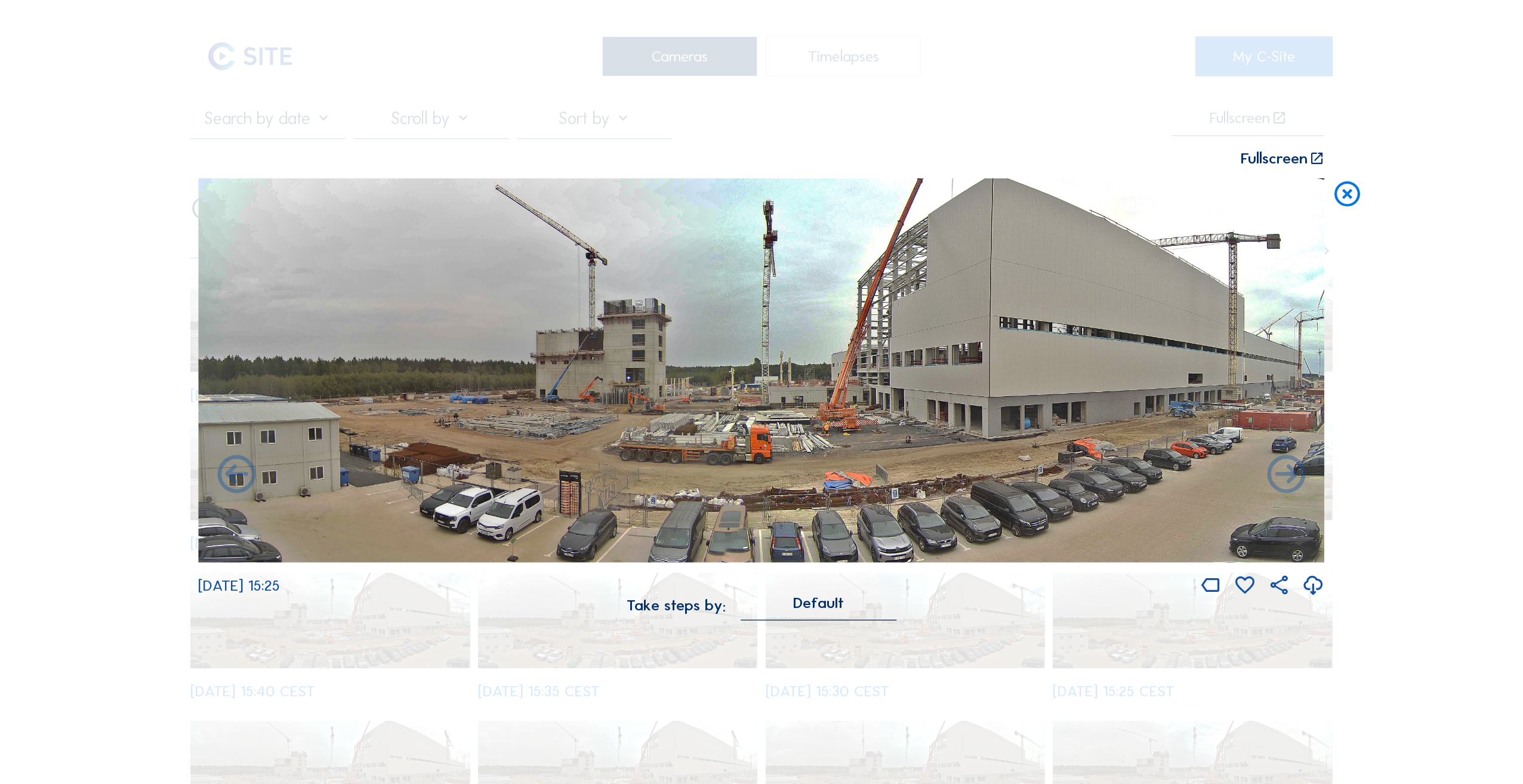
click at [1293, 476] on icon at bounding box center [1286, 476] width 46 height 47
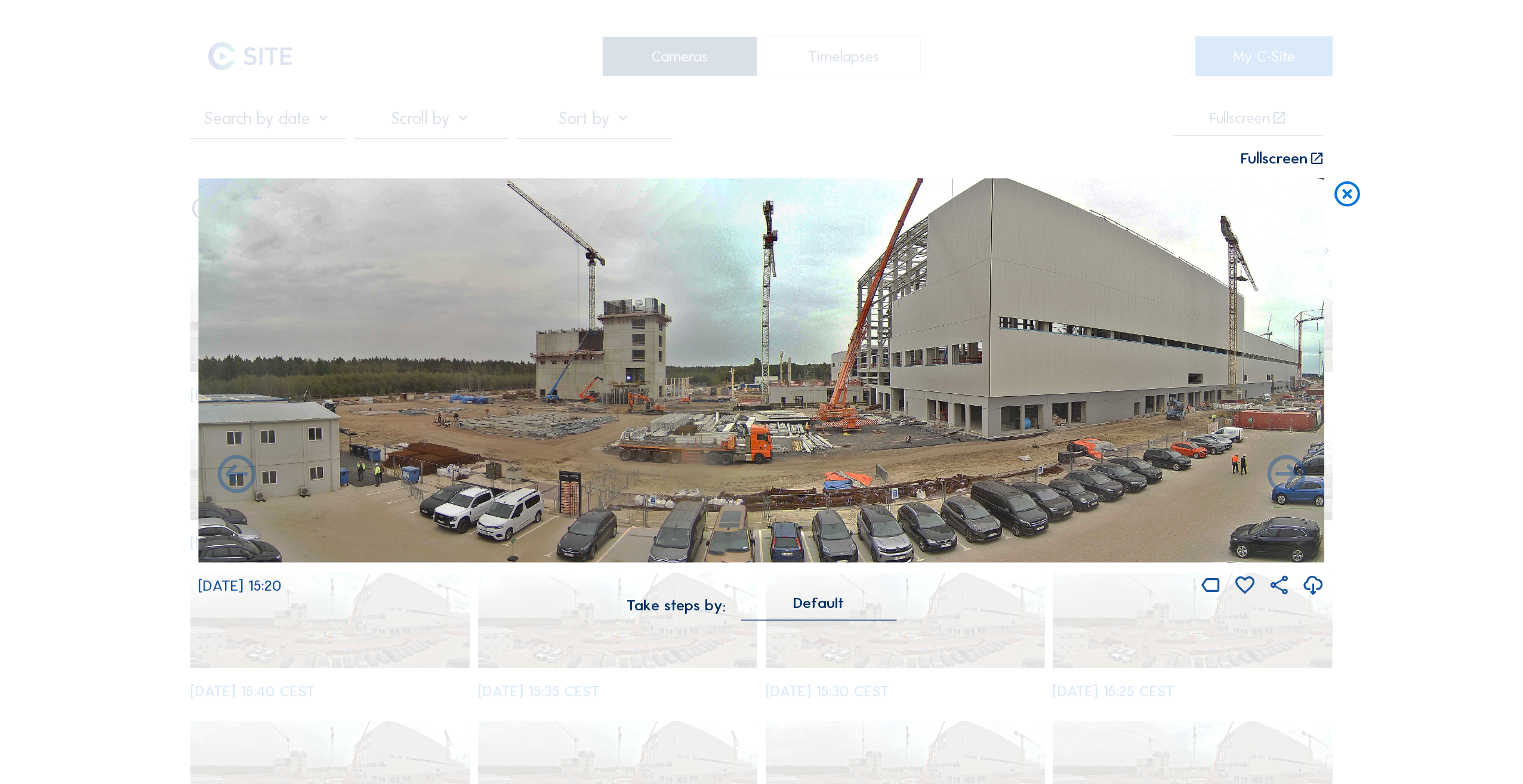
click at [1293, 476] on icon at bounding box center [1286, 476] width 46 height 47
click at [1290, 477] on icon at bounding box center [1286, 476] width 46 height 47
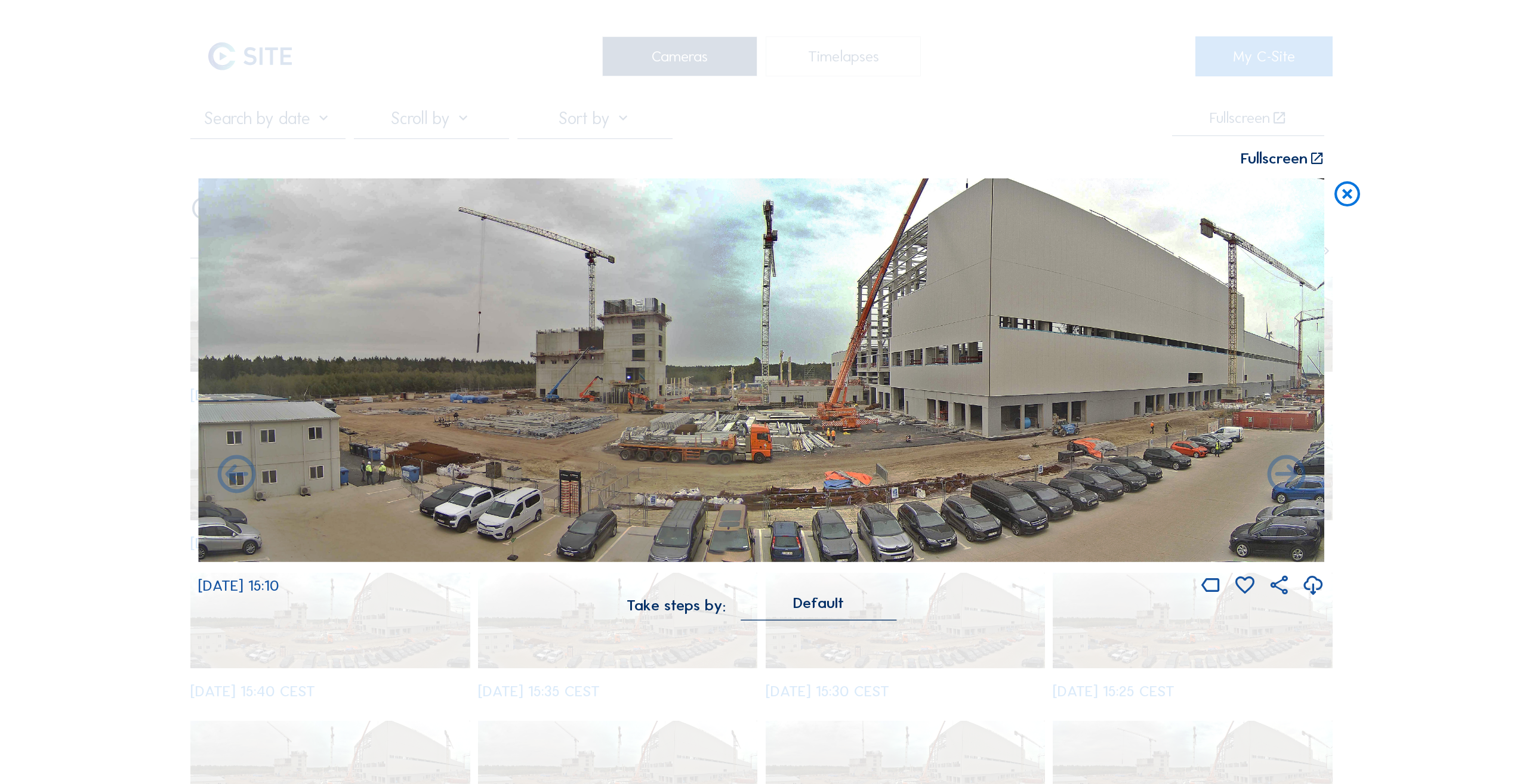
click at [1290, 480] on icon at bounding box center [1286, 476] width 46 height 47
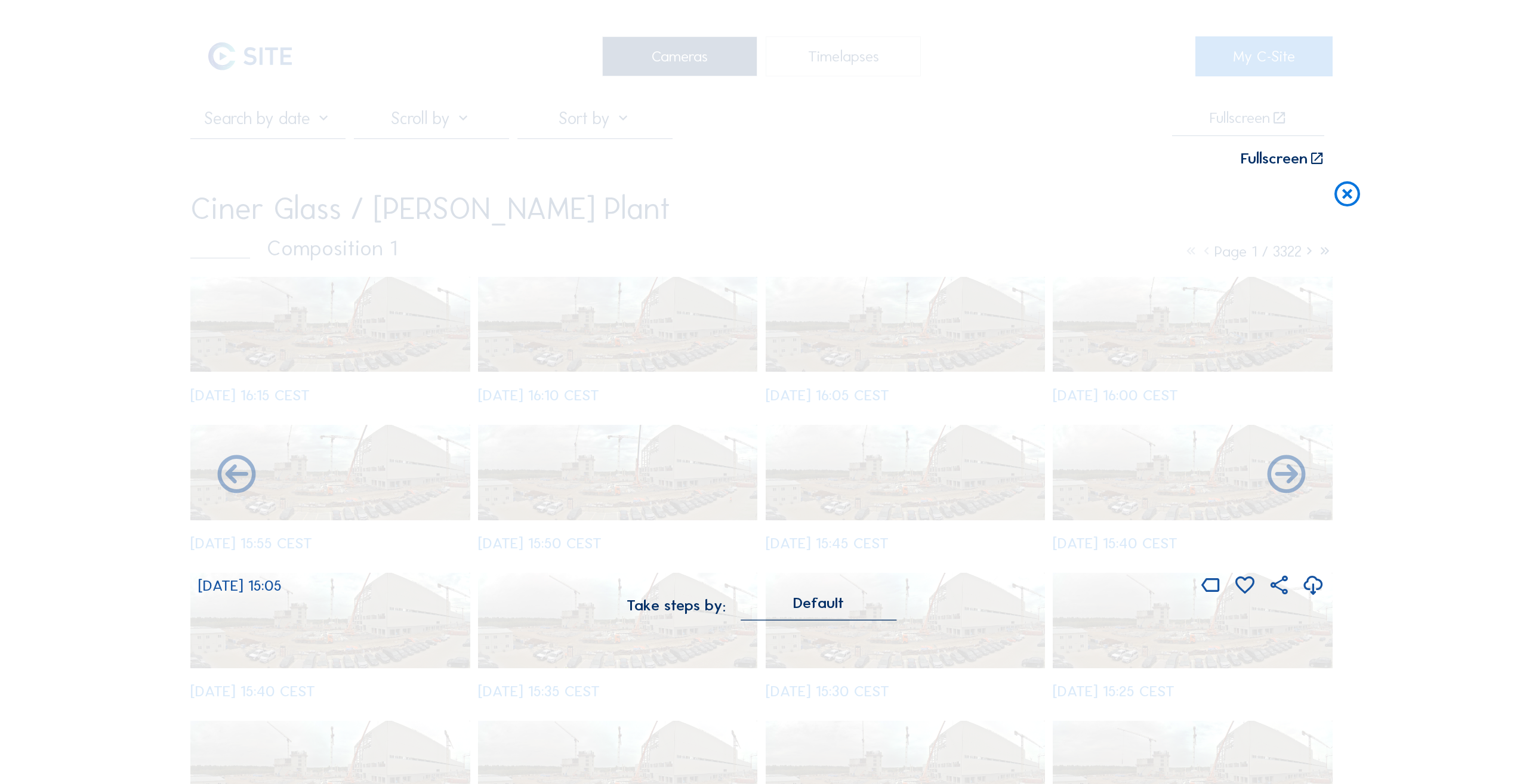
click at [1343, 196] on icon at bounding box center [1347, 194] width 30 height 32
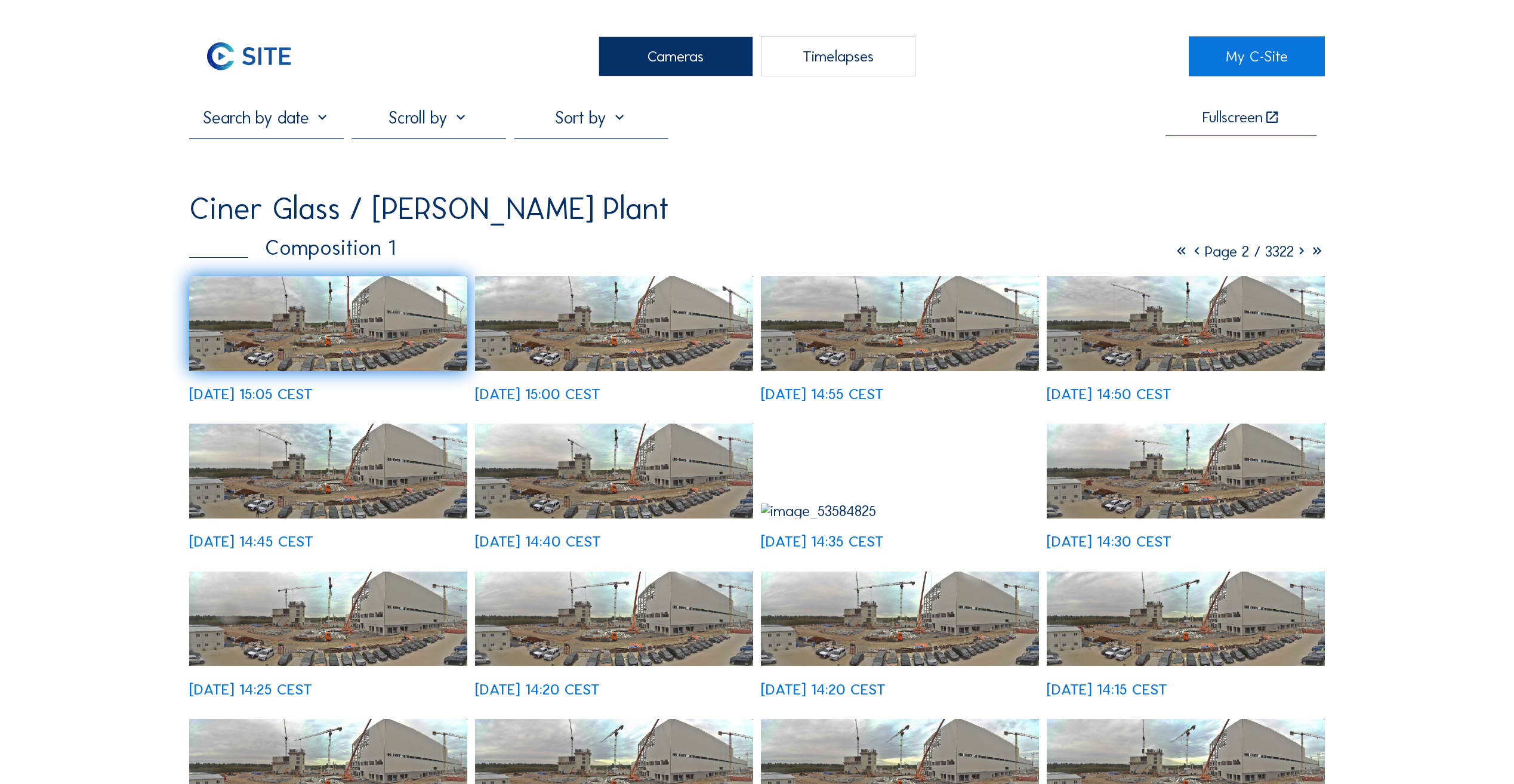
click at [328, 323] on img at bounding box center [328, 324] width 278 height 95
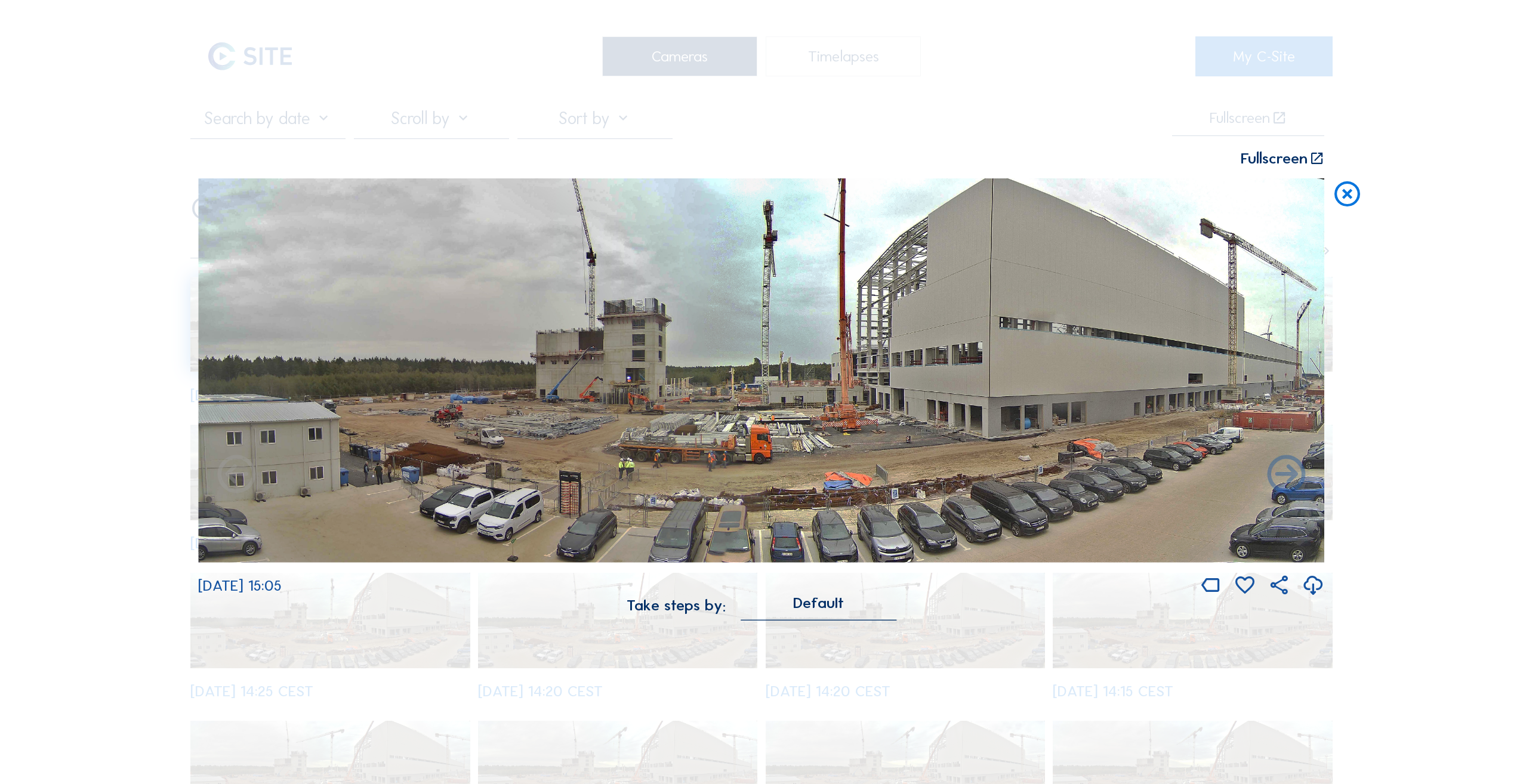
click at [1354, 192] on icon at bounding box center [1347, 194] width 30 height 32
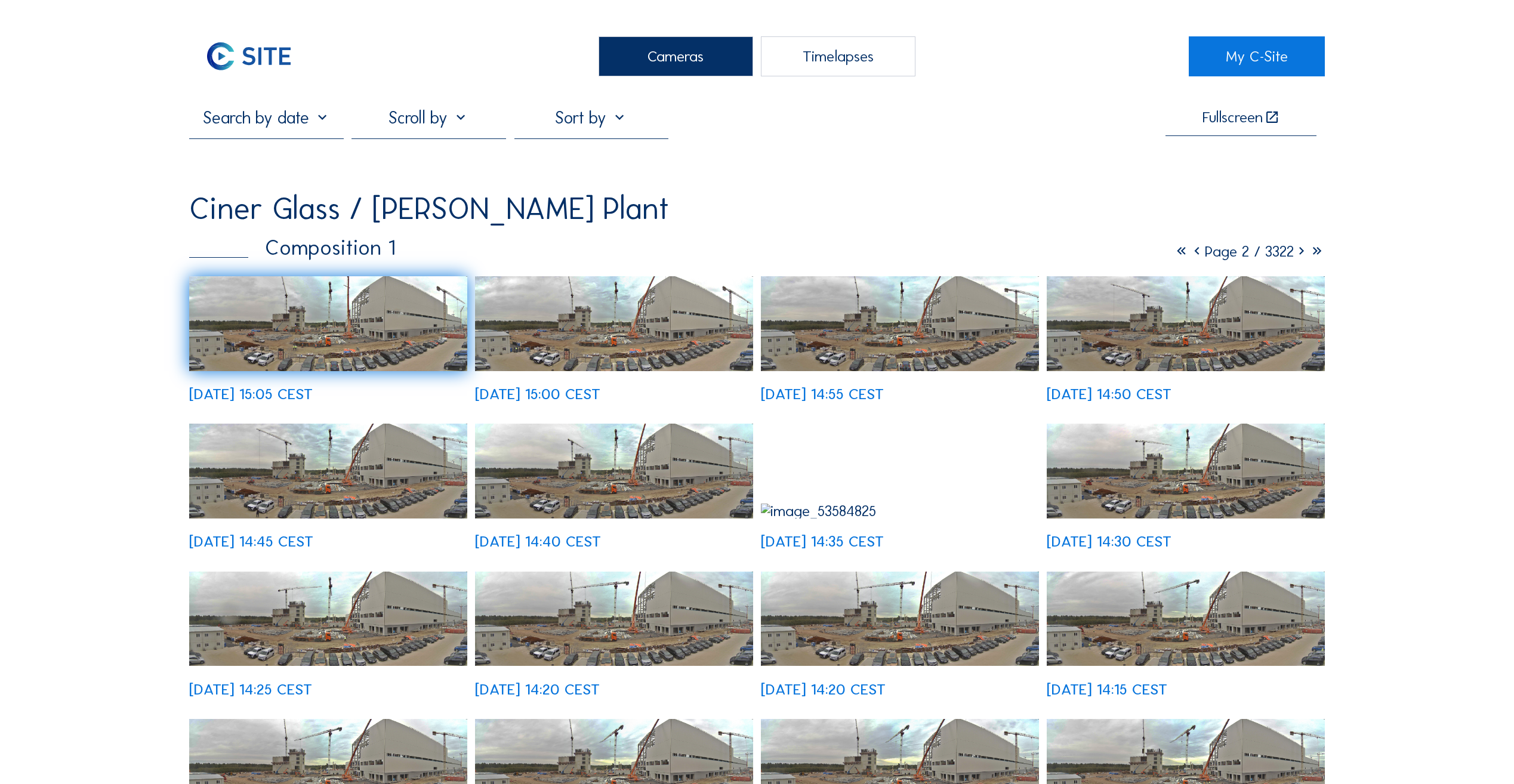
click at [387, 321] on img at bounding box center [328, 324] width 278 height 95
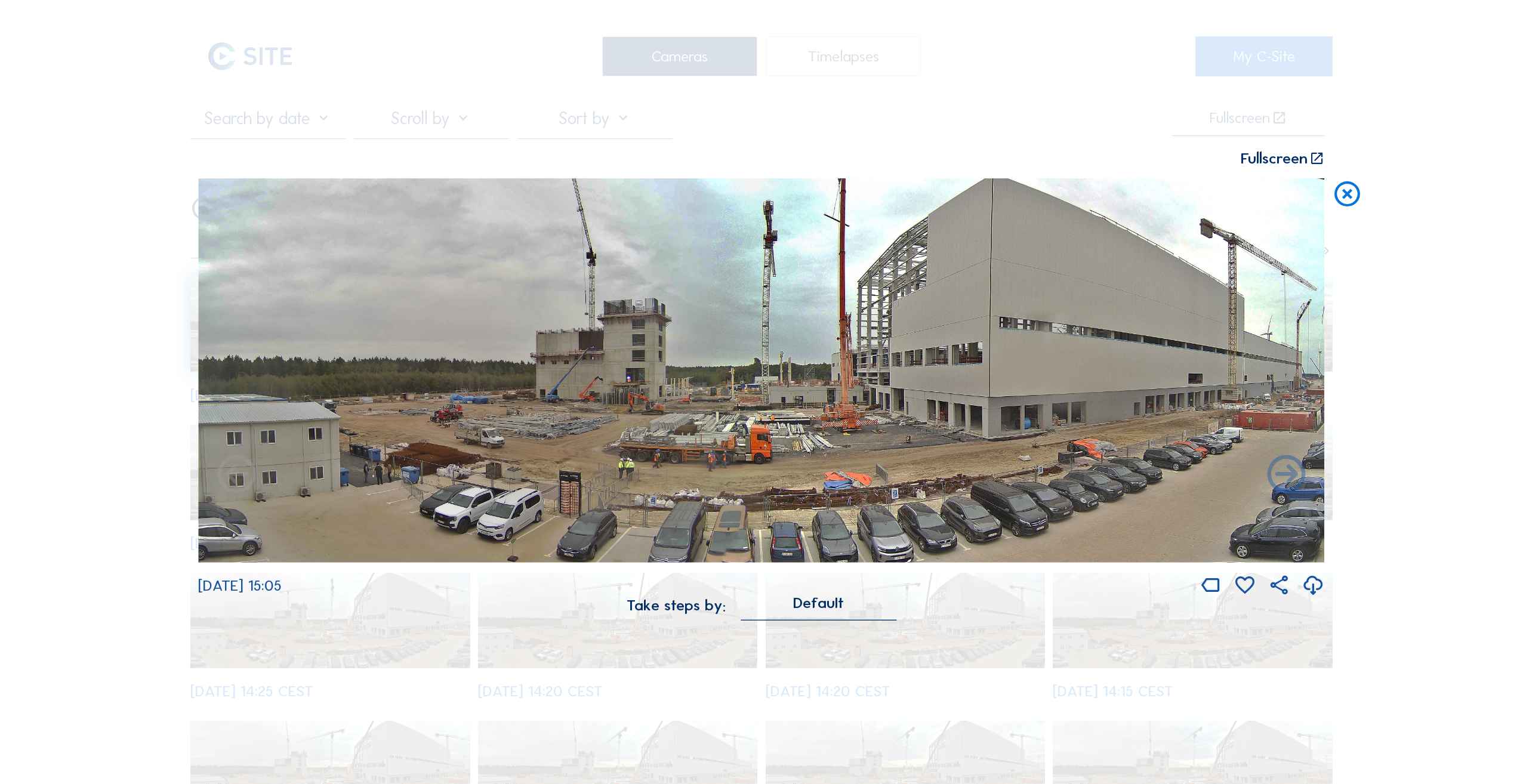
click at [1352, 190] on icon at bounding box center [1347, 194] width 30 height 32
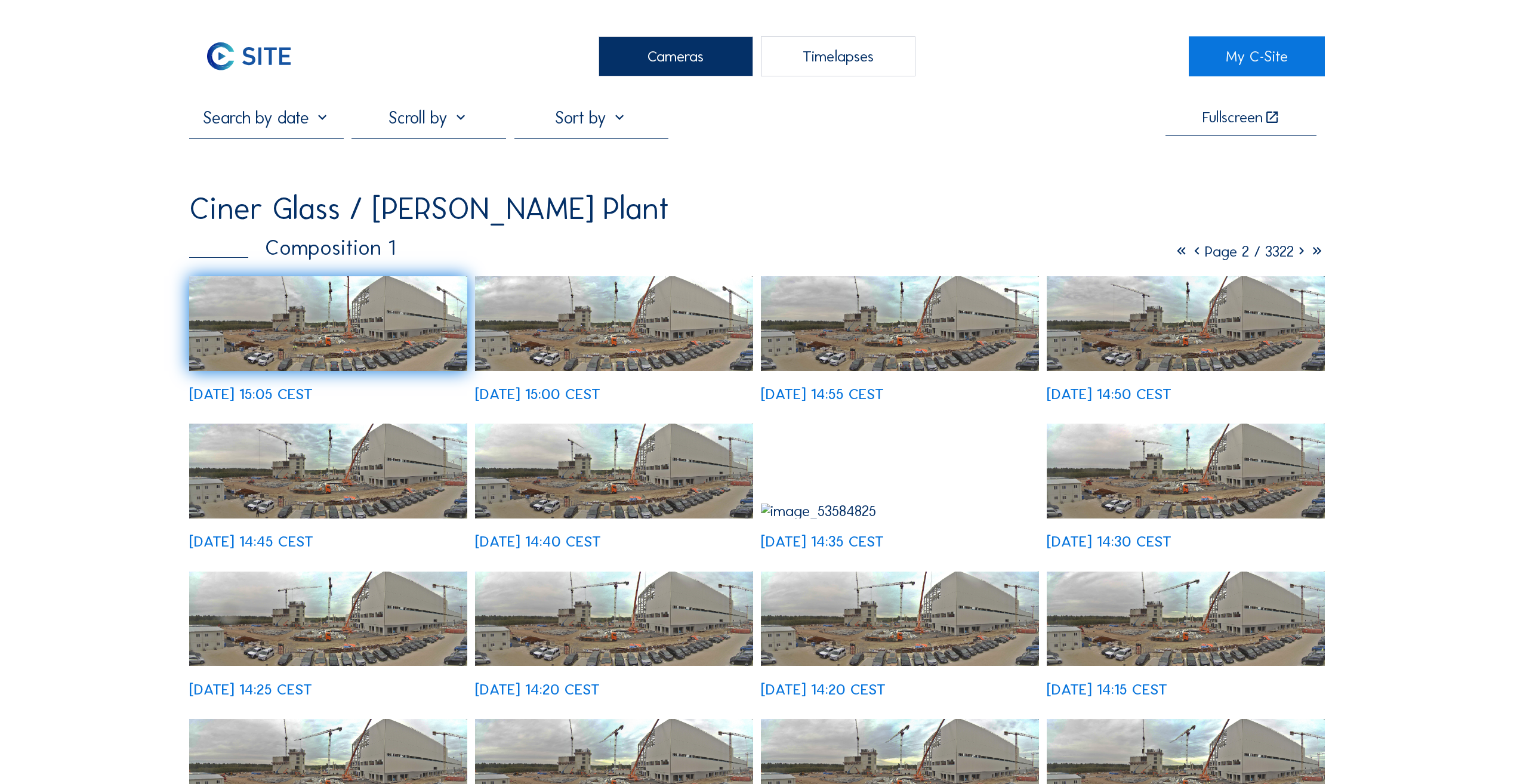
click at [625, 123] on div at bounding box center [592, 122] width 154 height 30
click at [904, 138] on div "Fullscreen" at bounding box center [757, 122] width 1136 height 30
click at [678, 68] on div "Cameras" at bounding box center [676, 56] width 154 height 40
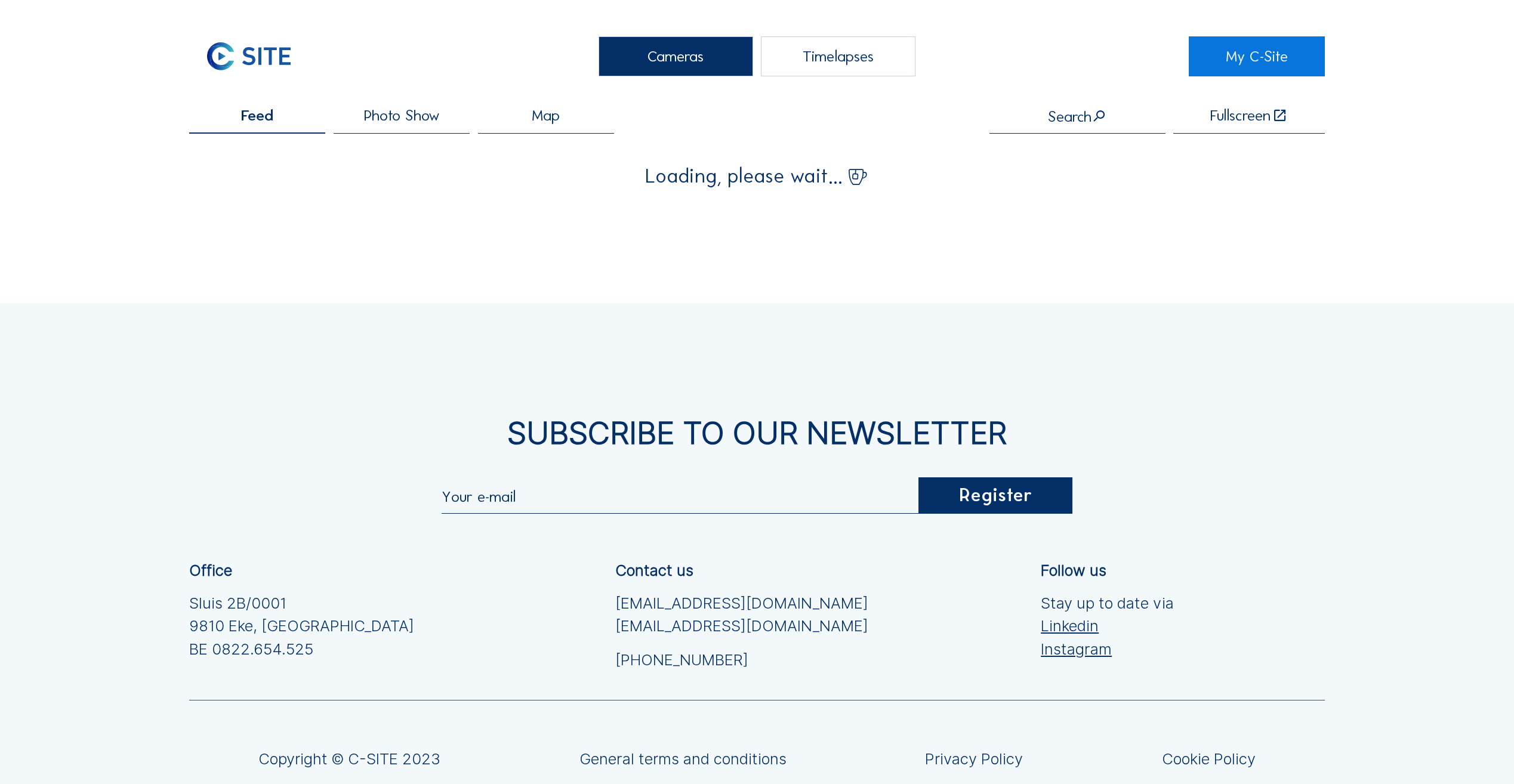
click at [678, 68] on div "Cameras" at bounding box center [676, 56] width 154 height 40
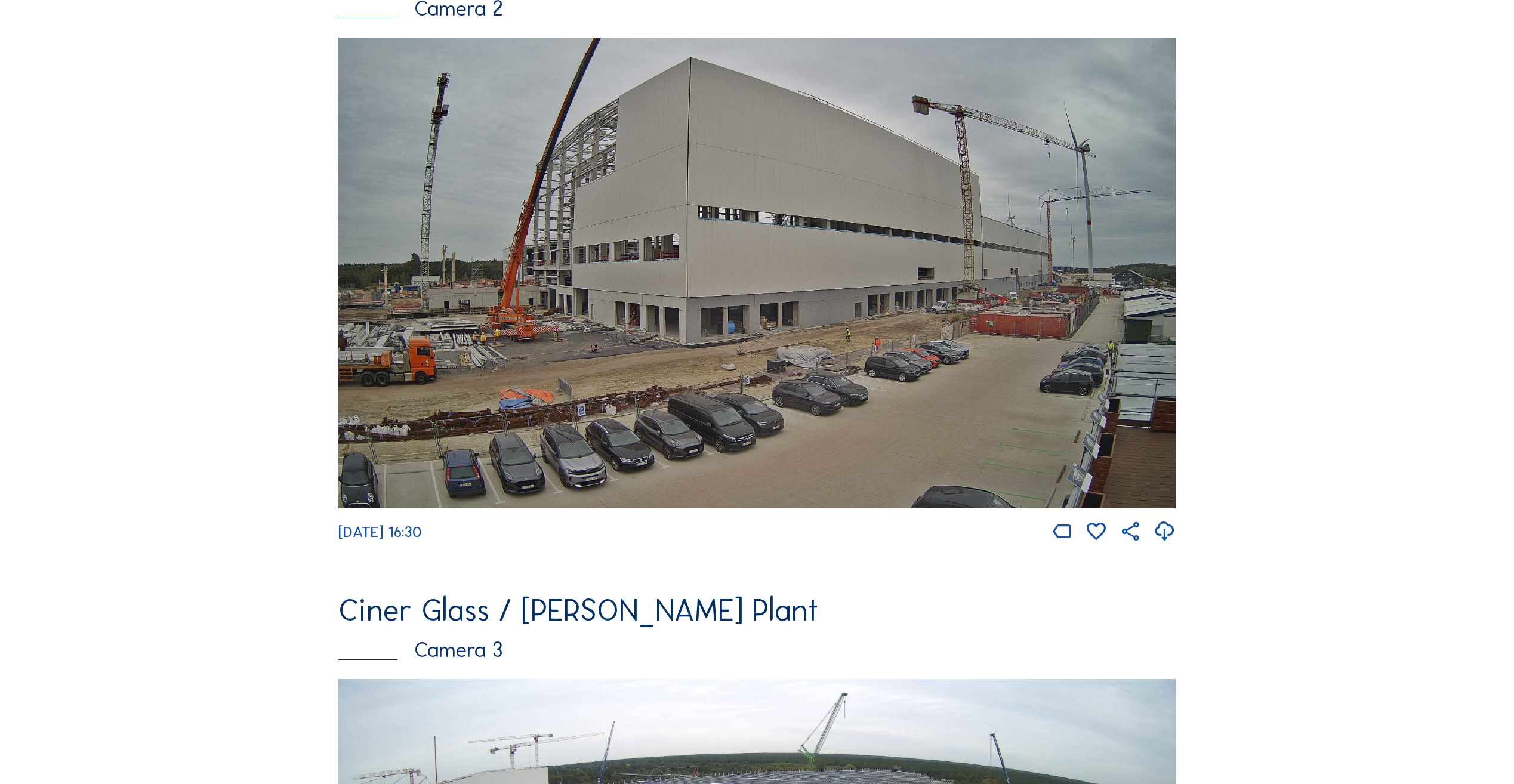
scroll to position [835, 0]
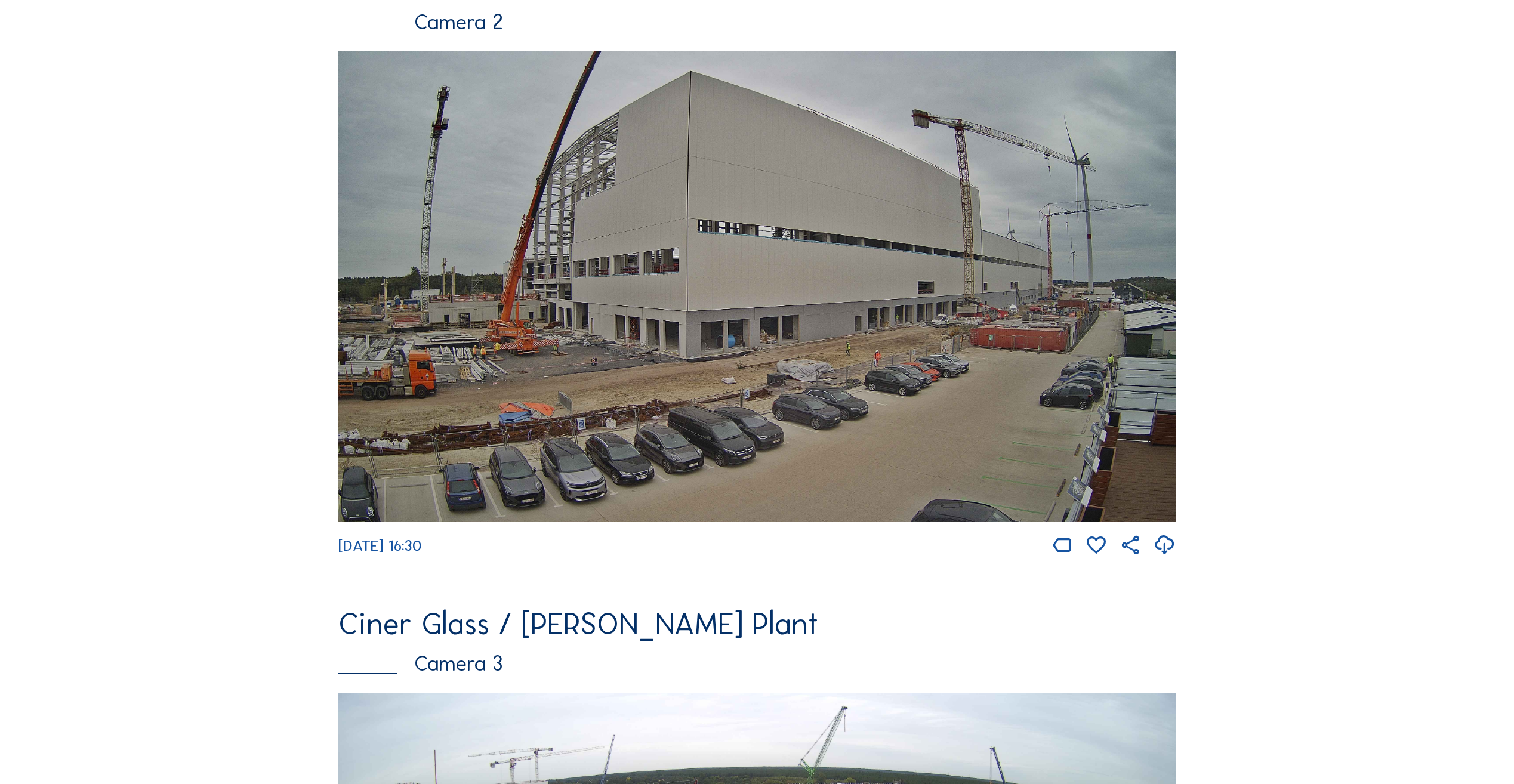
click at [875, 369] on img at bounding box center [757, 287] width 838 height 471
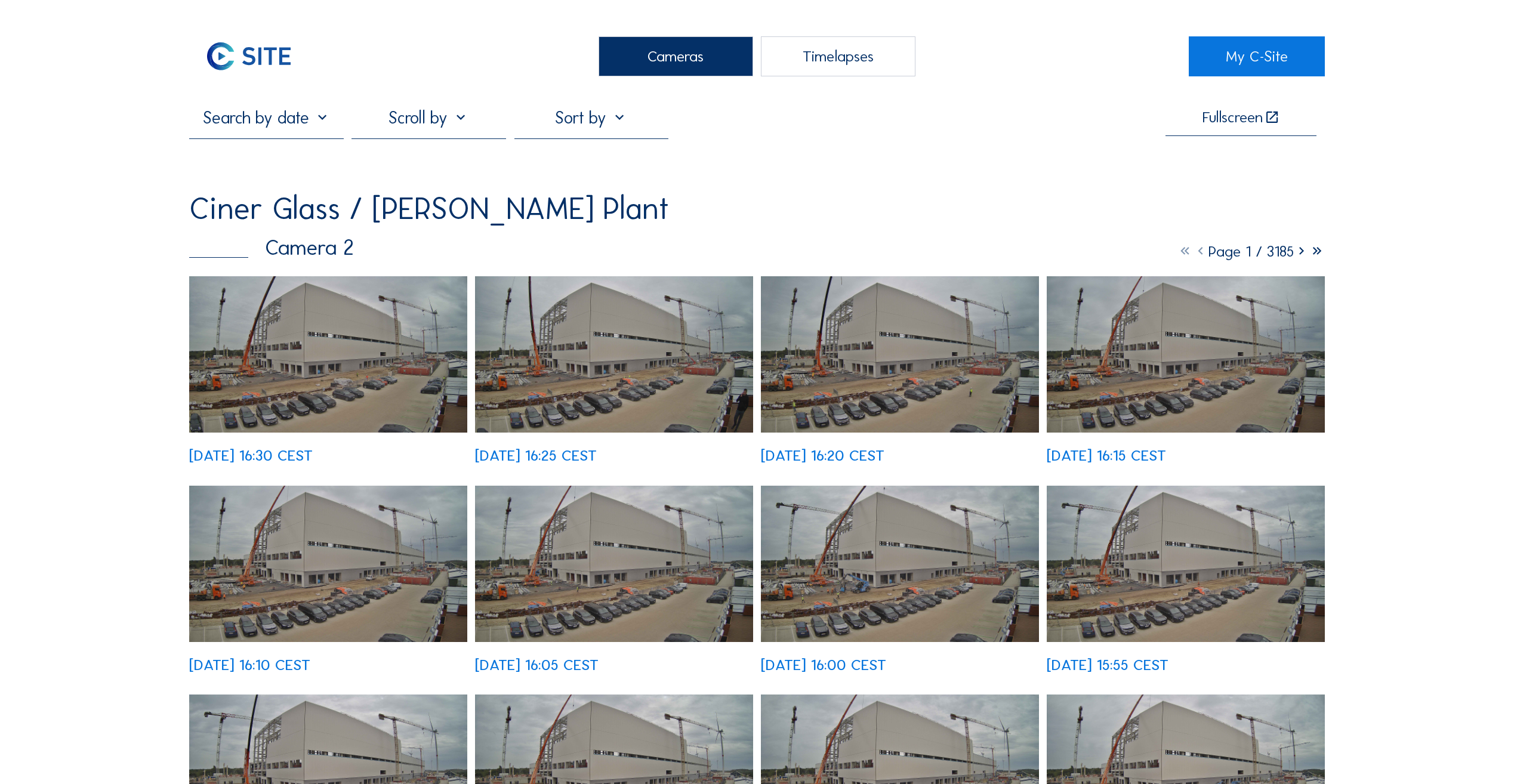
click at [649, 362] on img at bounding box center [614, 355] width 278 height 157
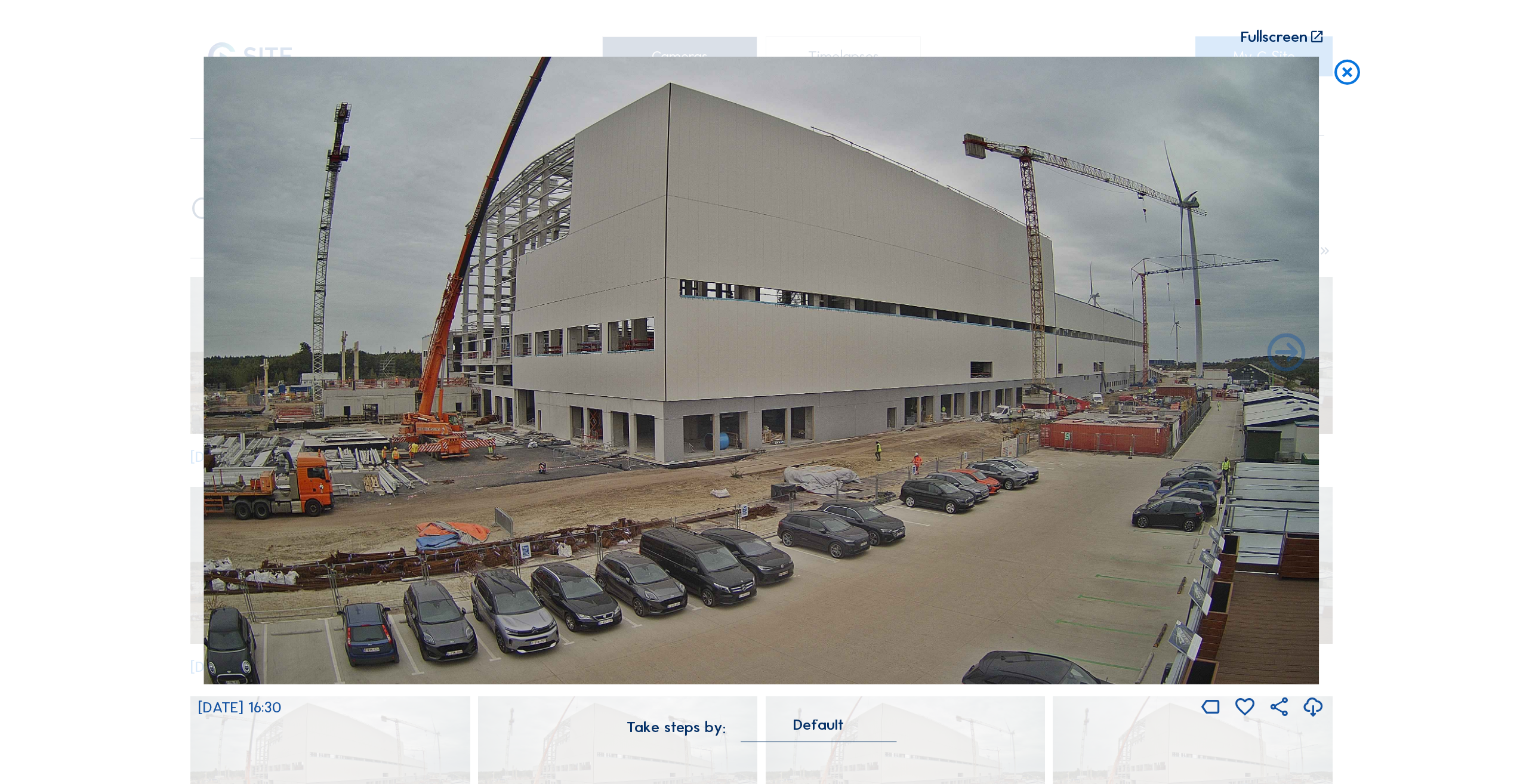
click at [1342, 72] on icon at bounding box center [1347, 72] width 30 height 32
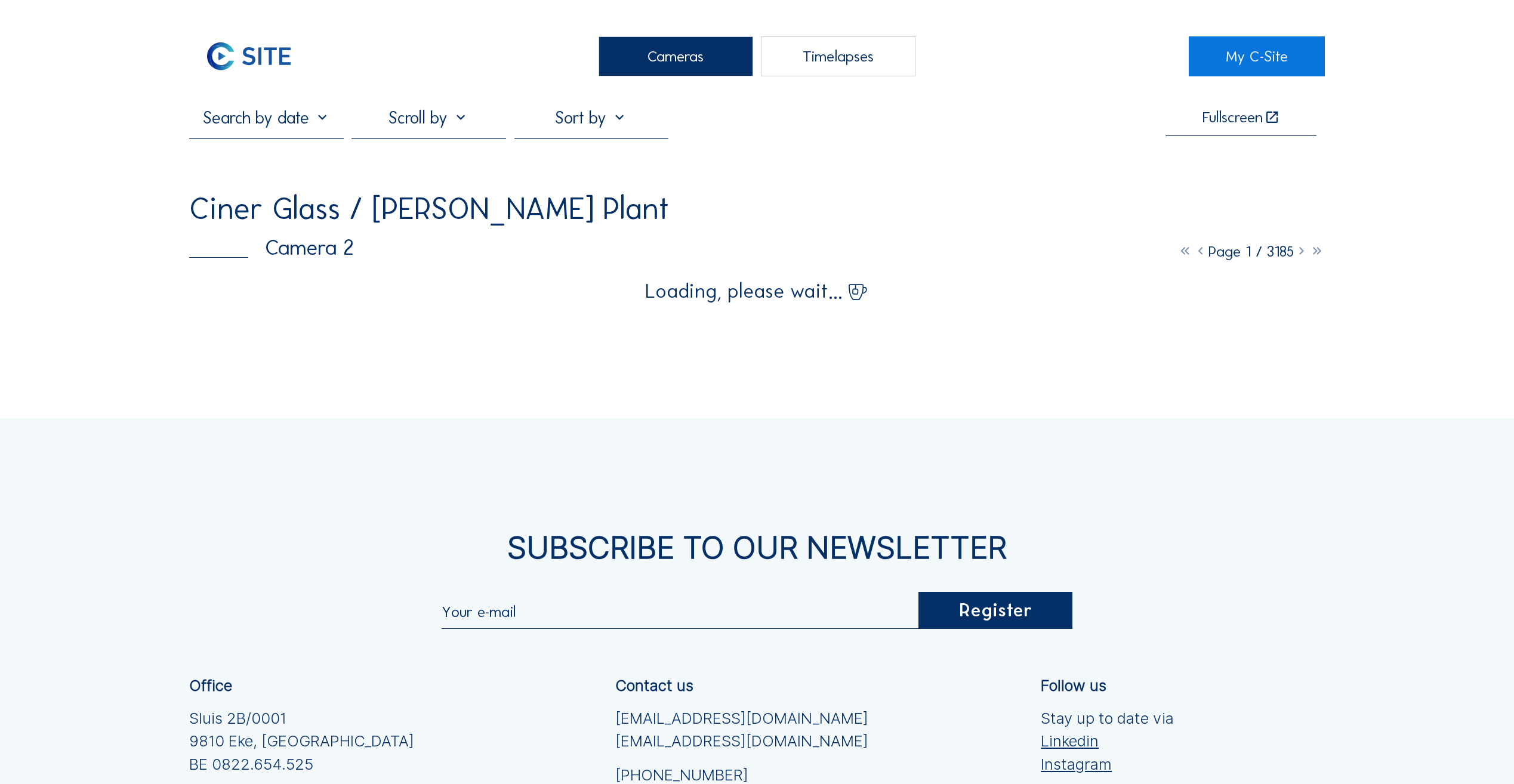
click at [752, 66] on div "Cameras" at bounding box center [676, 56] width 154 height 40
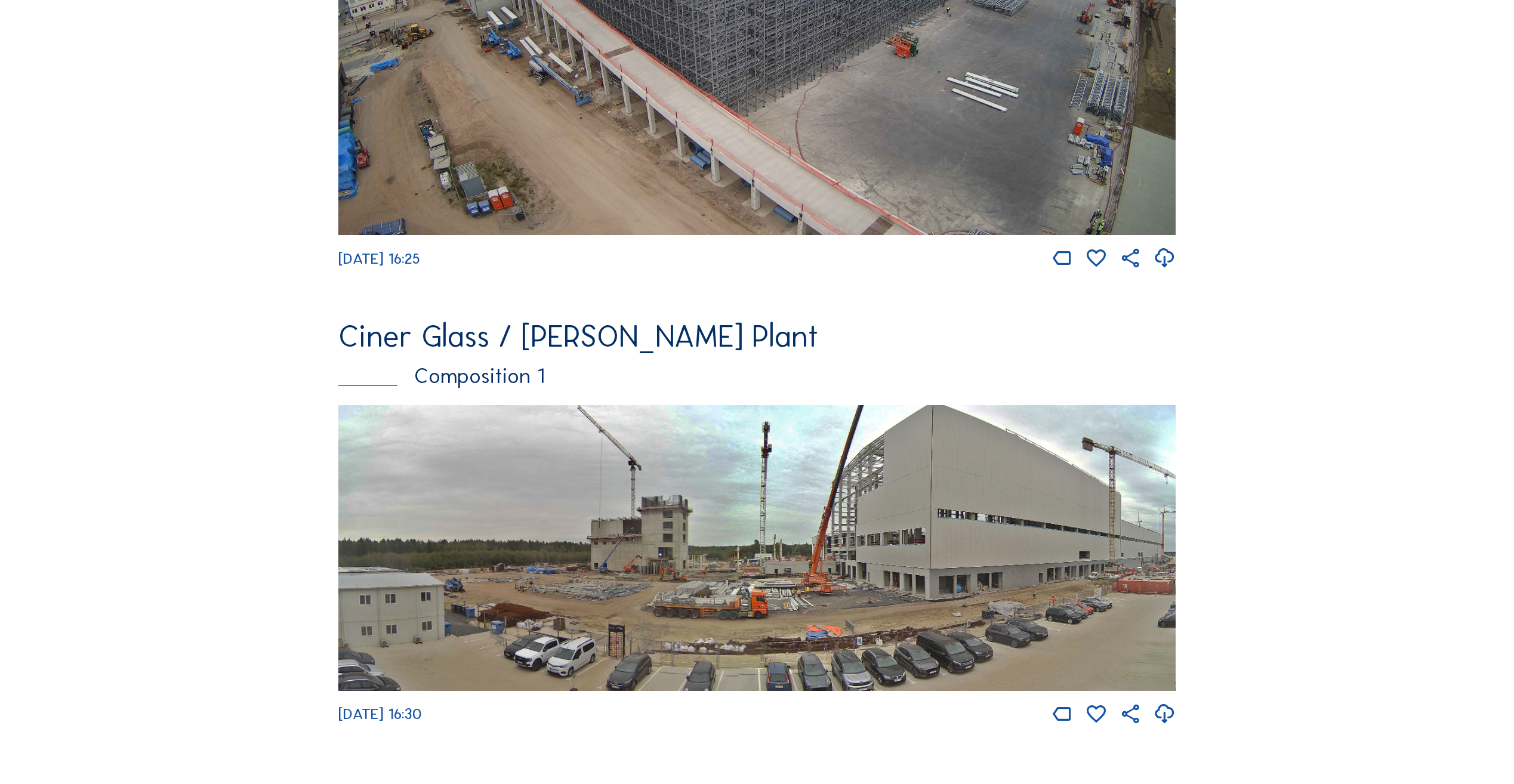
scroll to position [1910, 0]
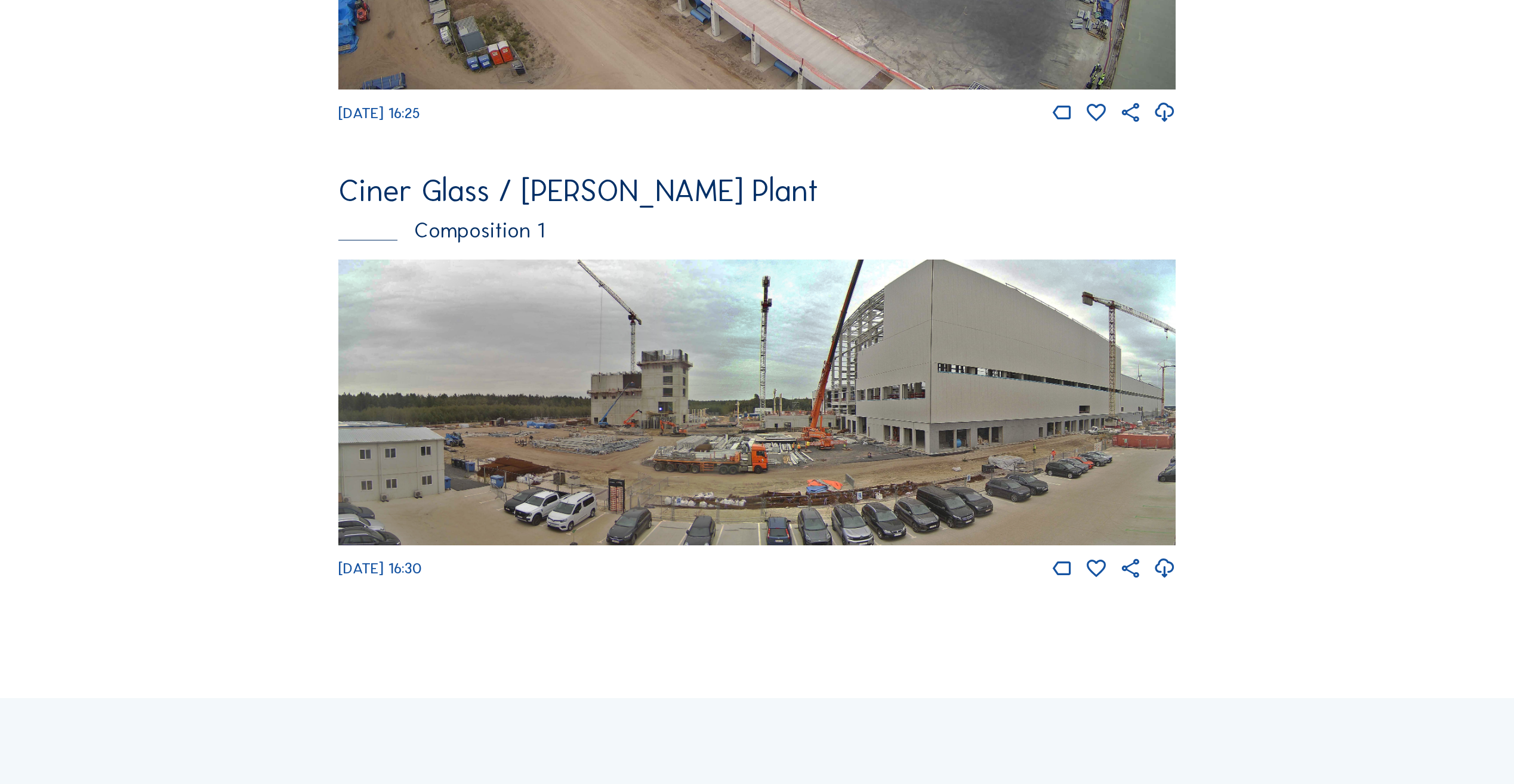
click at [776, 391] on img at bounding box center [757, 402] width 838 height 286
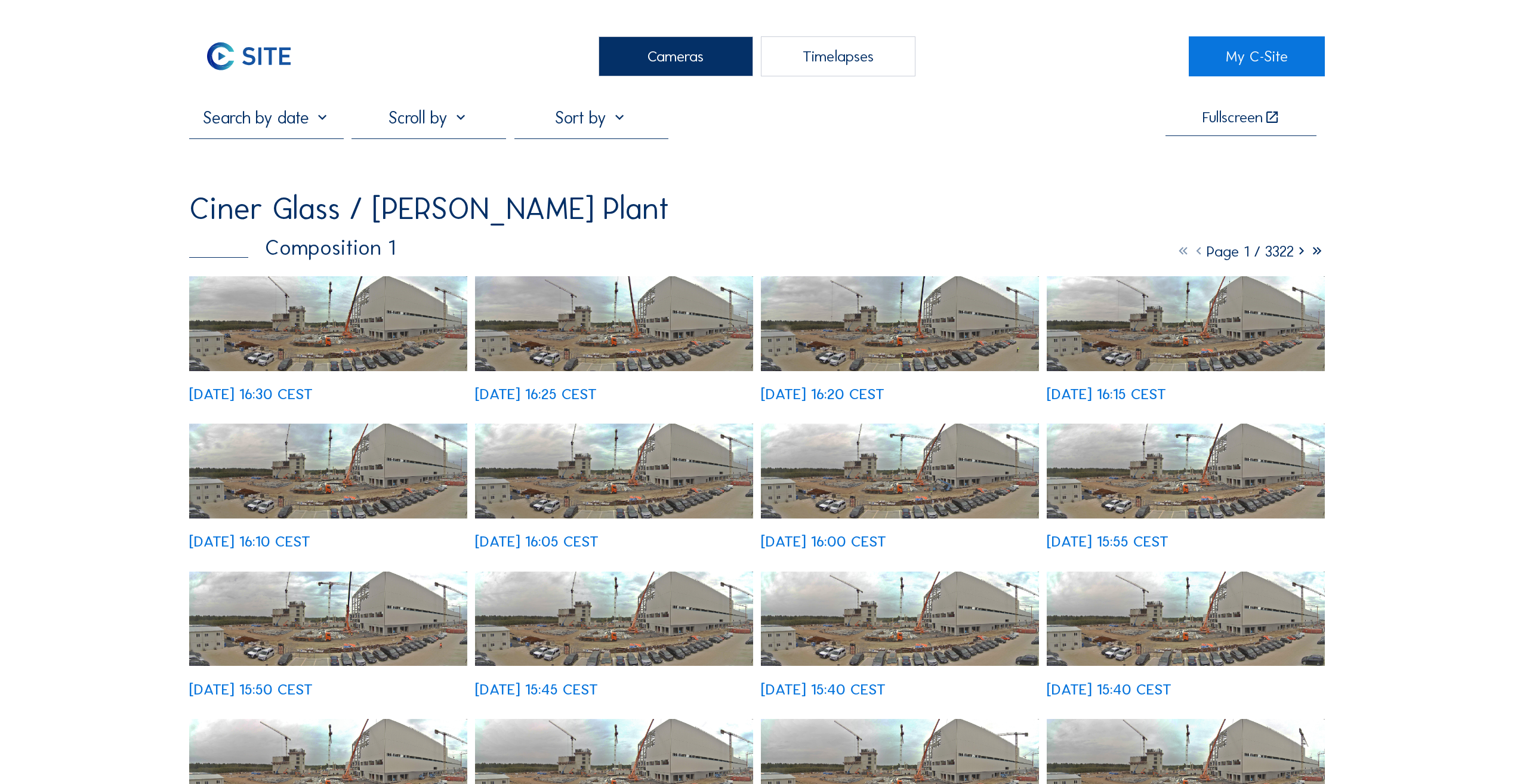
click at [348, 340] on img at bounding box center [328, 324] width 278 height 95
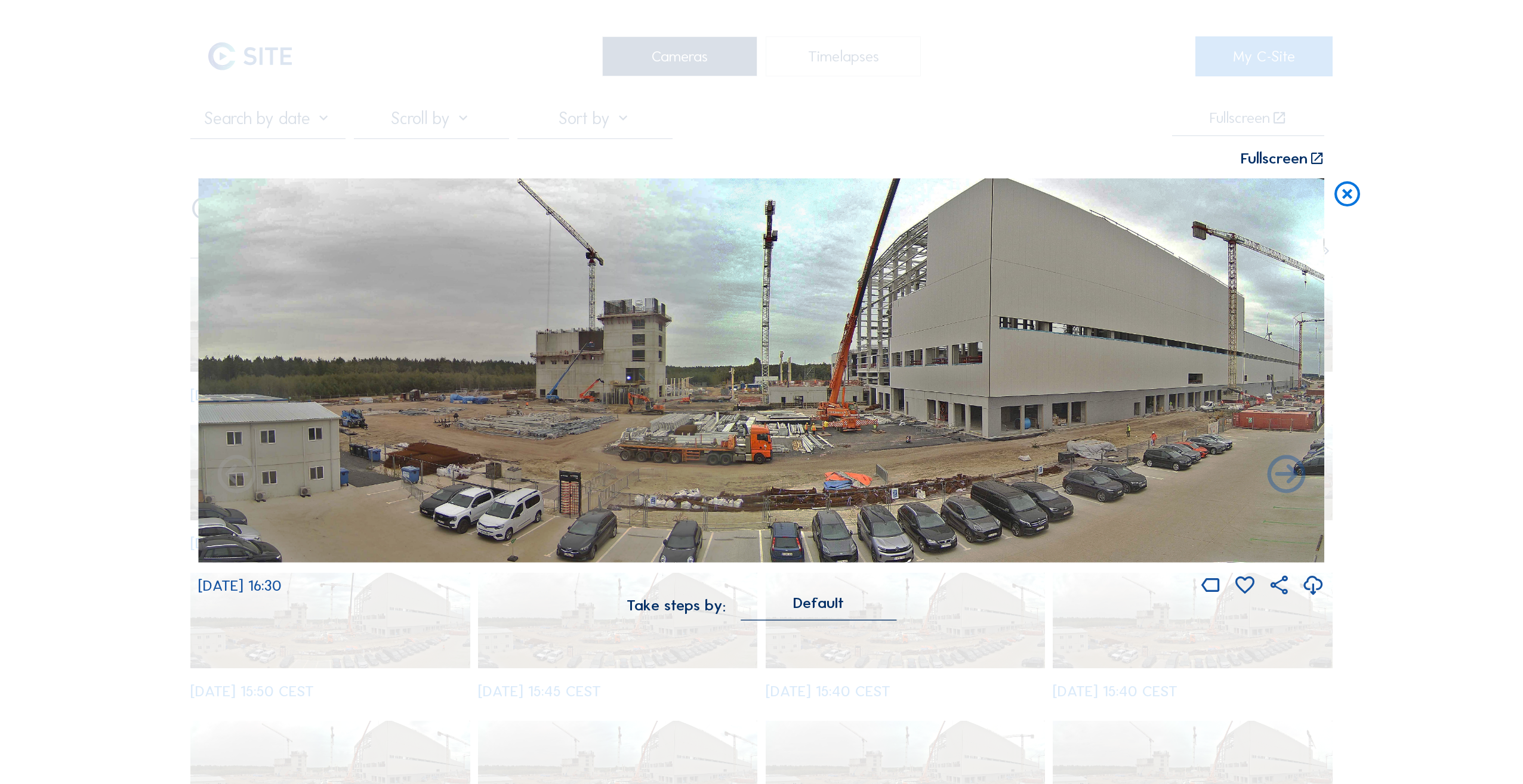
click at [1283, 479] on icon at bounding box center [1286, 476] width 46 height 47
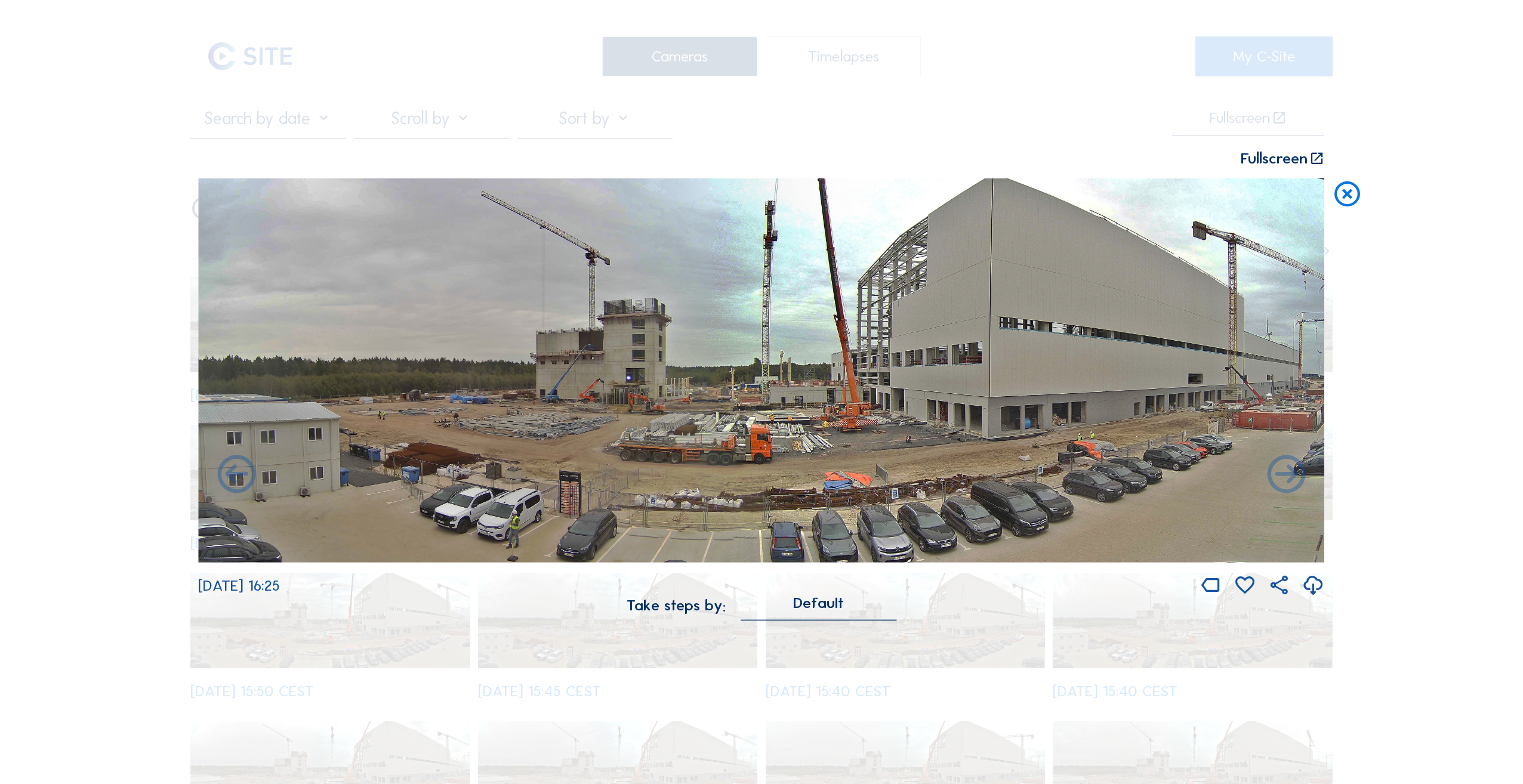
click at [231, 478] on icon at bounding box center [236, 476] width 46 height 47
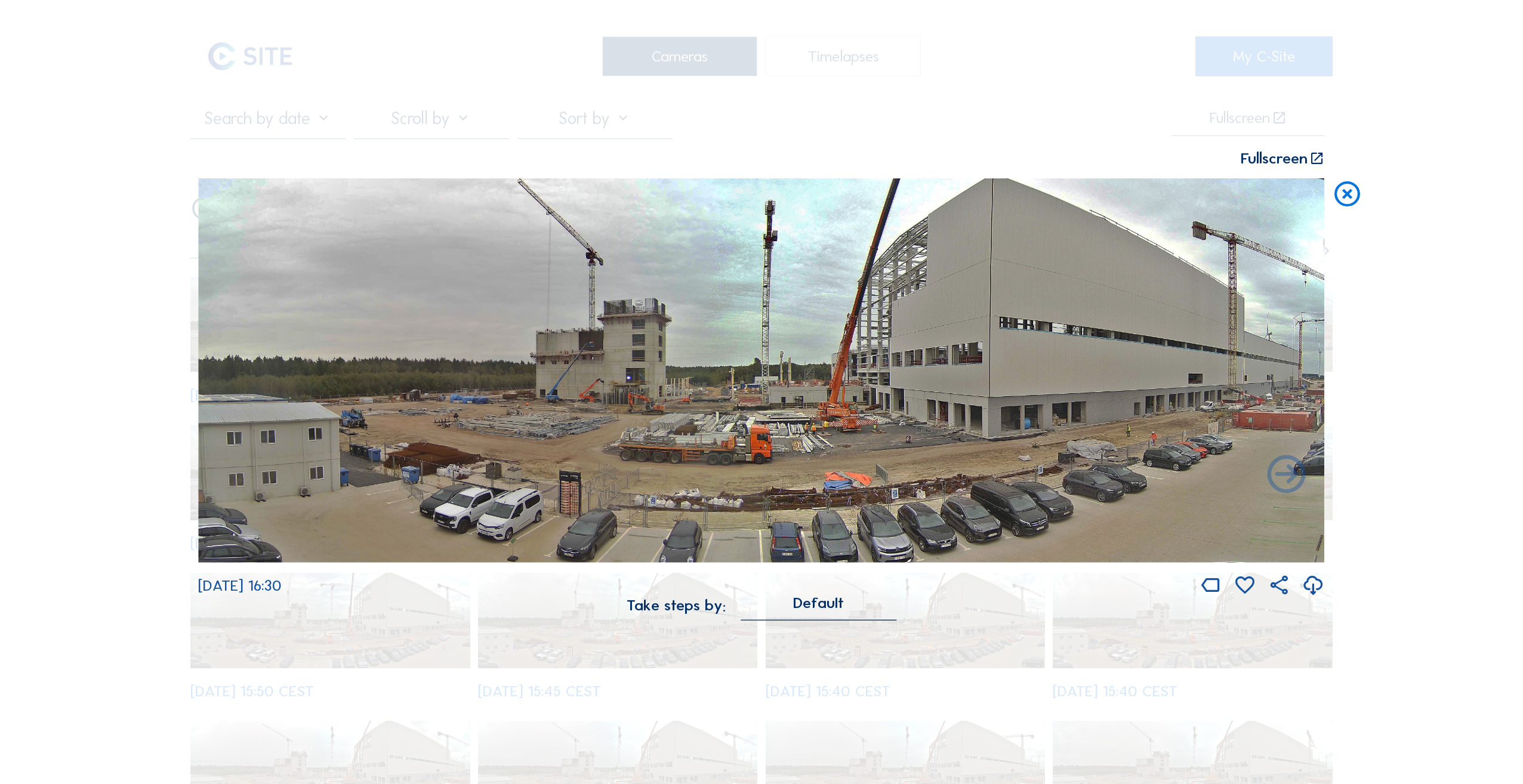
click at [1285, 482] on icon at bounding box center [1286, 476] width 46 height 47
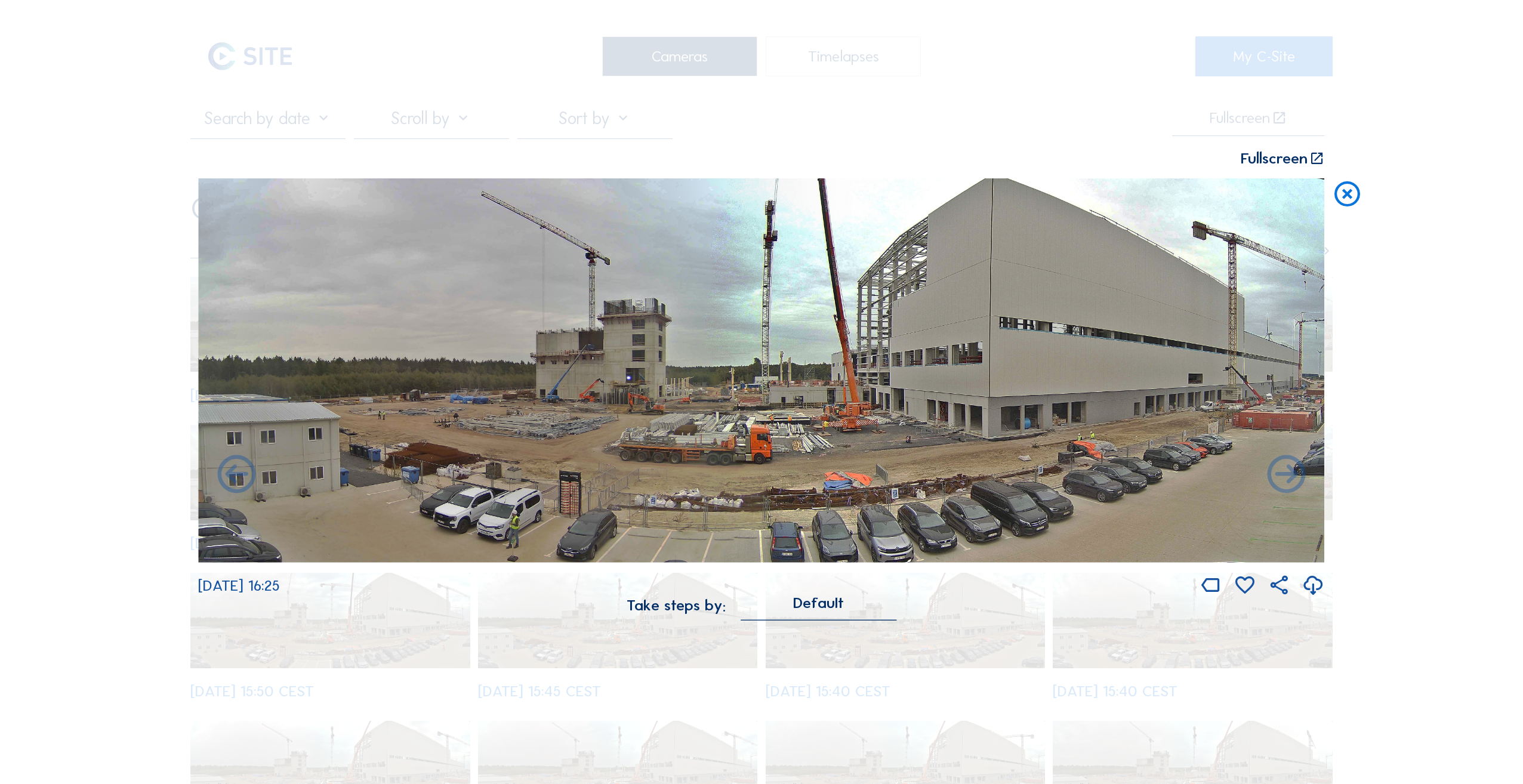
click at [1280, 474] on icon at bounding box center [1286, 476] width 46 height 47
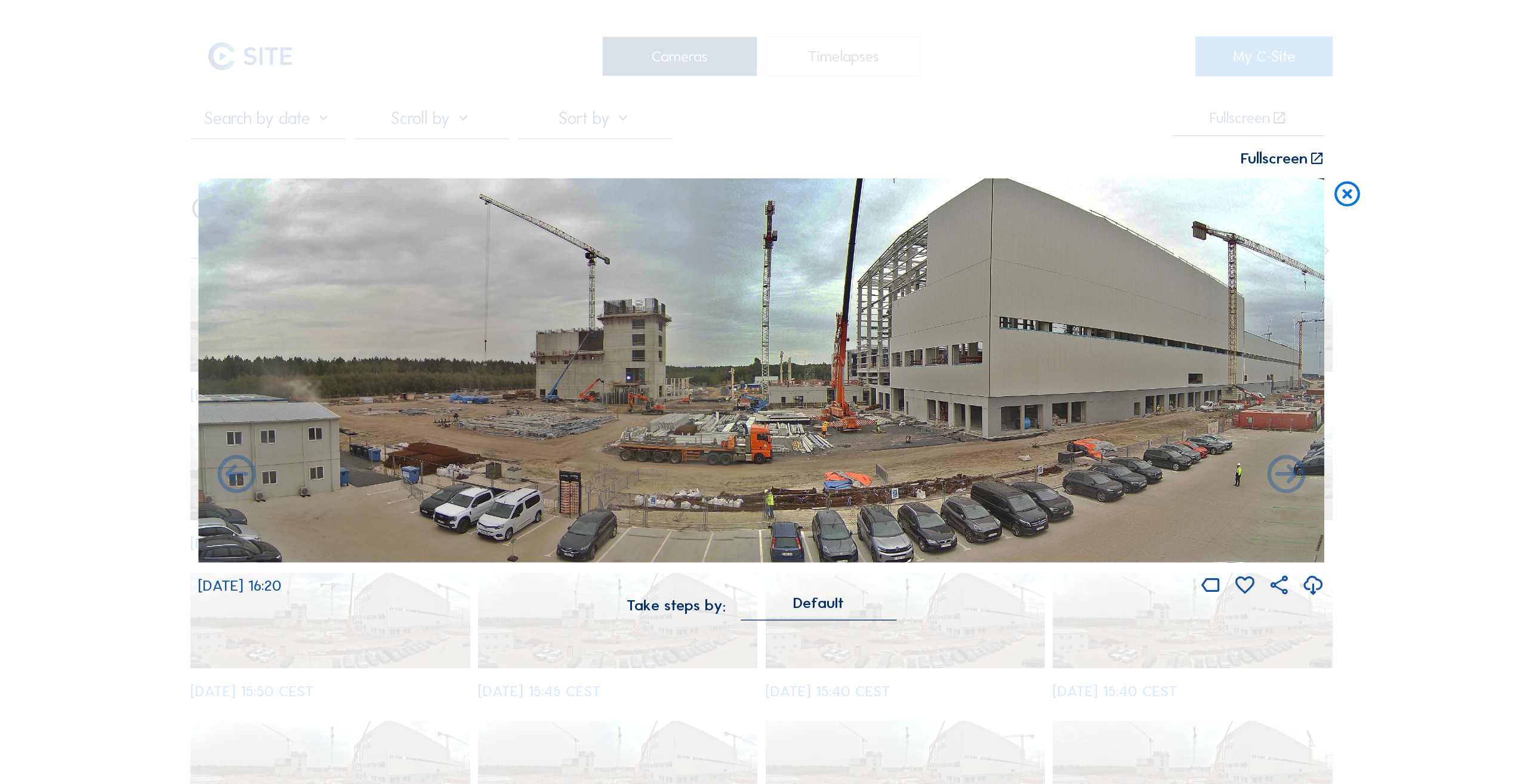
click at [1280, 474] on icon at bounding box center [1286, 476] width 46 height 47
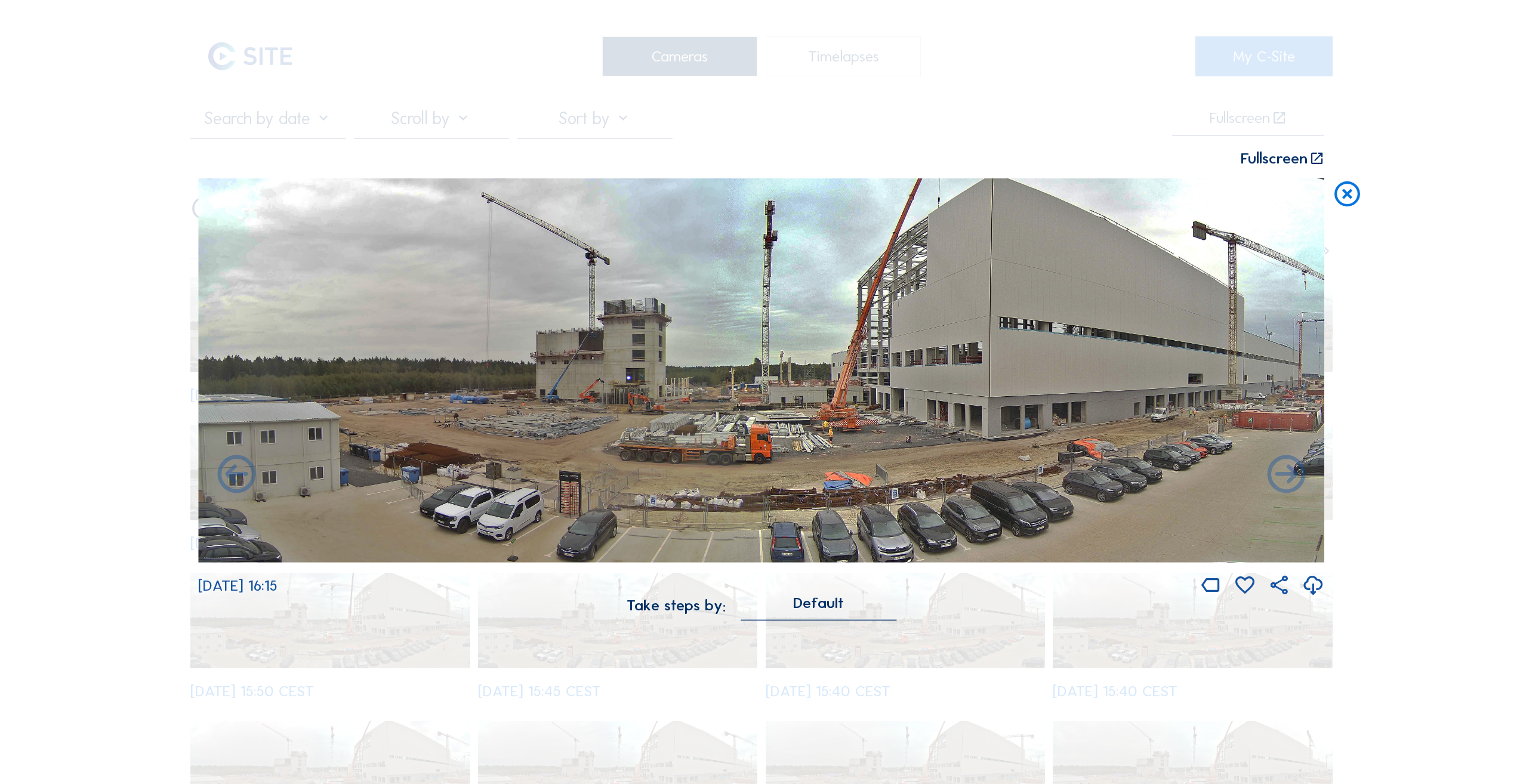
click at [243, 481] on icon at bounding box center [236, 476] width 46 height 47
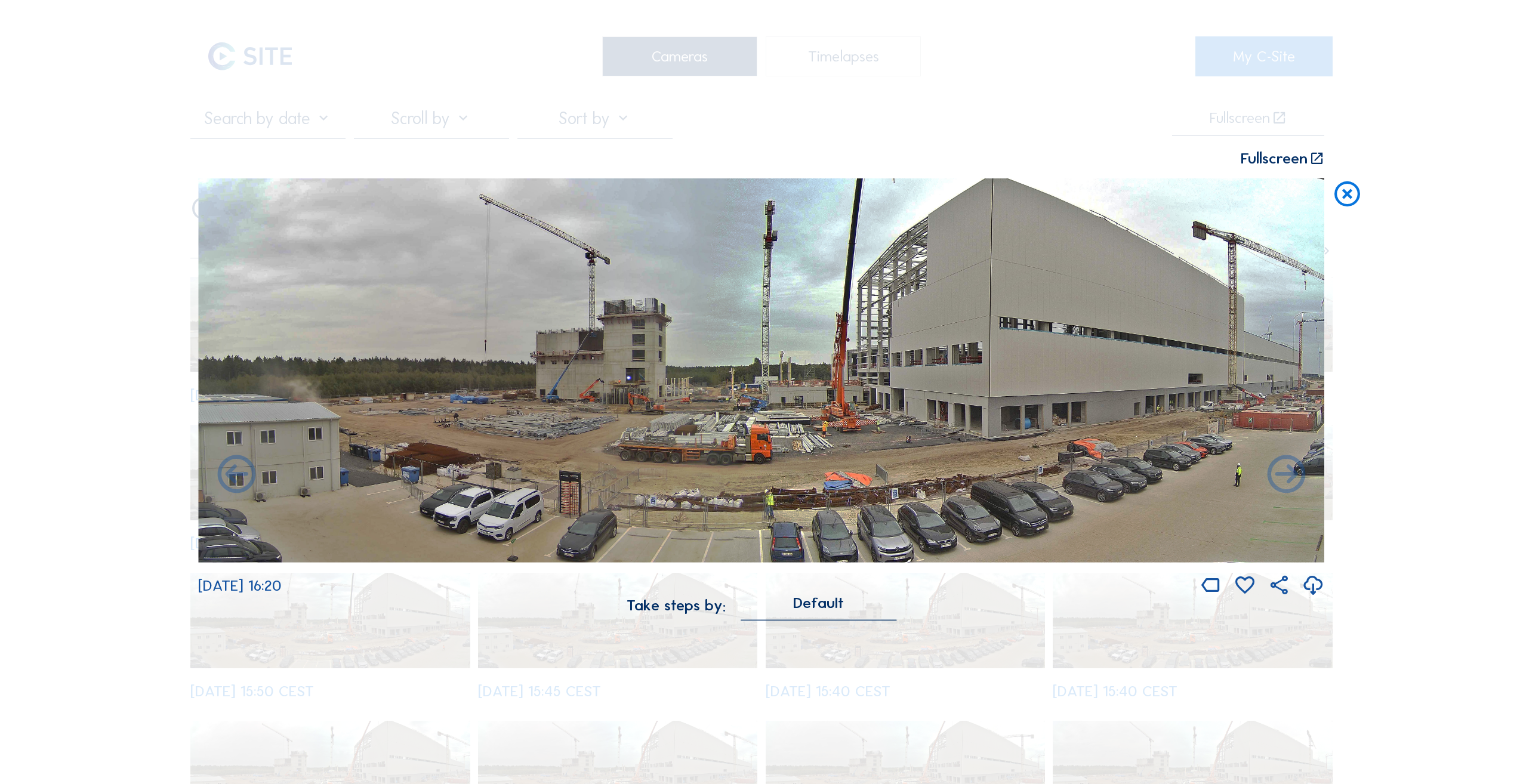
click at [1288, 474] on icon at bounding box center [1286, 476] width 46 height 47
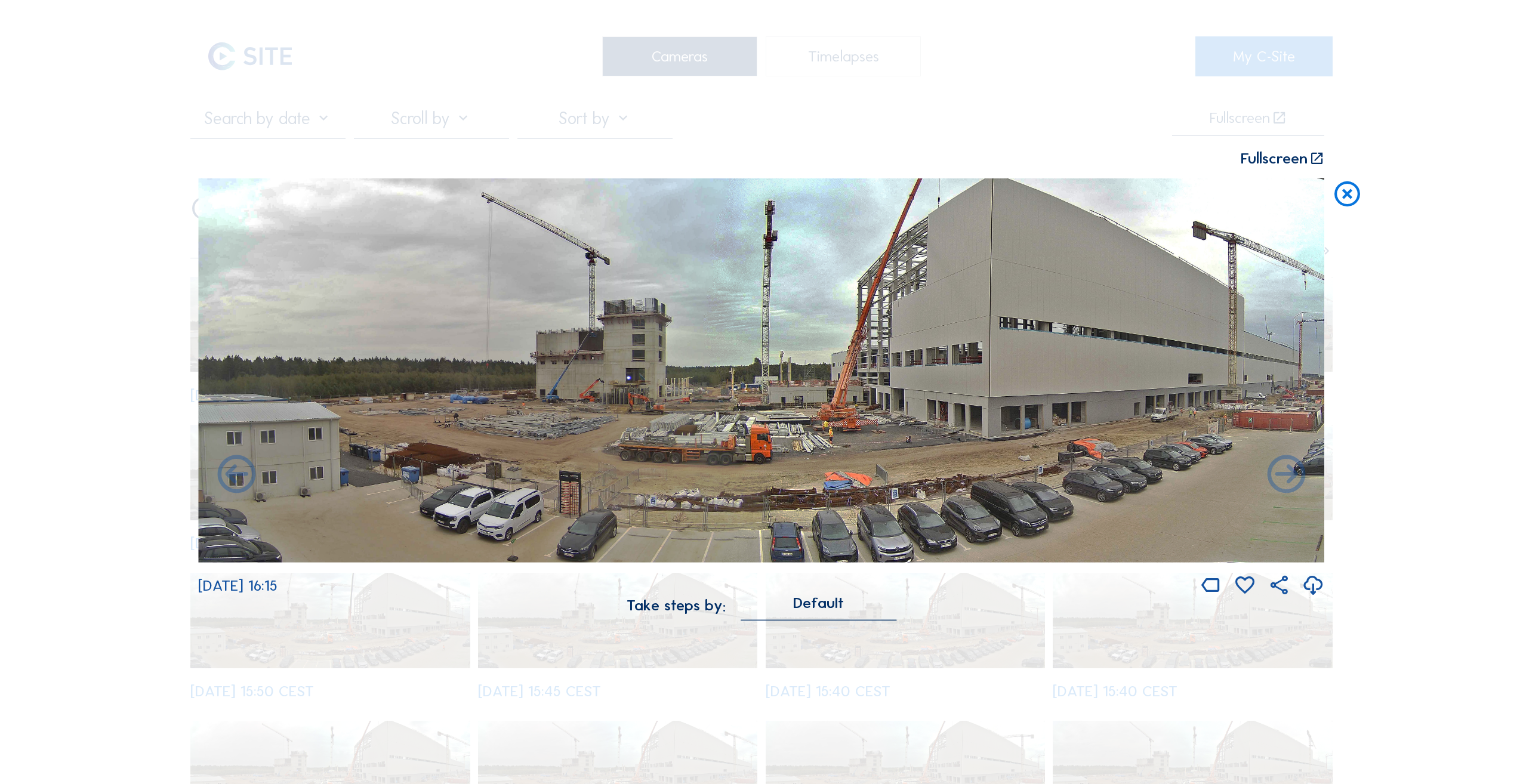
click at [1288, 474] on icon at bounding box center [1286, 476] width 46 height 47
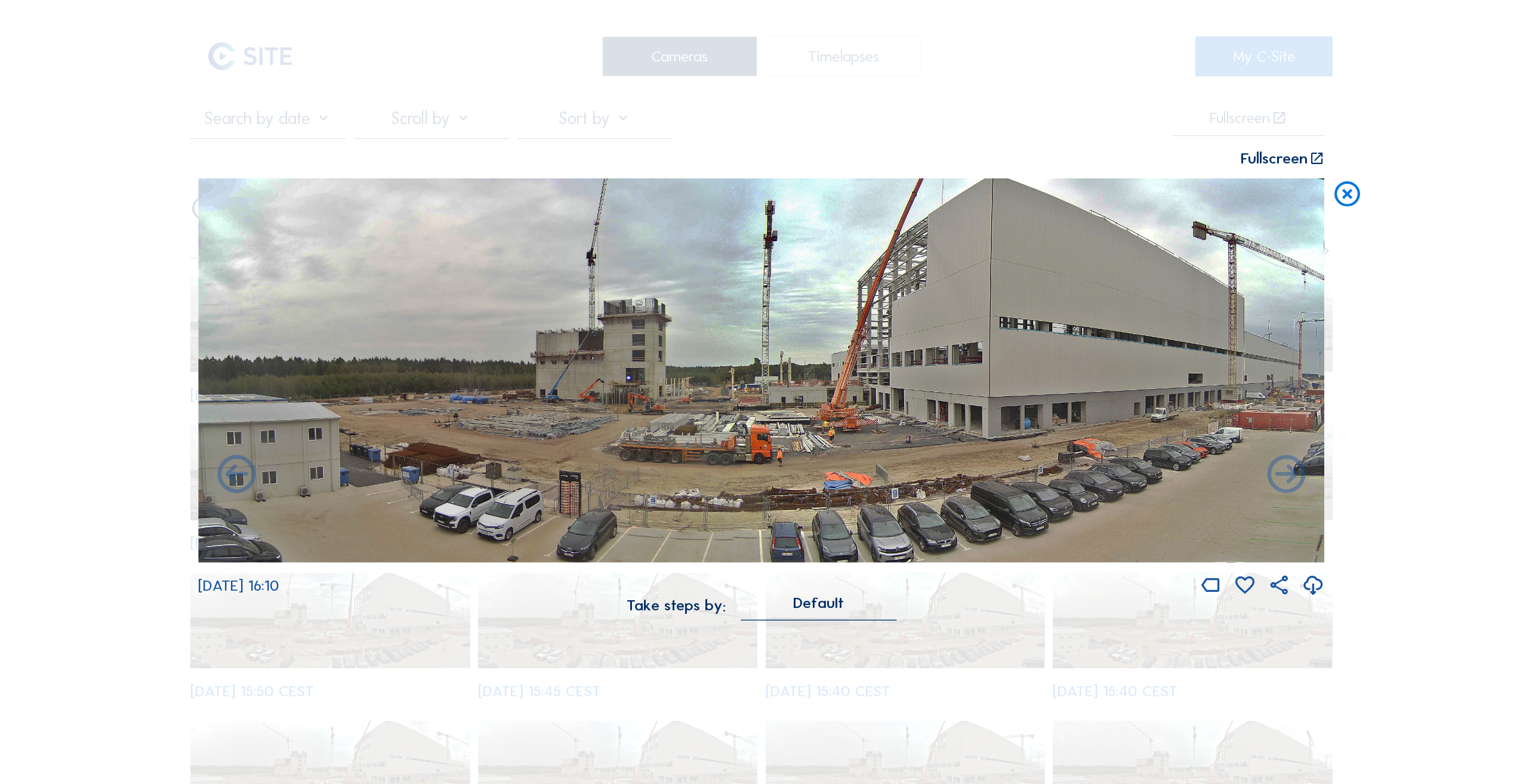
click at [1288, 474] on icon at bounding box center [1286, 476] width 46 height 47
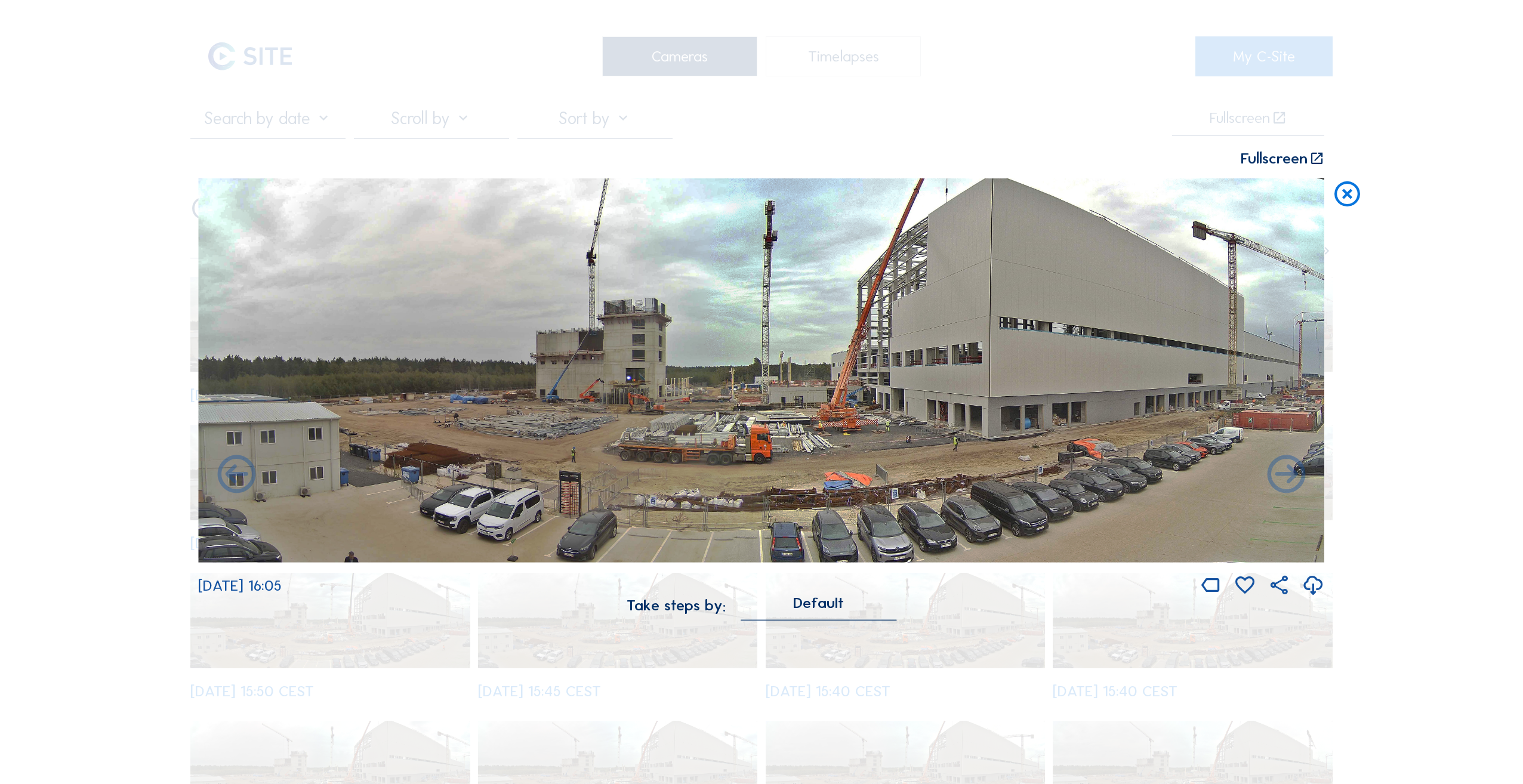
click at [1288, 474] on icon at bounding box center [1286, 476] width 46 height 47
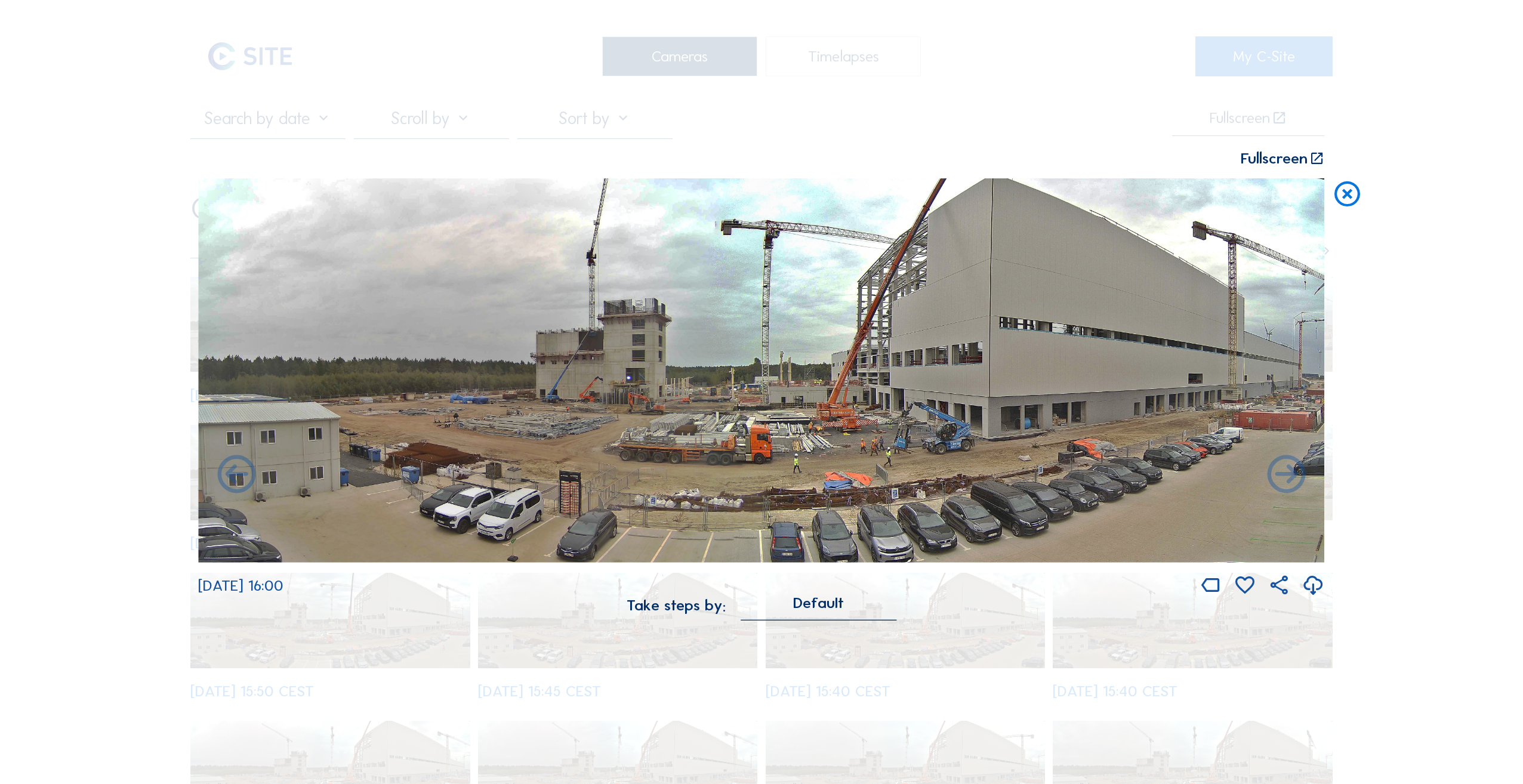
click at [1288, 474] on icon at bounding box center [1286, 476] width 46 height 47
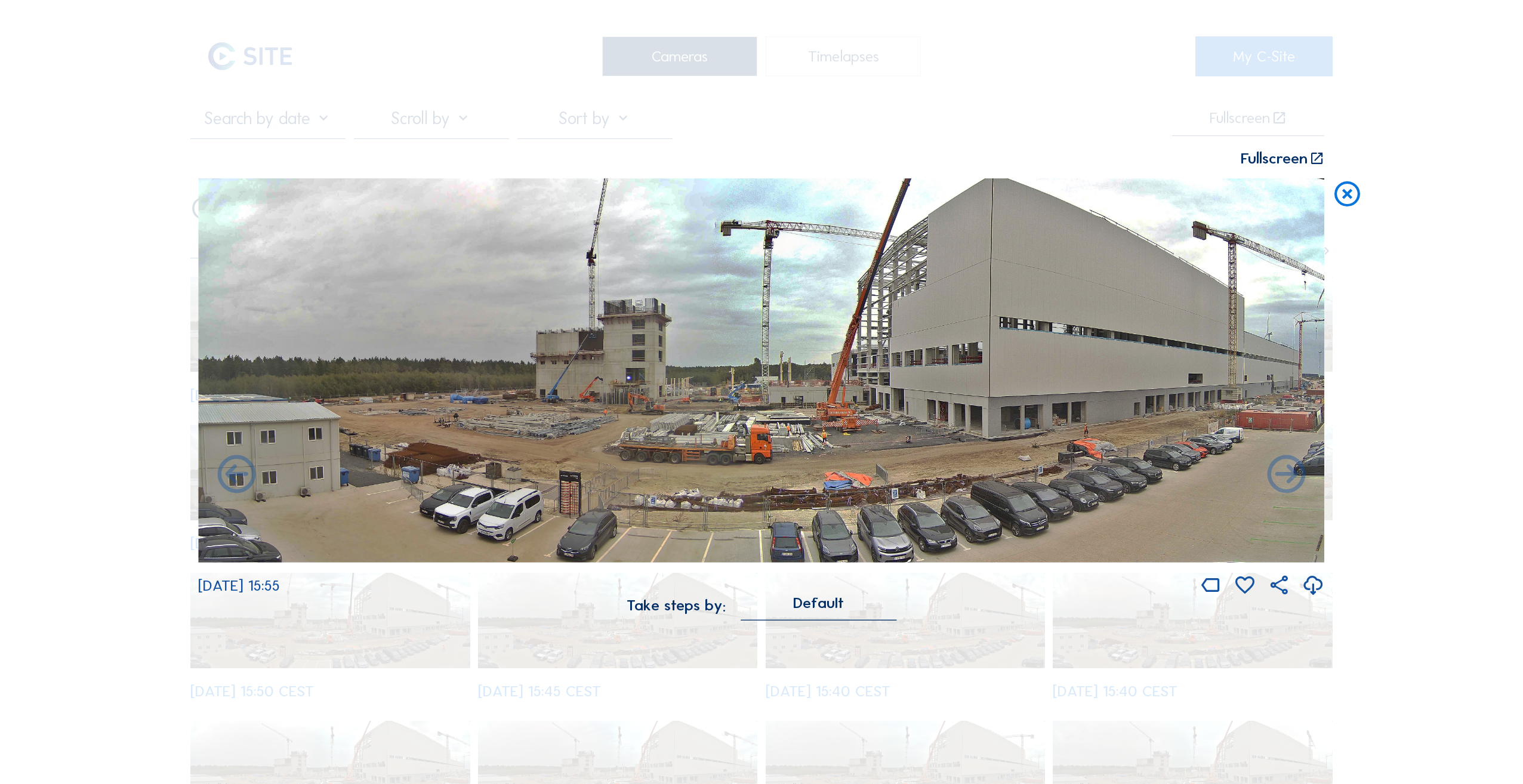
click at [1288, 474] on icon at bounding box center [1286, 476] width 46 height 47
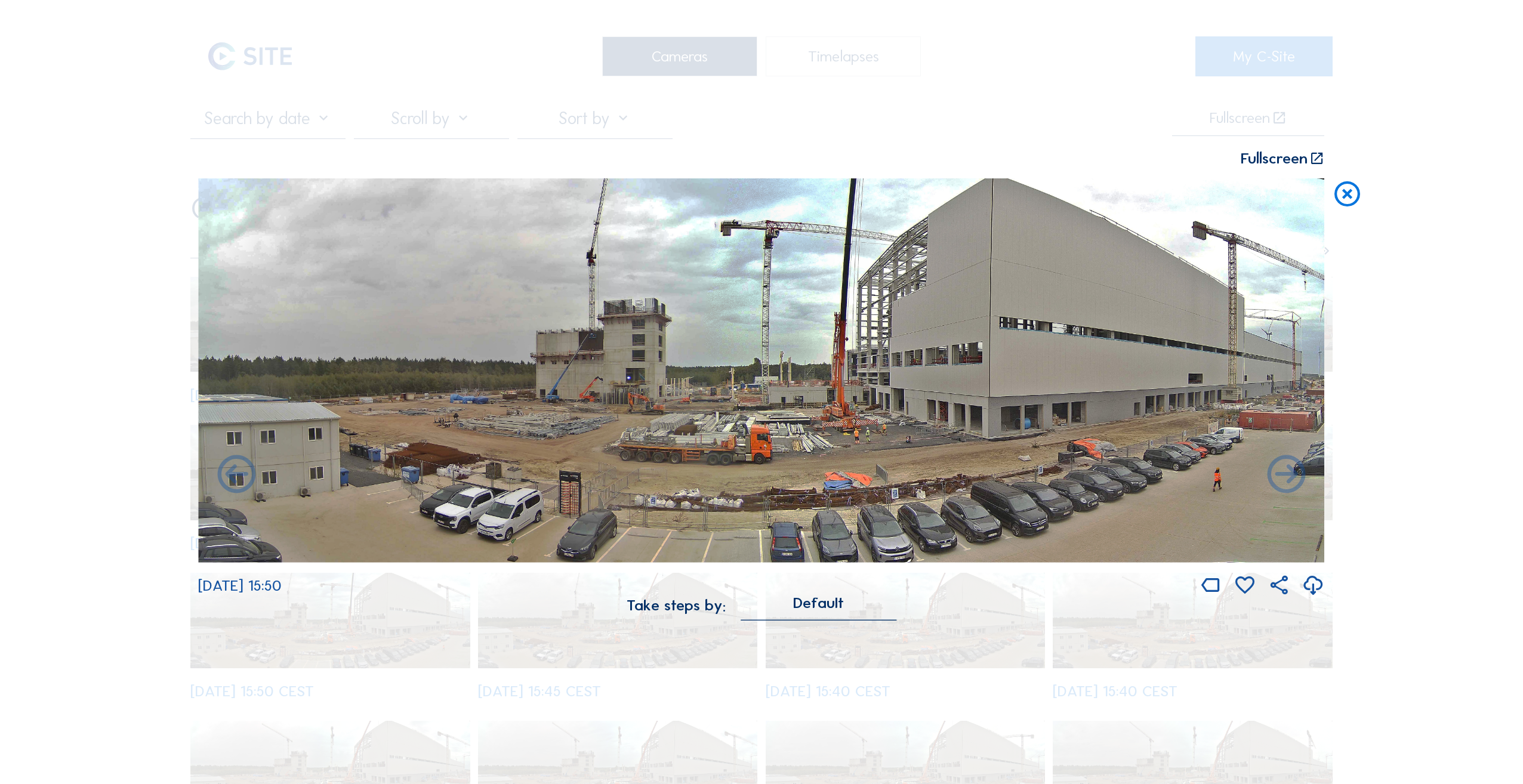
click at [1288, 474] on icon at bounding box center [1286, 476] width 46 height 47
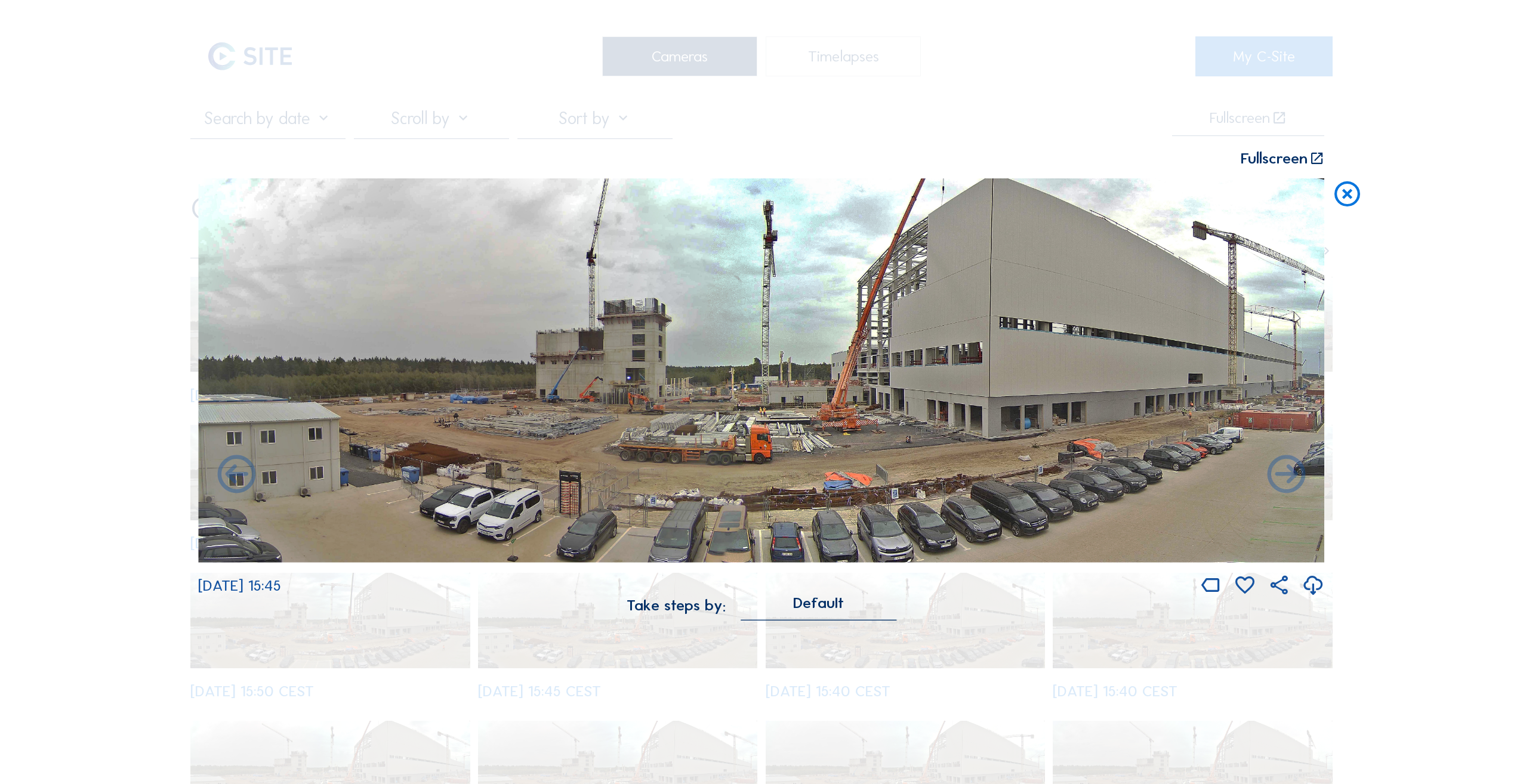
click at [238, 474] on icon at bounding box center [236, 476] width 46 height 47
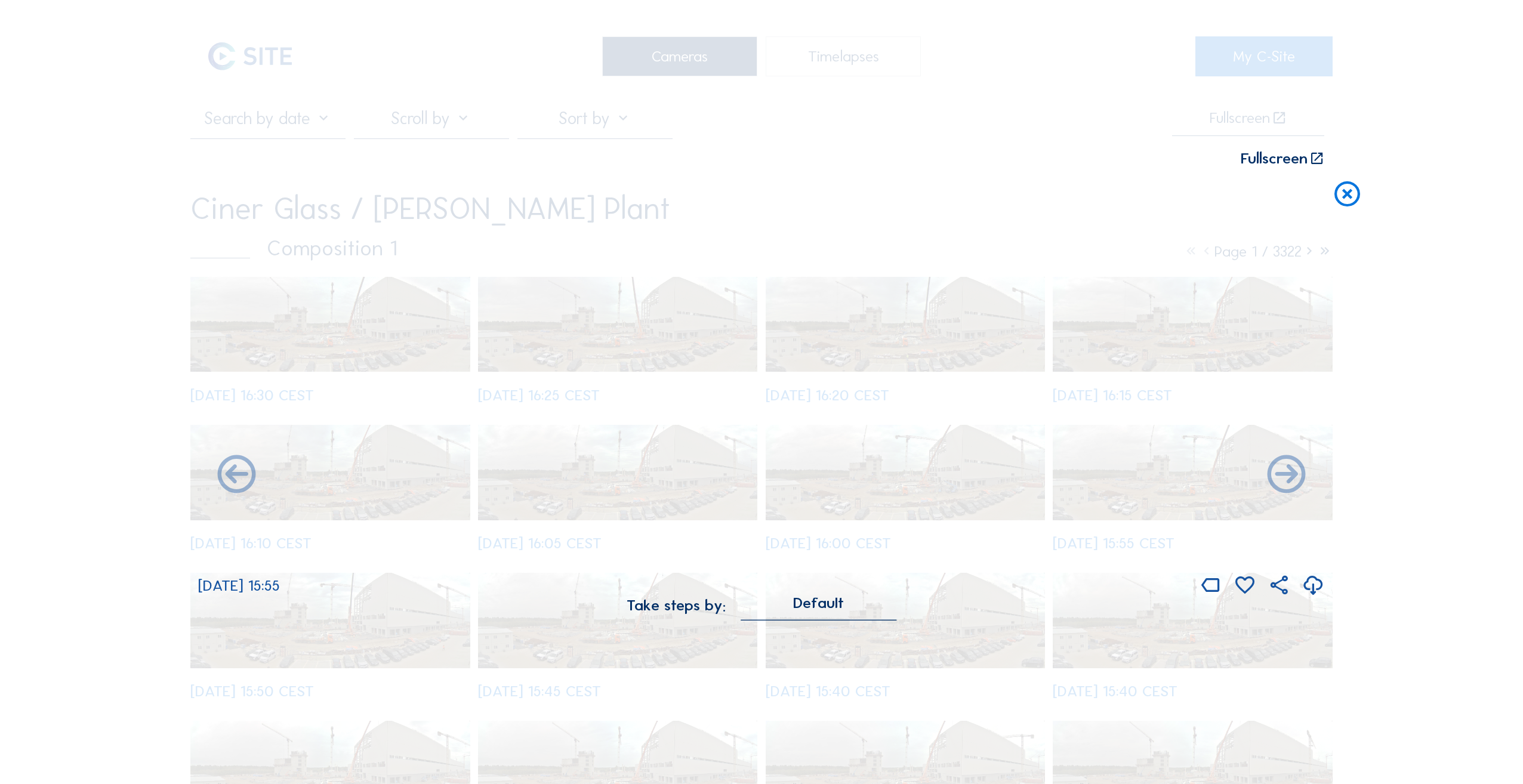
click at [238, 474] on icon at bounding box center [236, 476] width 46 height 47
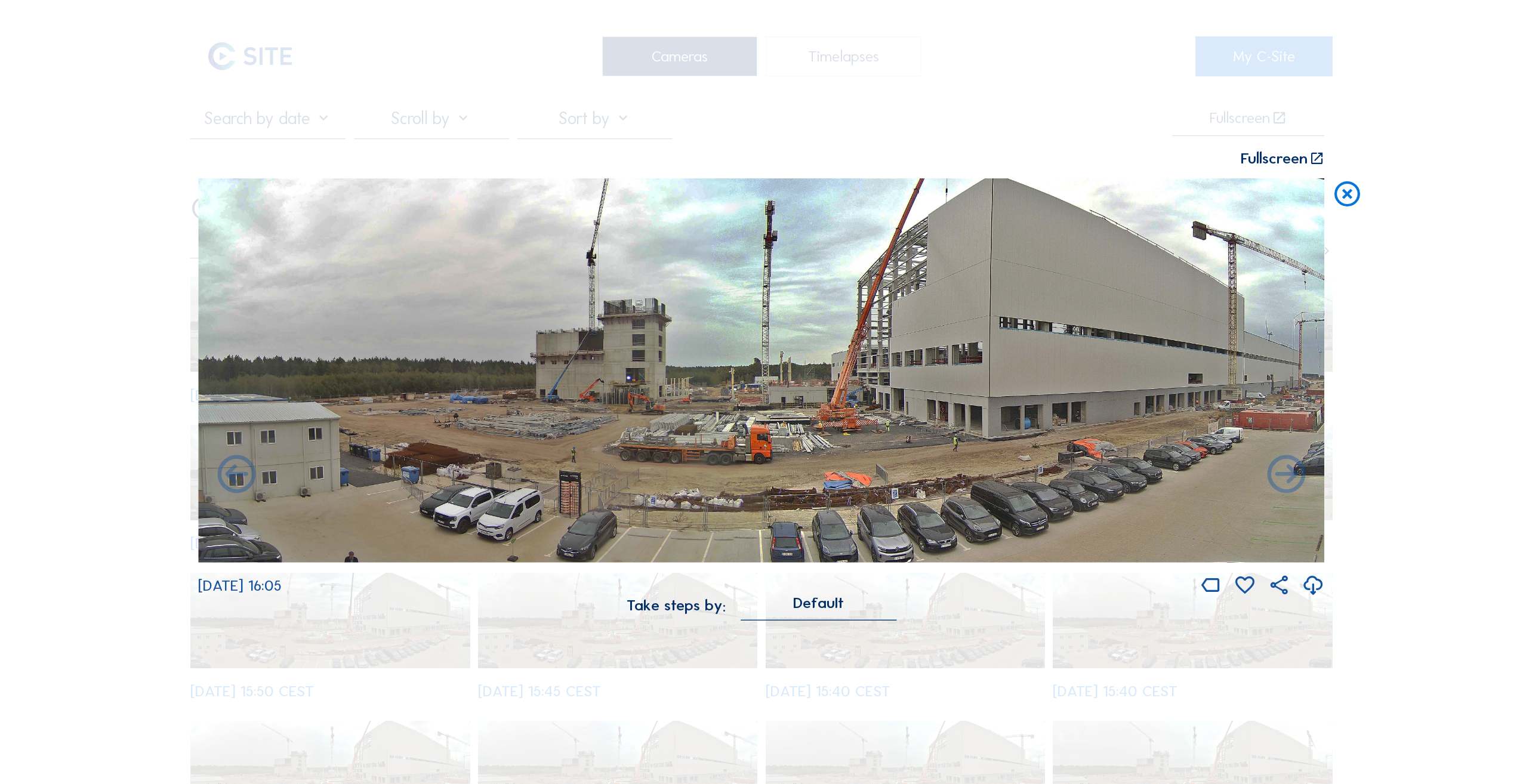
click at [238, 474] on icon at bounding box center [236, 476] width 46 height 47
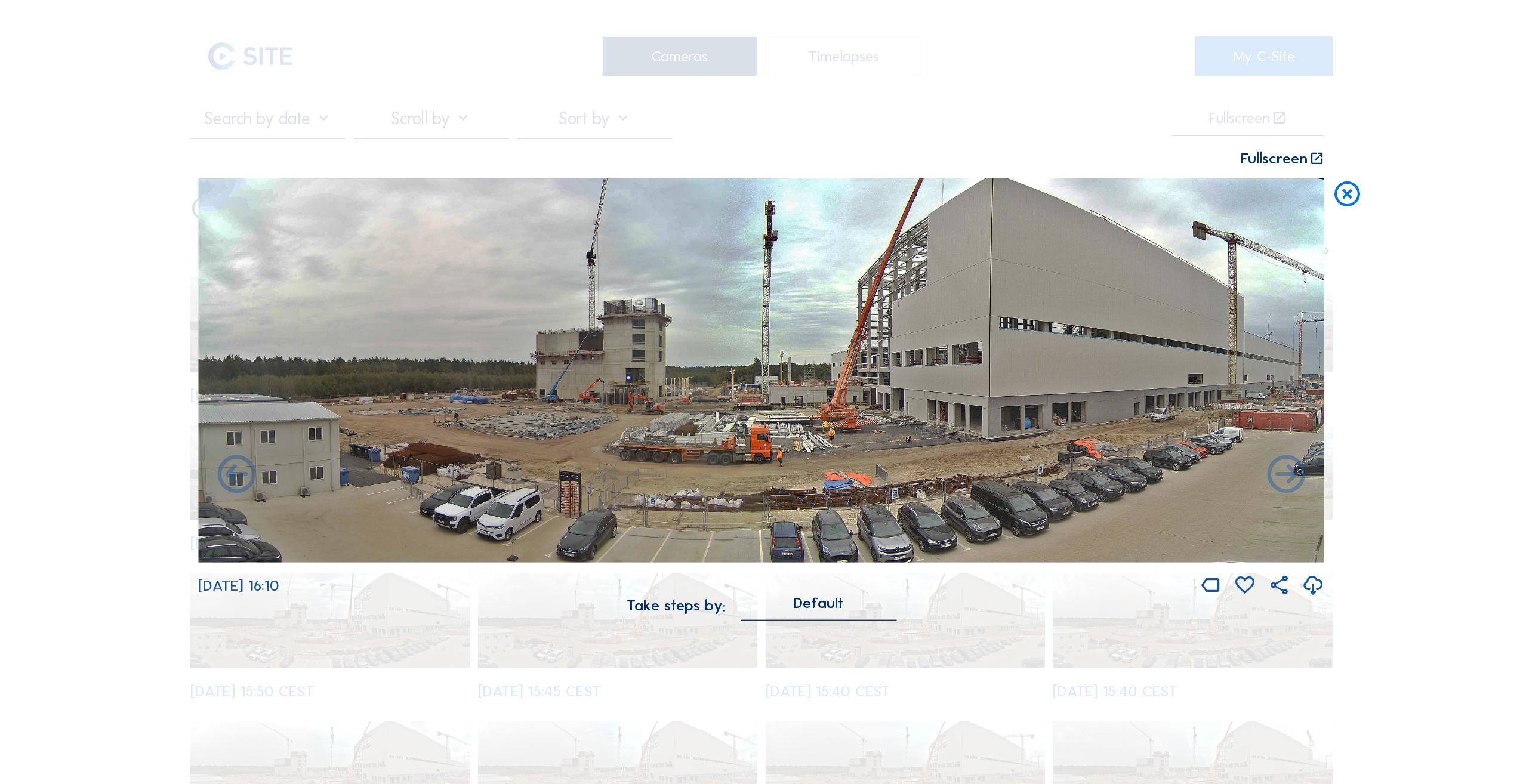
click at [238, 474] on icon at bounding box center [236, 476] width 46 height 47
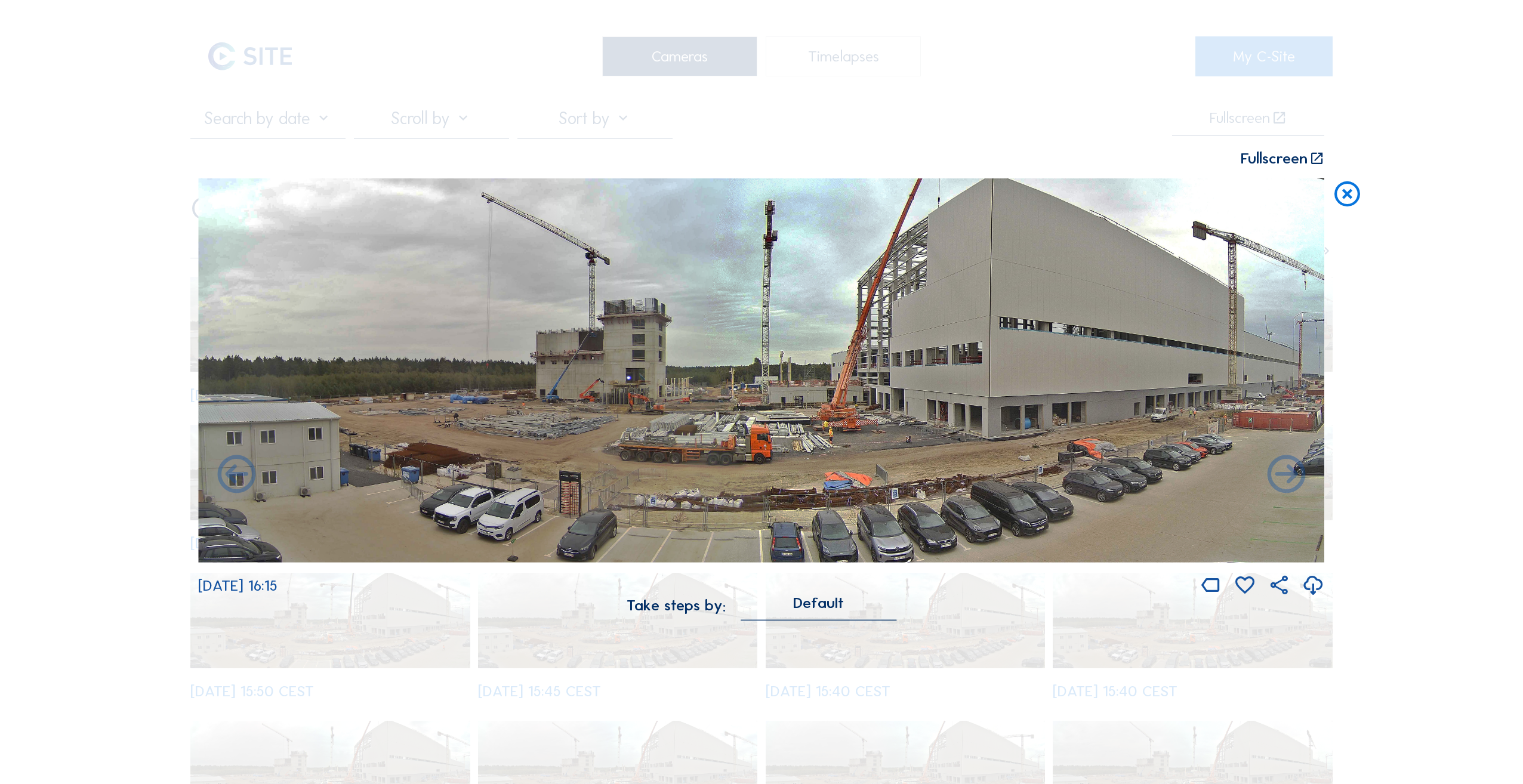
click at [238, 474] on icon at bounding box center [236, 476] width 46 height 47
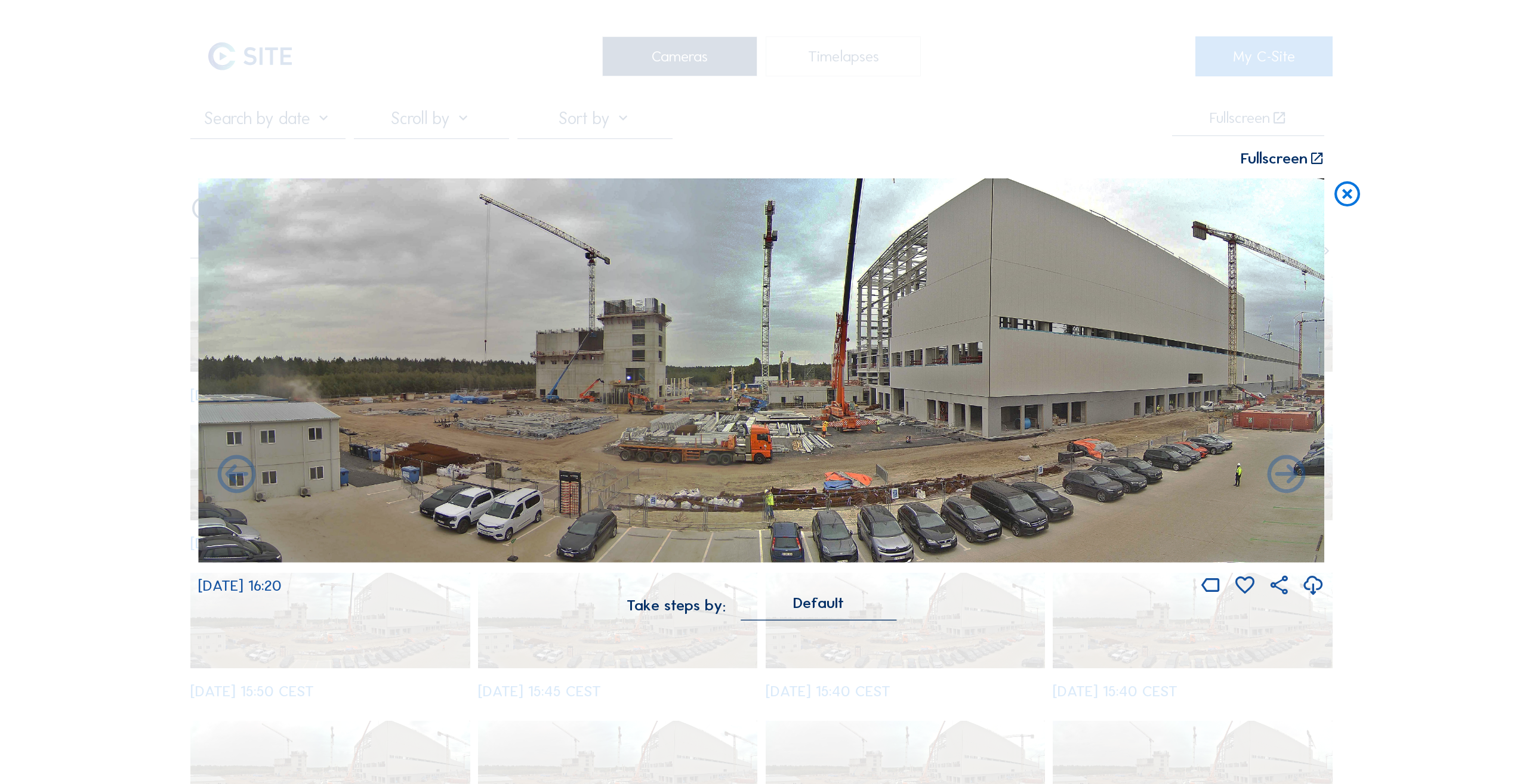
click at [240, 467] on icon at bounding box center [236, 476] width 46 height 47
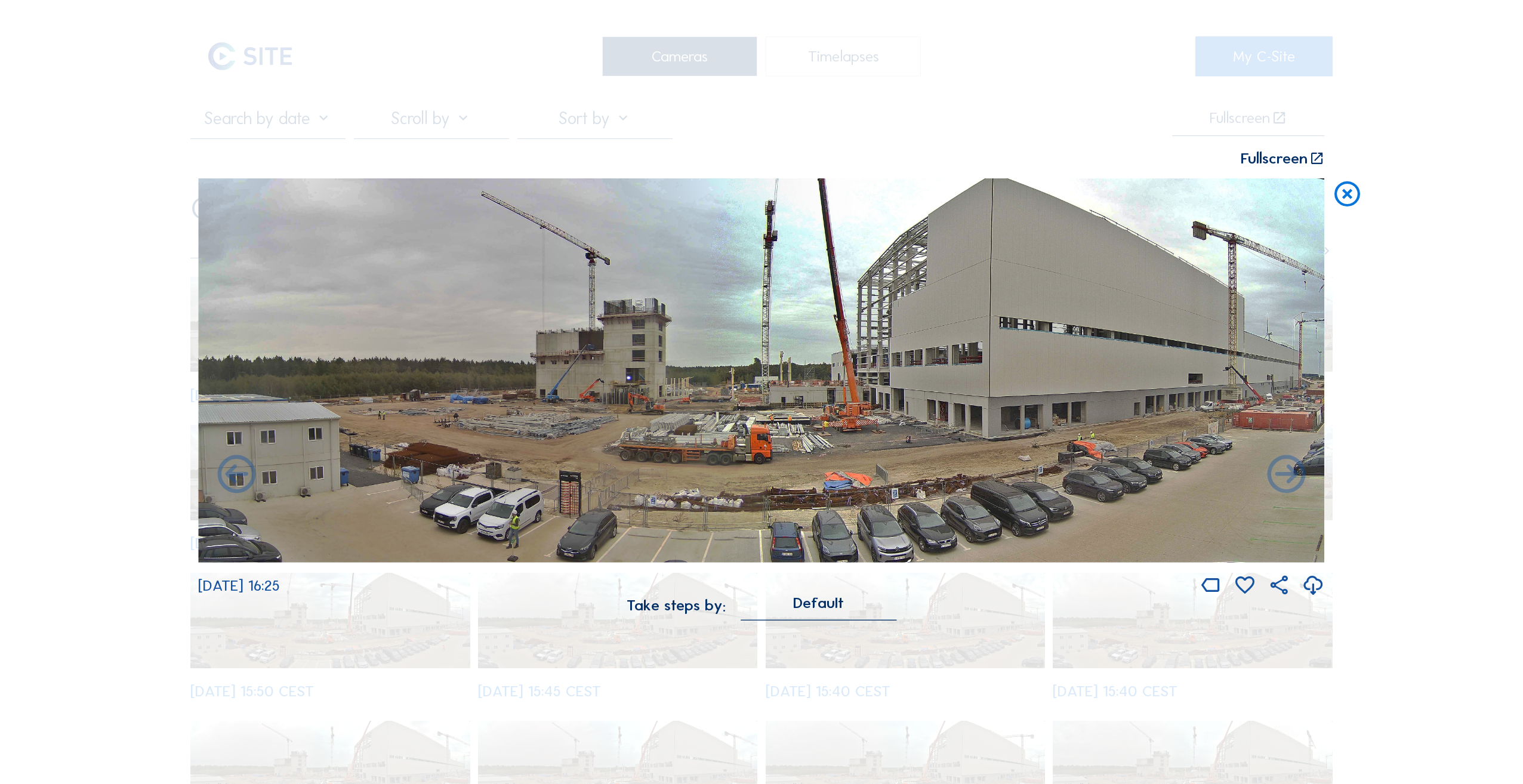
click at [236, 476] on icon at bounding box center [236, 476] width 46 height 47
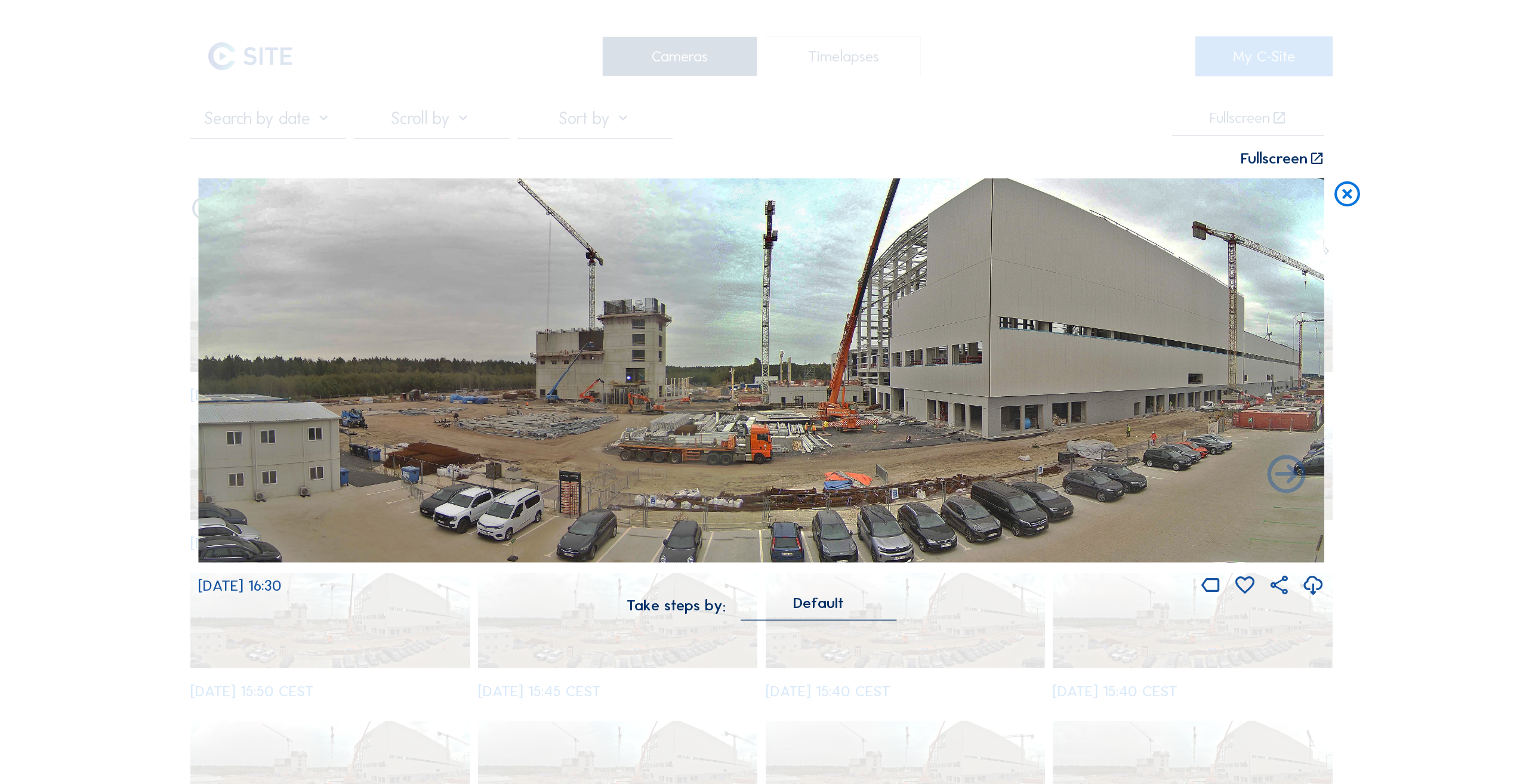
click at [236, 476] on img at bounding box center [761, 370] width 1126 height 384
click at [503, 97] on div "Scroll to travel through time | Press 'Alt' Button + Scroll to Zoom | Click and…" at bounding box center [762, 392] width 1523 height 784
click at [1347, 198] on icon at bounding box center [1347, 194] width 30 height 32
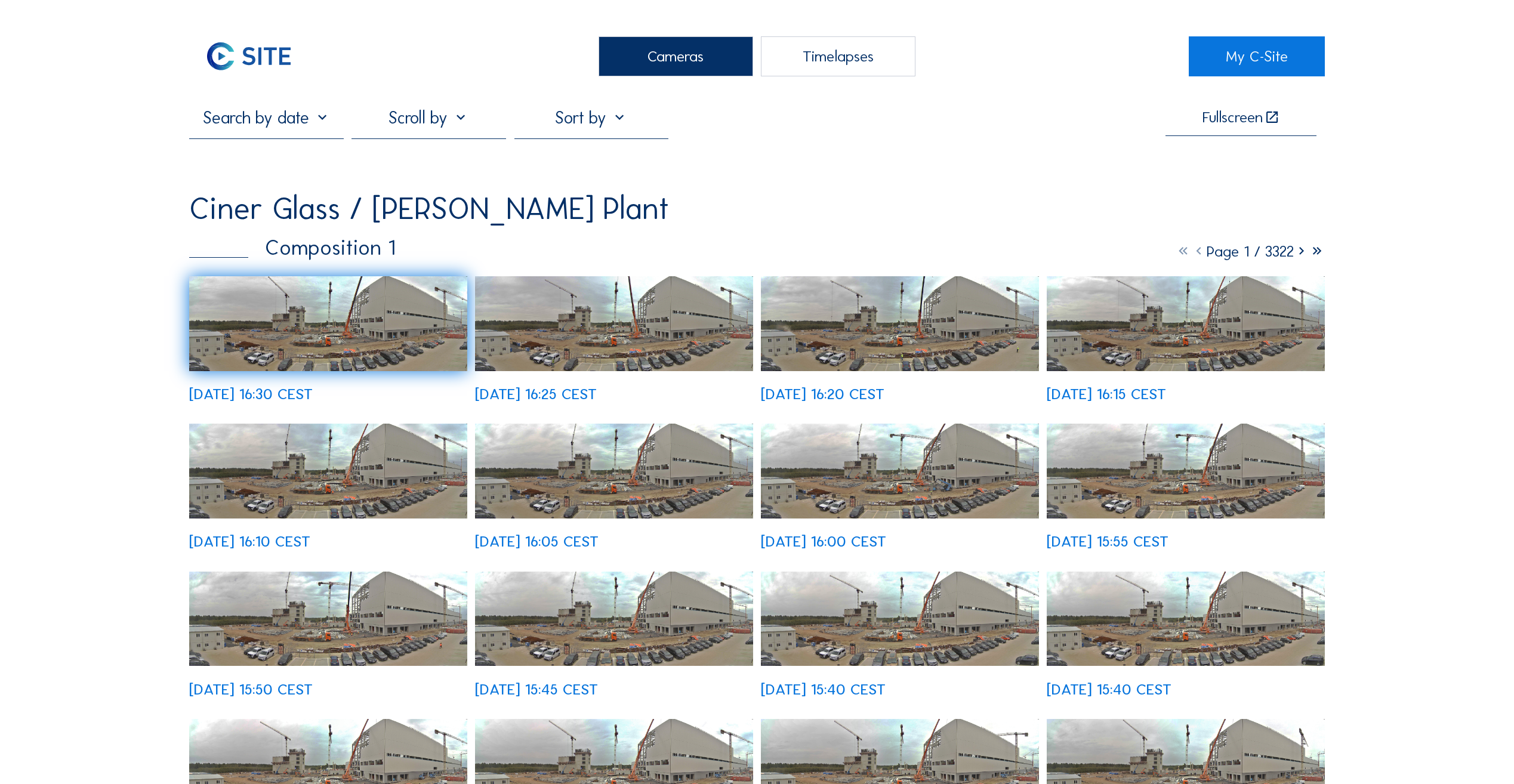
click at [332, 318] on img at bounding box center [328, 324] width 278 height 95
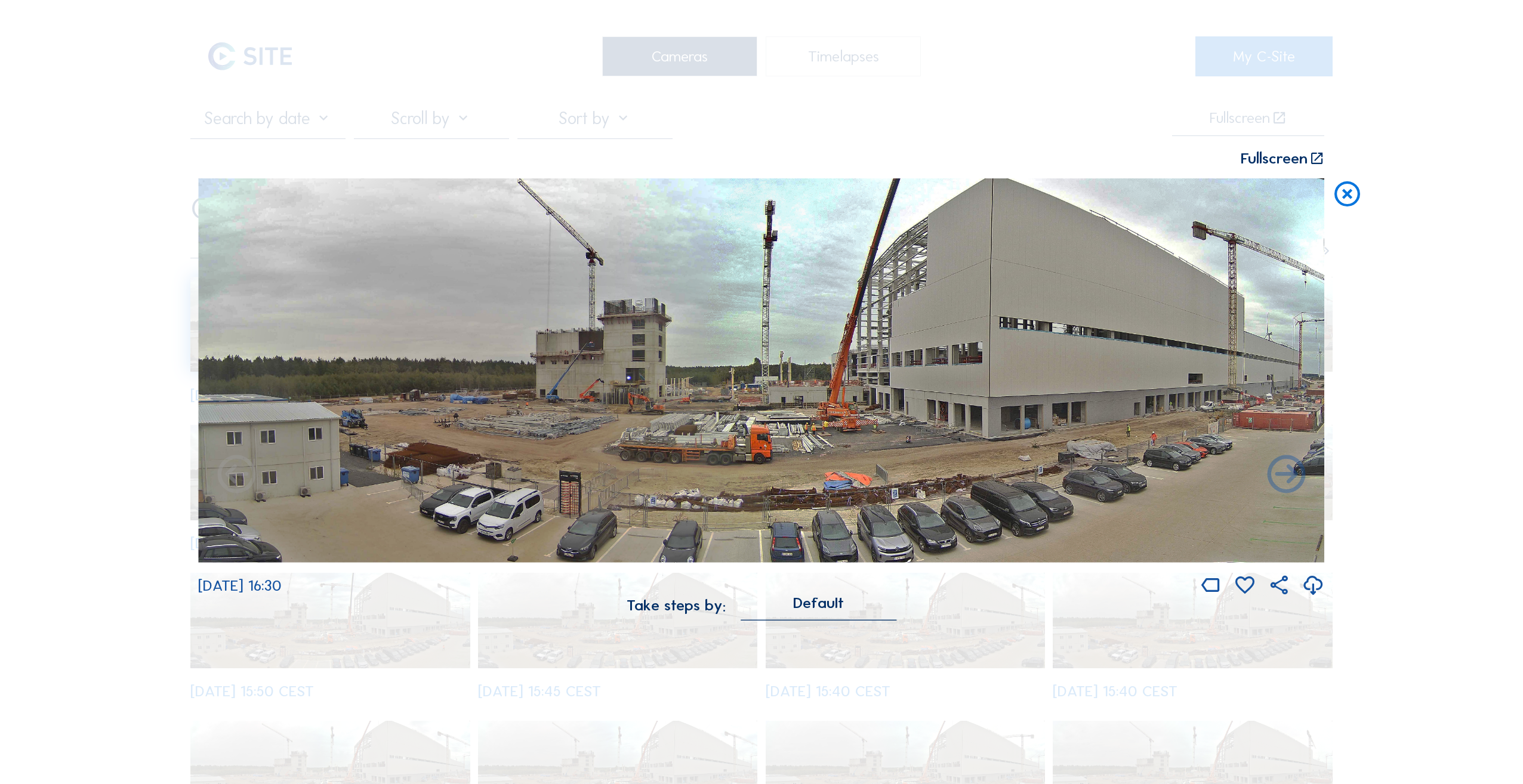
click at [1287, 477] on icon at bounding box center [1286, 476] width 46 height 47
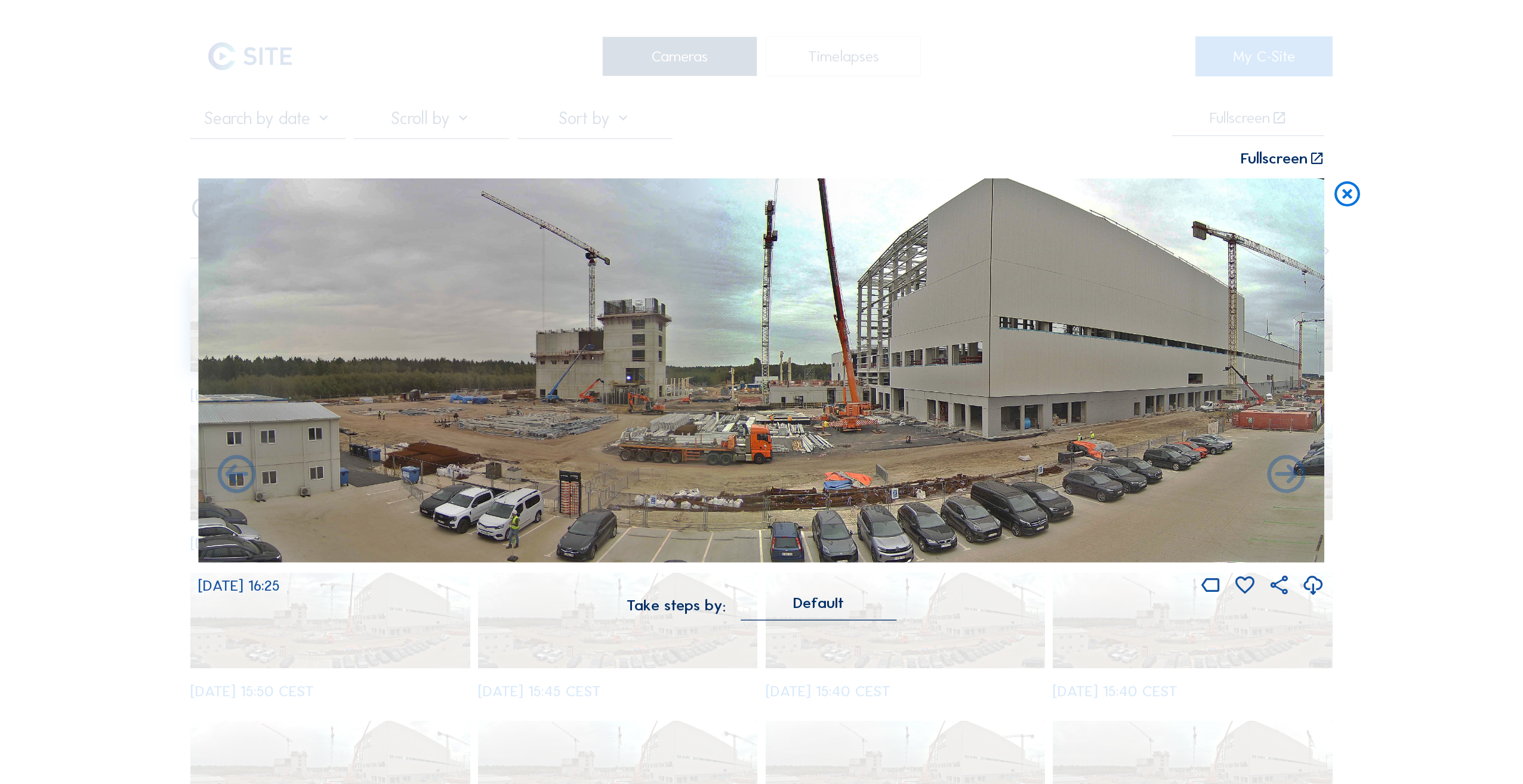
click at [1287, 477] on icon at bounding box center [1286, 476] width 46 height 47
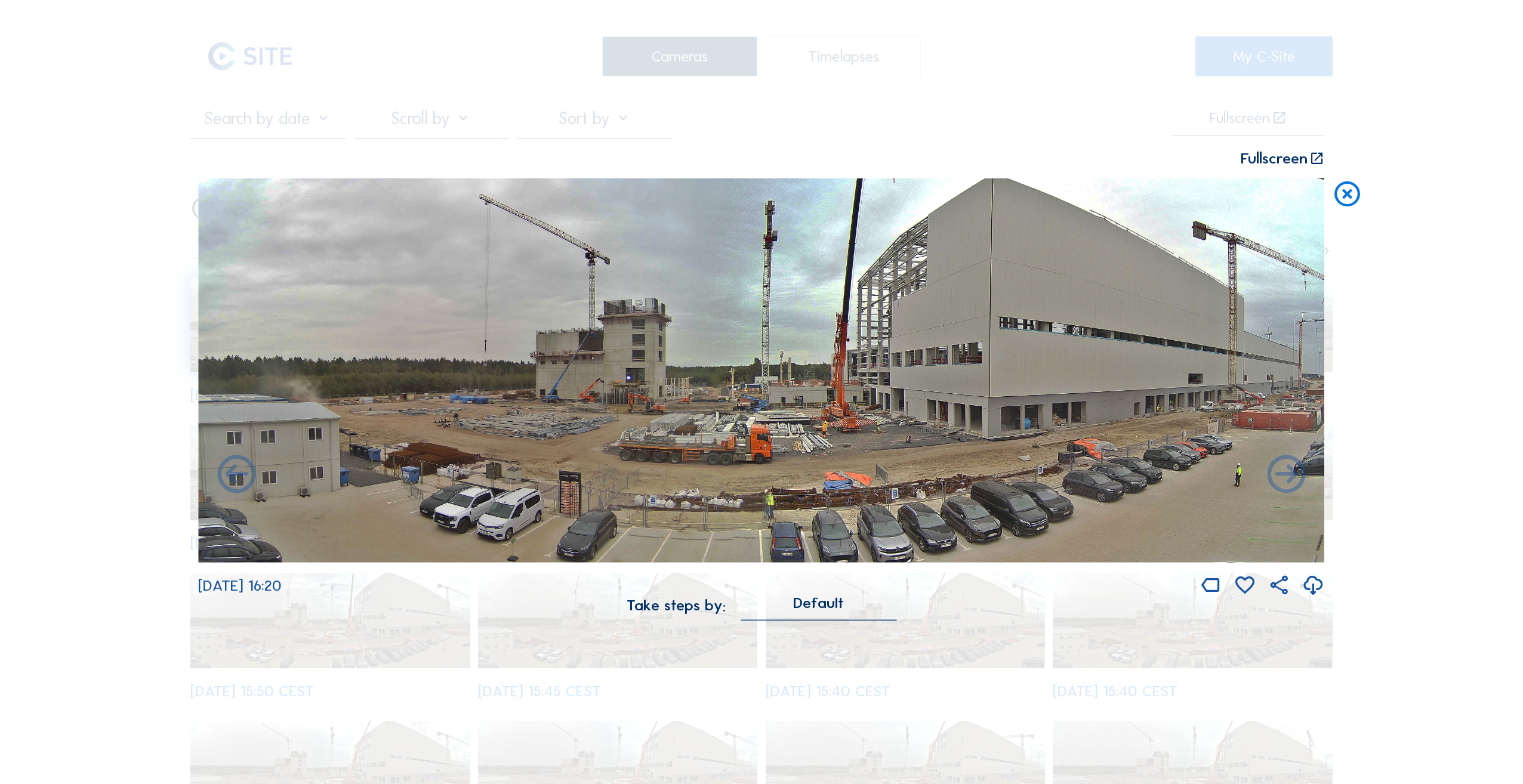
click at [1354, 197] on icon at bounding box center [1347, 194] width 30 height 32
